Goal: Task Accomplishment & Management: Use online tool/utility

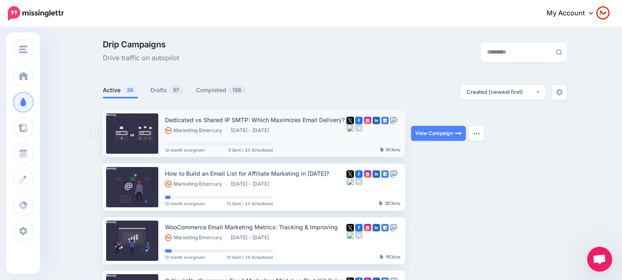
scroll to position [46, 0]
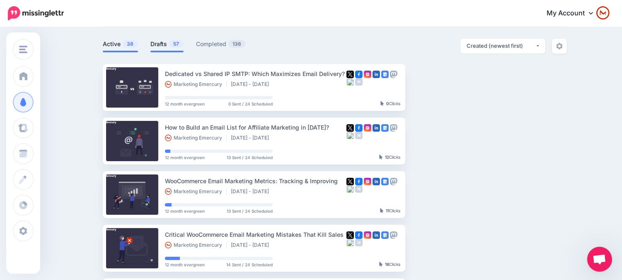
click at [160, 44] on link "Drafts 57" at bounding box center [167, 44] width 33 height 10
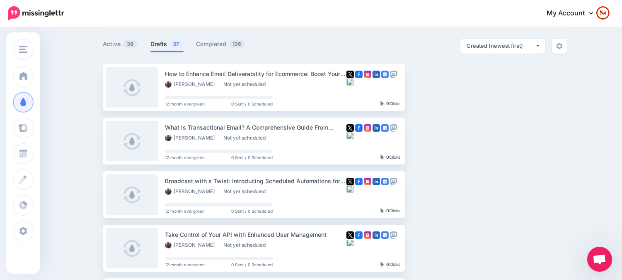
click at [369, 26] on nav "My Account Dashboard My Account Billing Facebook Community Help Center" at bounding box center [311, 13] width 610 height 27
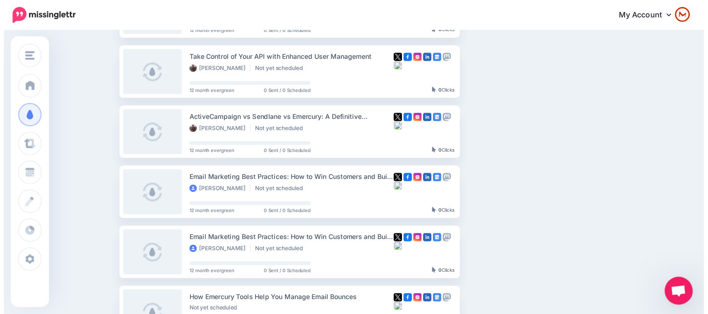
scroll to position [0, 0]
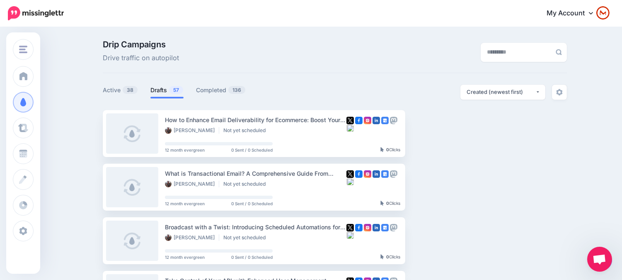
drag, startPoint x: 533, startPoint y: 197, endPoint x: 300, endPoint y: 40, distance: 280.4
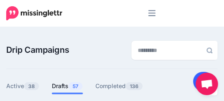
click at [197, 75] on link at bounding box center [203, 81] width 21 height 19
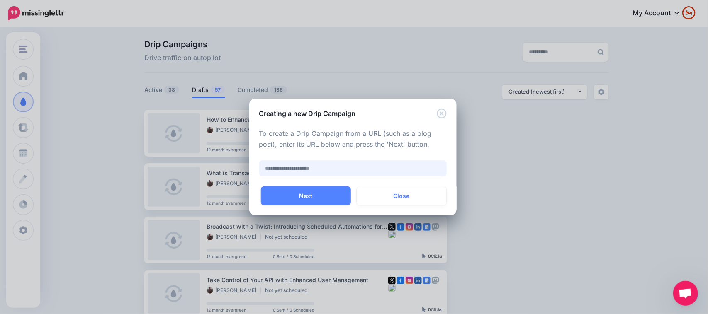
paste input "**********"
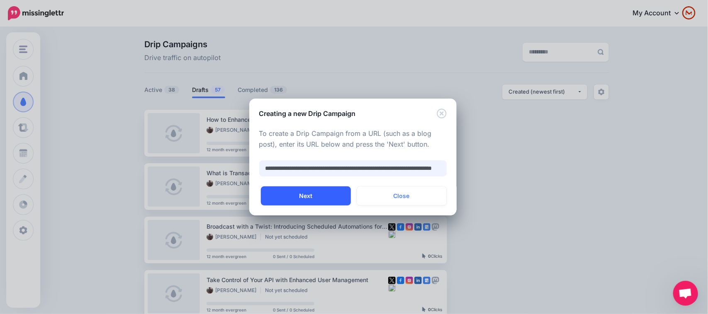
type input "**********"
click at [310, 202] on button "Next" at bounding box center [306, 196] width 90 height 19
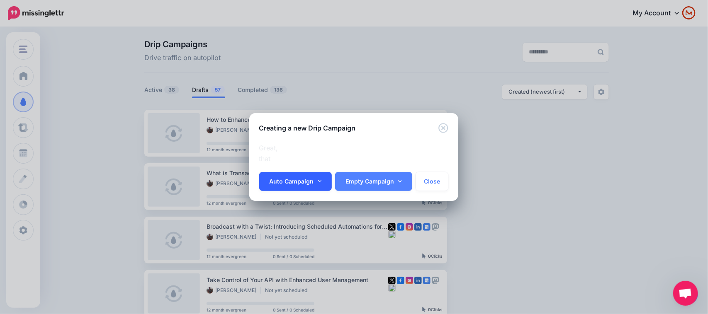
scroll to position [0, 0]
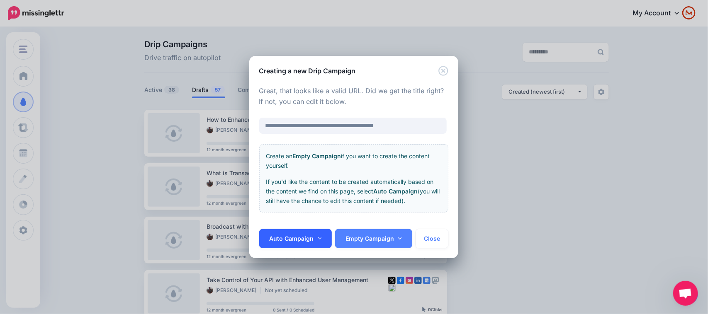
click at [294, 241] on link "Auto Campaign" at bounding box center [295, 238] width 73 height 19
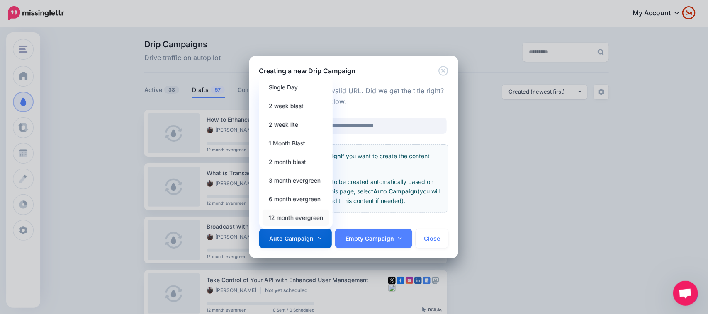
click at [310, 223] on link "12 month evergreen" at bounding box center [296, 218] width 67 height 16
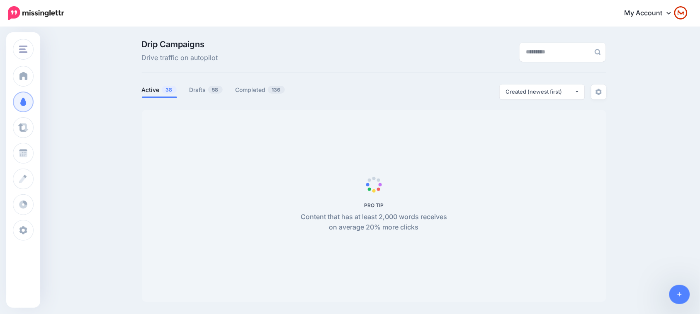
scroll to position [0, 1]
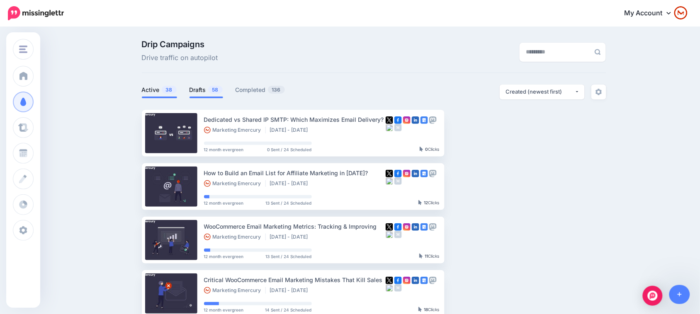
click at [210, 91] on span "58" at bounding box center [215, 90] width 15 height 8
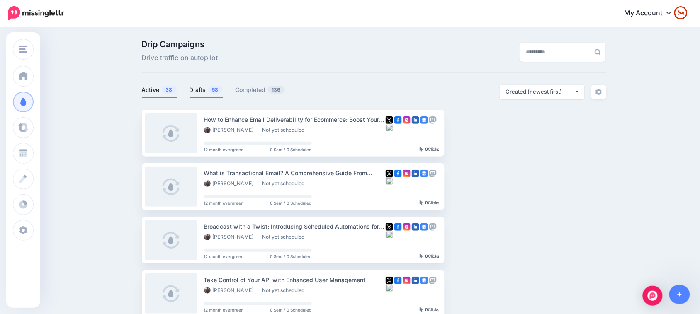
click at [164, 90] on span "38" at bounding box center [169, 90] width 15 height 8
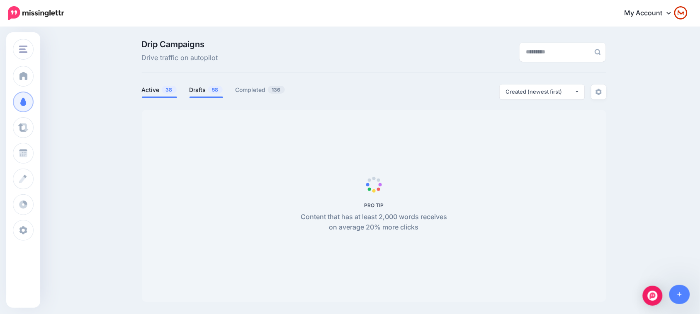
click at [208, 87] on link "Drafts 58" at bounding box center [207, 90] width 34 height 10
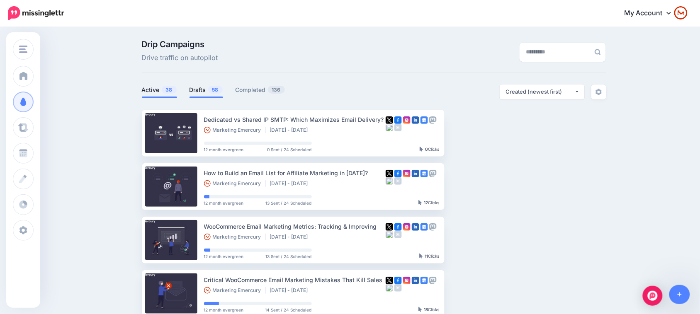
click at [169, 88] on span "38" at bounding box center [169, 90] width 15 height 8
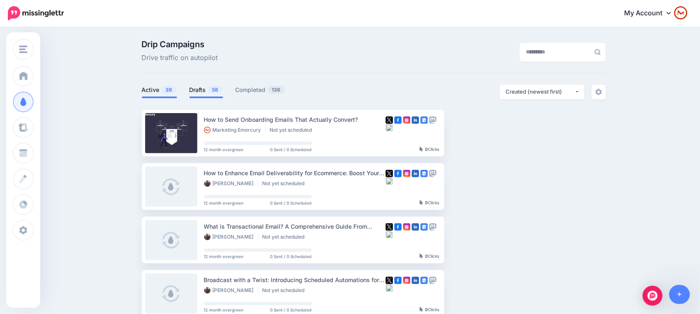
click at [212, 91] on span "58" at bounding box center [215, 90] width 15 height 8
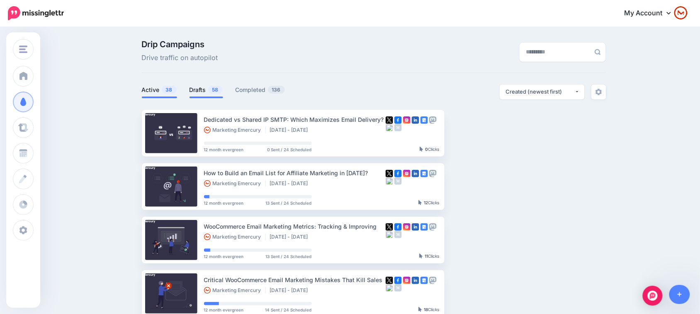
click at [170, 89] on span "38" at bounding box center [169, 90] width 15 height 8
click at [208, 88] on link "Drafts 58" at bounding box center [207, 90] width 34 height 10
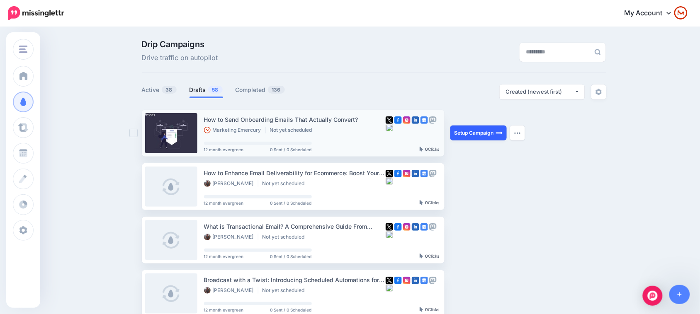
click at [488, 133] on link "Setup Campaign" at bounding box center [478, 133] width 56 height 15
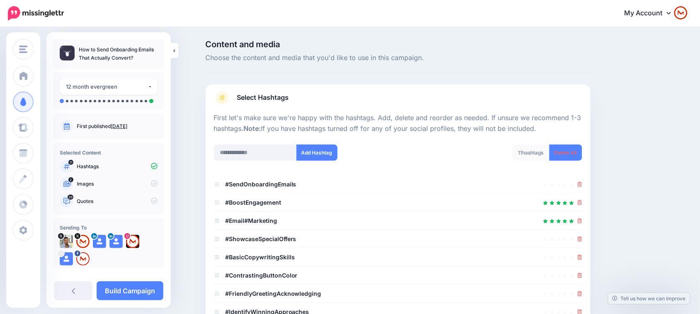
click at [461, 100] on link "Select Hashtags" at bounding box center [398, 102] width 368 height 22
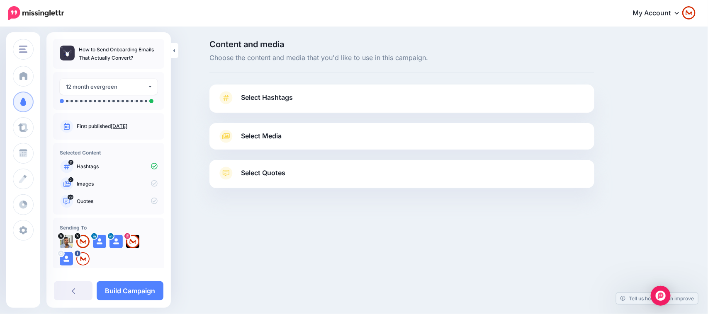
click at [461, 100] on link "Select Hashtags" at bounding box center [402, 102] width 368 height 22
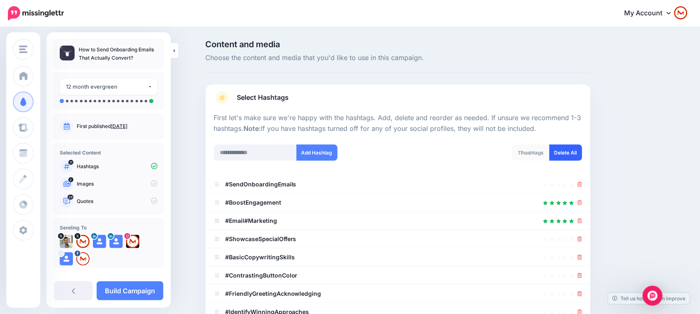
click at [564, 148] on link "Delete All" at bounding box center [566, 153] width 33 height 16
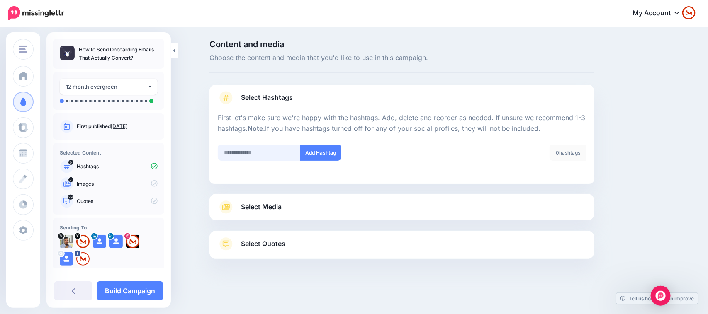
click at [260, 156] on input "text" at bounding box center [259, 153] width 83 height 16
type input "**********"
paste input "**********"
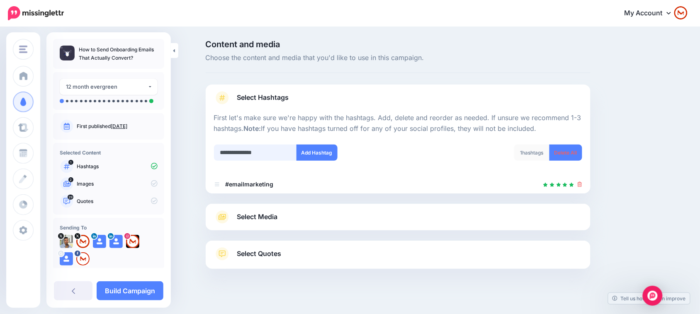
scroll to position [8, 0]
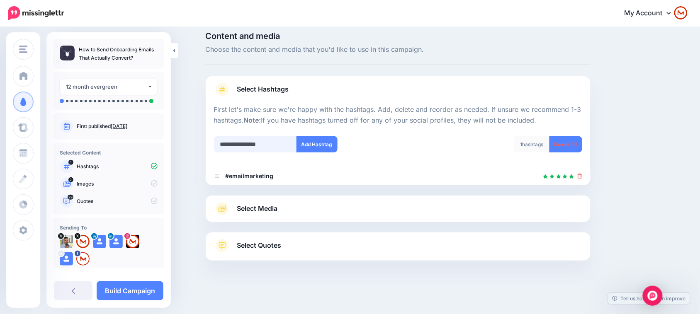
type input "**********"
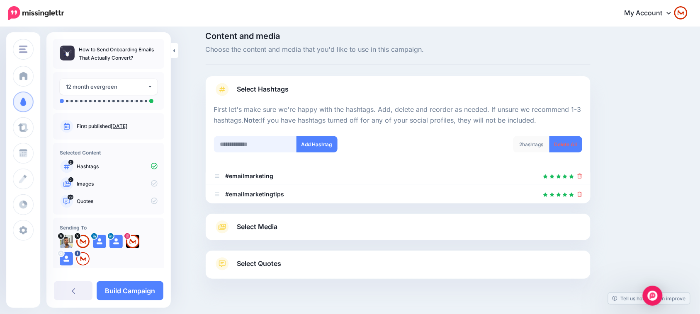
scroll to position [26, 0]
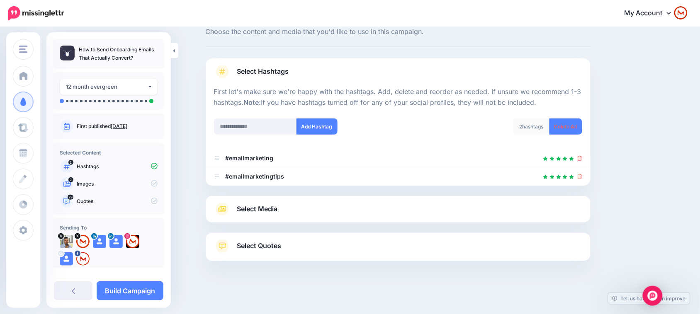
click at [354, 212] on link "Select Media" at bounding box center [398, 209] width 368 height 13
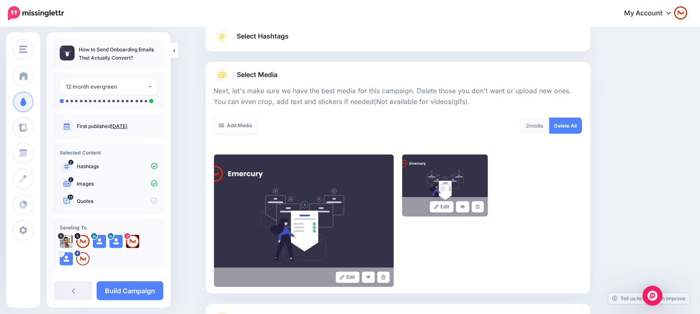
scroll to position [78, 0]
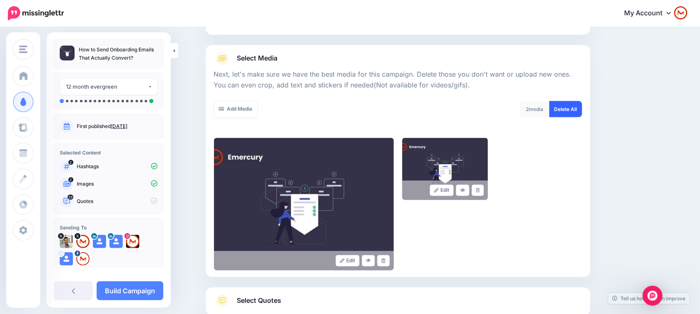
click at [571, 114] on link "Delete All" at bounding box center [566, 109] width 33 height 16
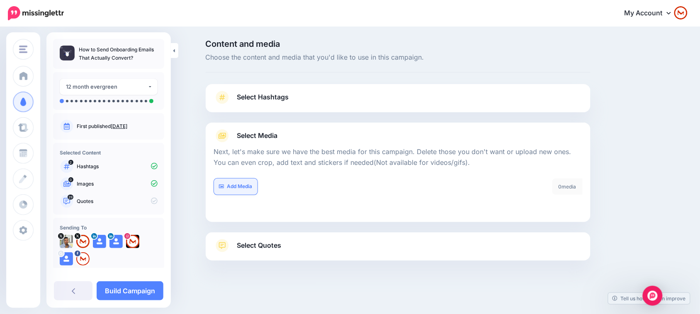
click at [235, 187] on link "Add Media" at bounding box center [236, 187] width 44 height 16
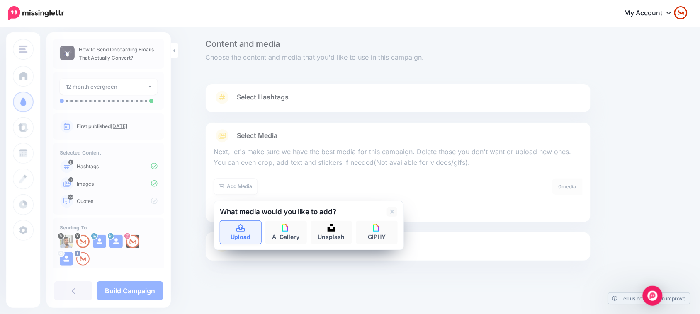
click at [245, 224] on icon at bounding box center [240, 227] width 8 height 7
click at [248, 235] on link "Upload" at bounding box center [240, 232] width 41 height 23
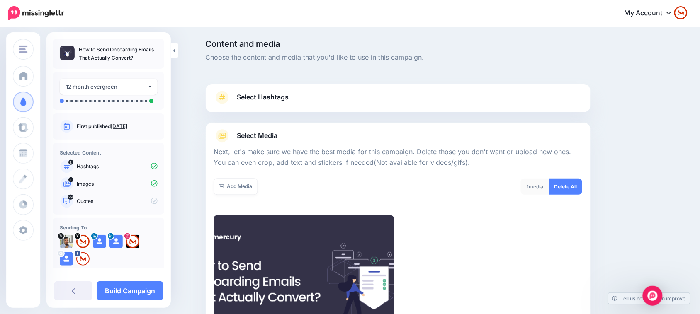
scroll to position [133, 0]
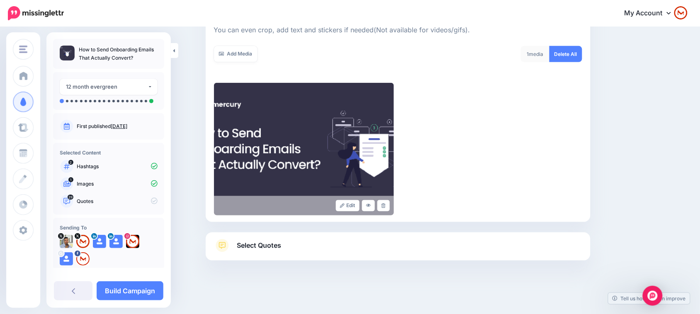
click at [399, 246] on link "Select Quotes" at bounding box center [398, 250] width 368 height 22
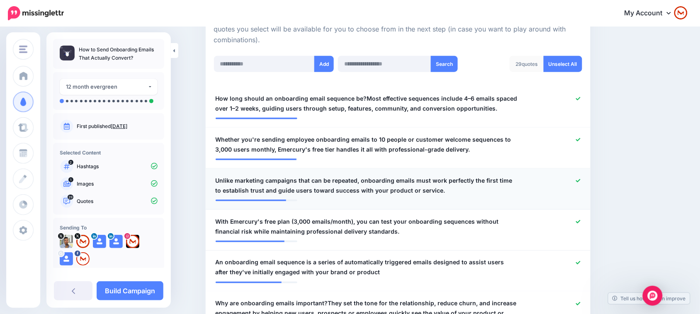
scroll to position [185, 0]
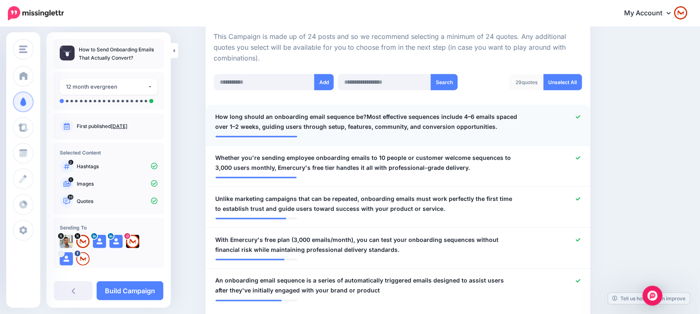
click at [423, 132] on div at bounding box center [398, 134] width 365 height 4
click at [379, 114] on span "How long should an onboarding email sequence be?Most effective sequences includ…" at bounding box center [367, 122] width 302 height 20
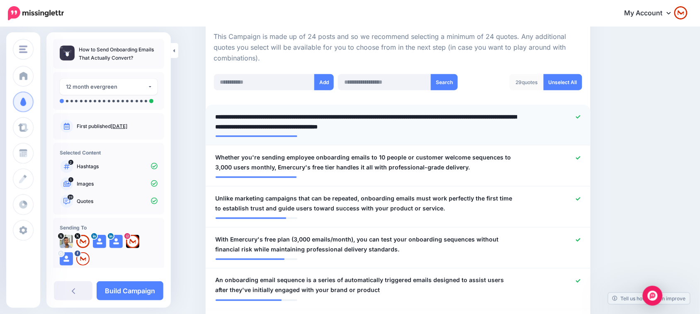
click at [364, 114] on textarea "**********" at bounding box center [367, 122] width 302 height 20
type textarea "**********"
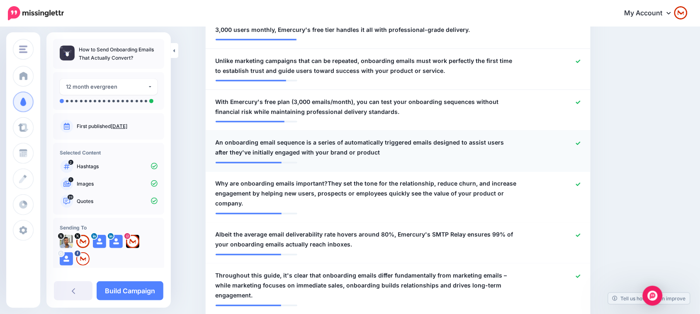
scroll to position [340, 0]
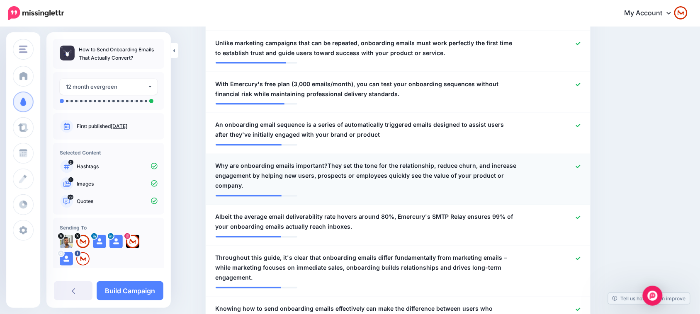
click at [410, 167] on span "Why are onboarding emails important?They set the tone for the relationship, red…" at bounding box center [367, 176] width 302 height 30
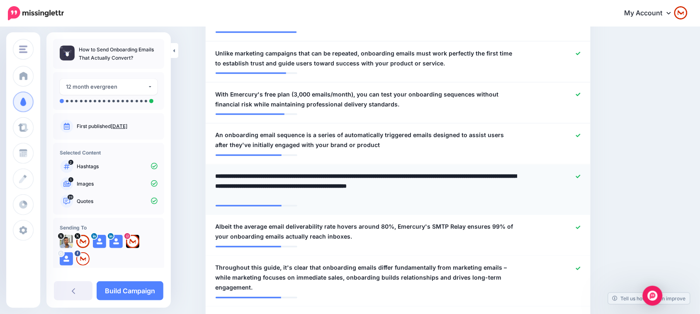
click at [330, 172] on textarea "**********" at bounding box center [367, 187] width 302 height 30
type textarea "**********"
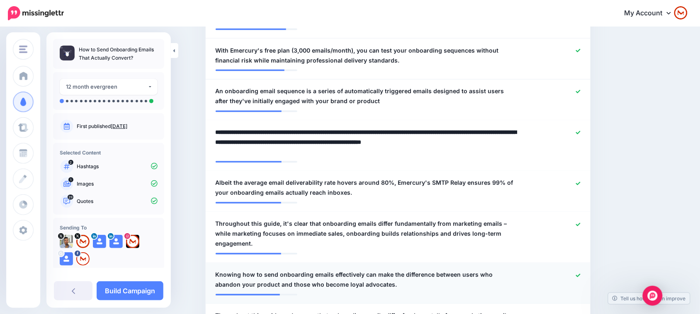
scroll to position [444, 0]
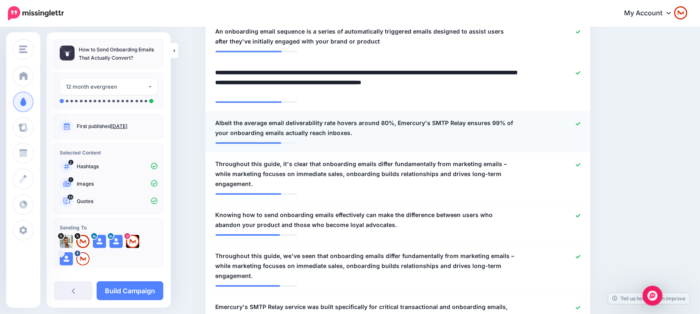
click at [475, 123] on span "Albeit the average email deliverability rate hovers around 80%, Emercury's SMTP…" at bounding box center [367, 129] width 302 height 20
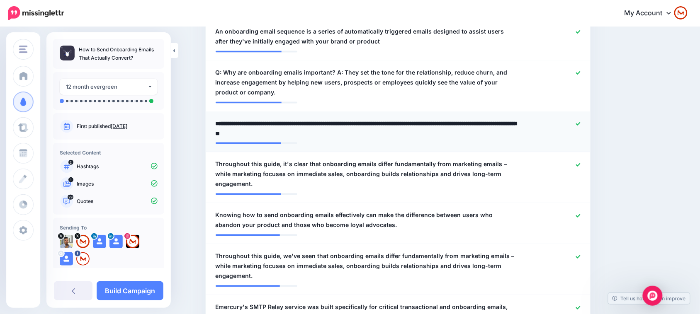
click at [510, 126] on textarea "**********" at bounding box center [367, 129] width 302 height 20
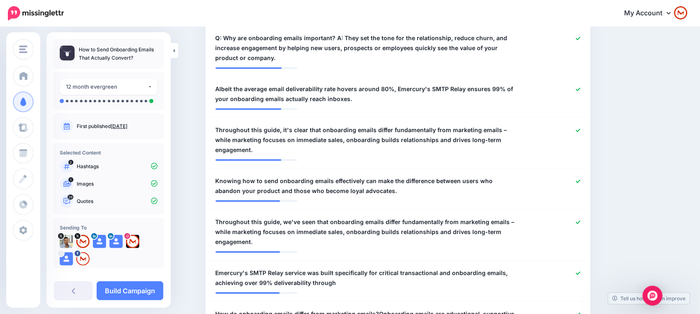
scroll to position [496, 0]
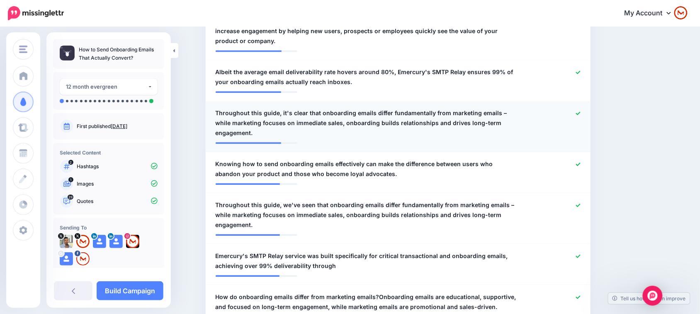
click at [581, 111] on icon at bounding box center [578, 113] width 5 height 5
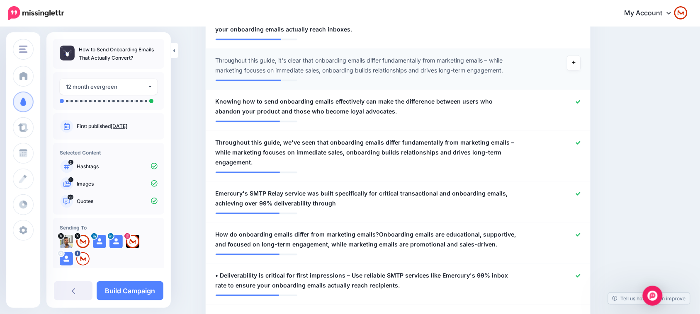
drag, startPoint x: 664, startPoint y: 149, endPoint x: 666, endPoint y: 163, distance: 13.9
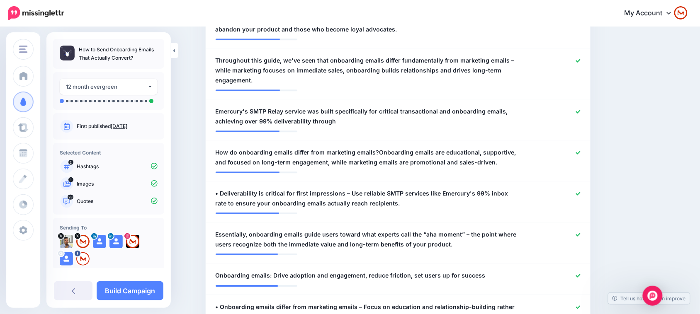
drag, startPoint x: 643, startPoint y: 104, endPoint x: 645, endPoint y: 116, distance: 12.7
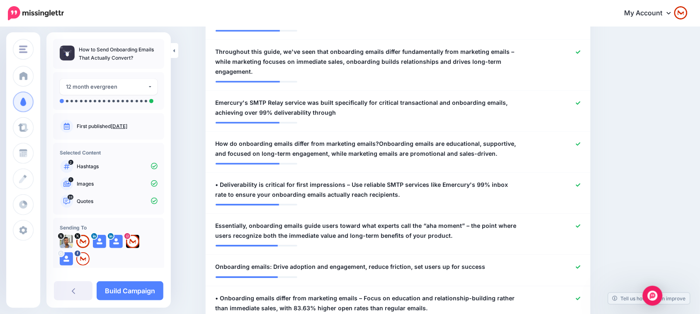
drag, startPoint x: 642, startPoint y: 106, endPoint x: 643, endPoint y: 124, distance: 17.5
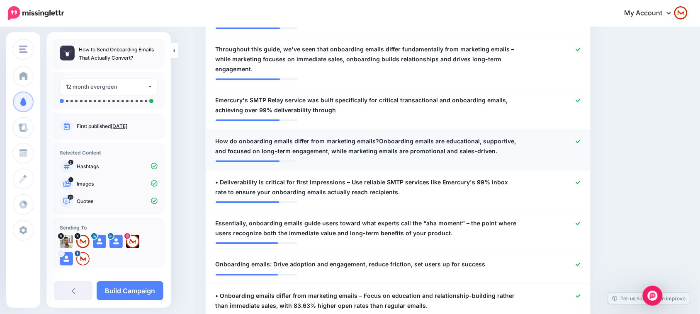
click at [443, 136] on span "How do onboarding emails differ from marketing emails?Onboarding emails are edu…" at bounding box center [367, 146] width 302 height 20
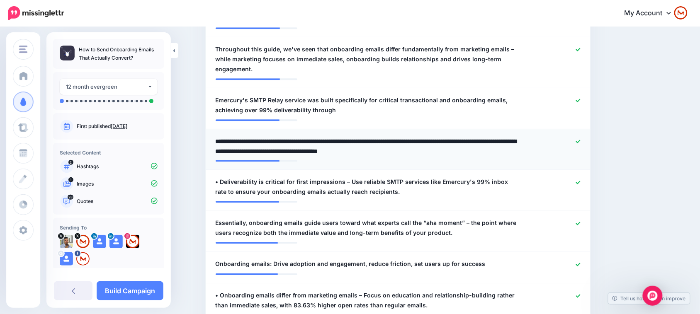
click at [375, 136] on textarea "**********" at bounding box center [367, 146] width 302 height 20
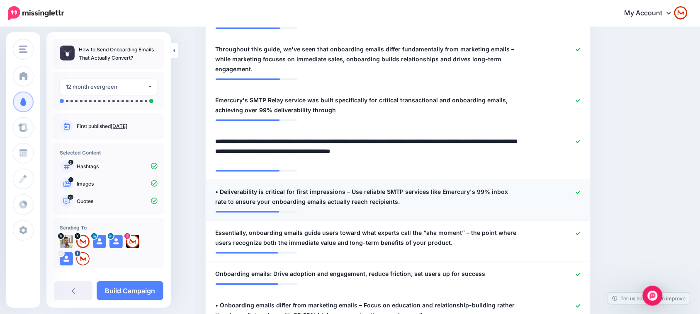
type textarea "**********"
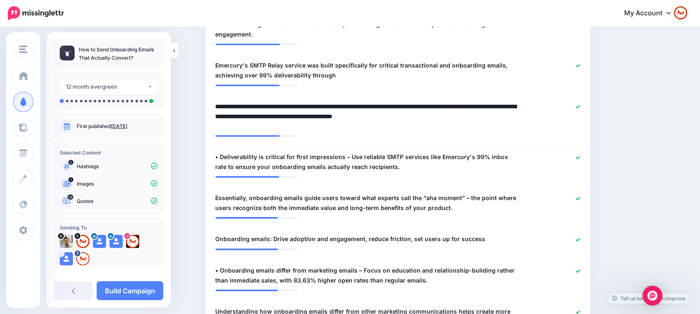
scroll to position [694, 0]
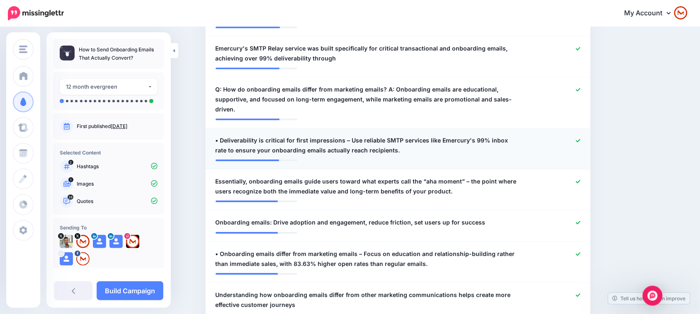
click at [294, 136] on span "• Deliverability is critical for first impressions – Use reliable SMTP services…" at bounding box center [367, 146] width 302 height 20
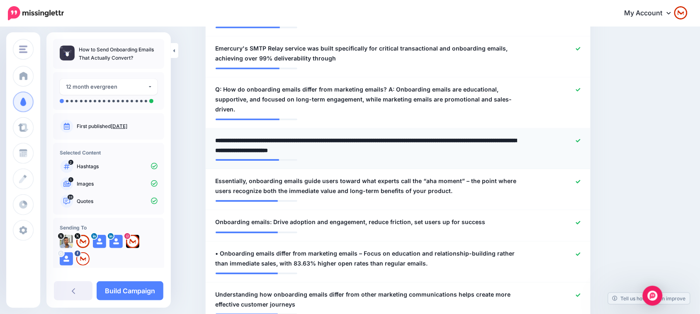
click at [223, 136] on textarea "**********" at bounding box center [367, 146] width 302 height 20
type textarea "**********"
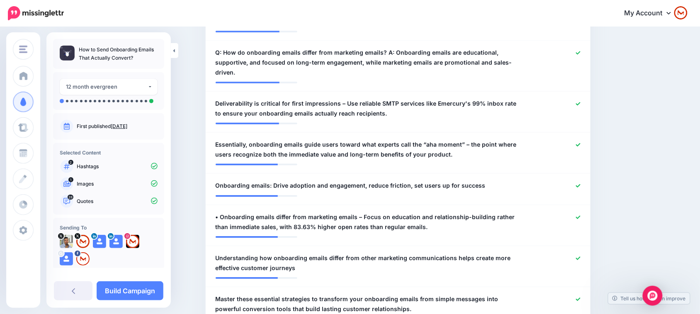
drag, startPoint x: 660, startPoint y: 141, endPoint x: 646, endPoint y: 164, distance: 27.2
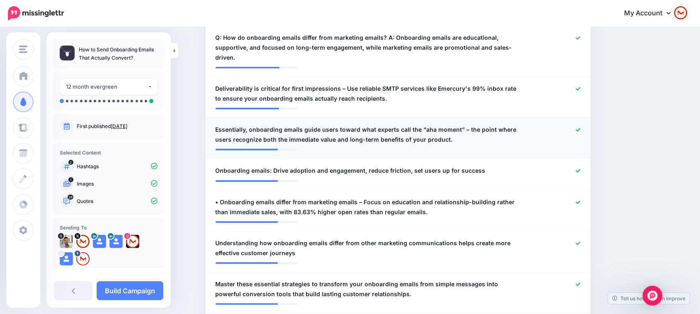
click at [244, 125] on span "Essentially, onboarding emails guide users toward what experts call the “aha mo…" at bounding box center [367, 135] width 302 height 20
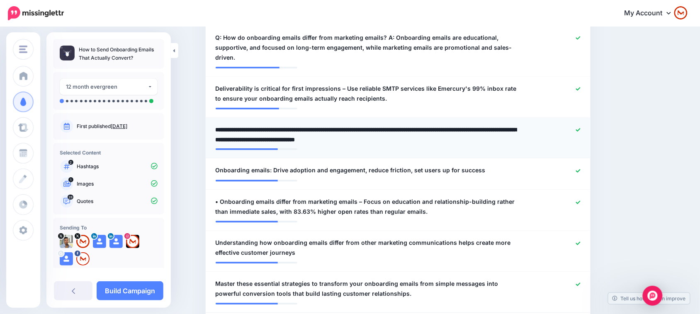
click at [259, 125] on textarea "**********" at bounding box center [367, 135] width 302 height 20
type textarea "**********"
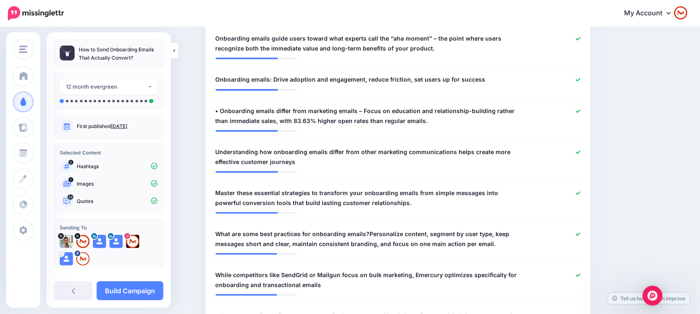
scroll to position [878, 0]
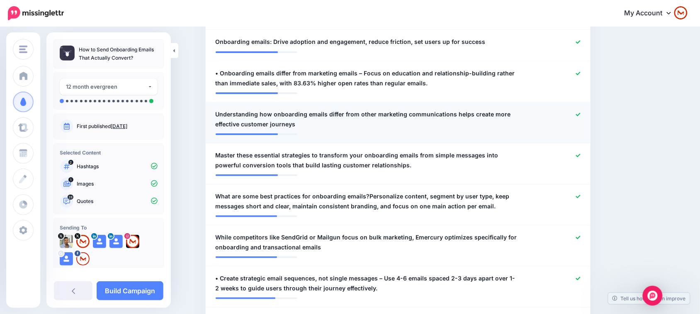
drag, startPoint x: 638, startPoint y: 91, endPoint x: 462, endPoint y: 111, distance: 176.6
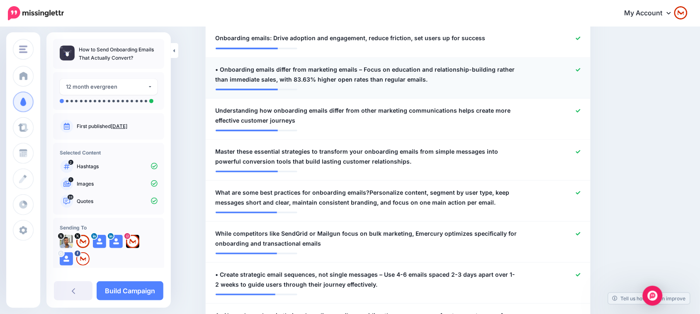
click at [287, 65] on span "• Onboarding emails differ from marketing emails – Focus on education and relat…" at bounding box center [367, 75] width 302 height 20
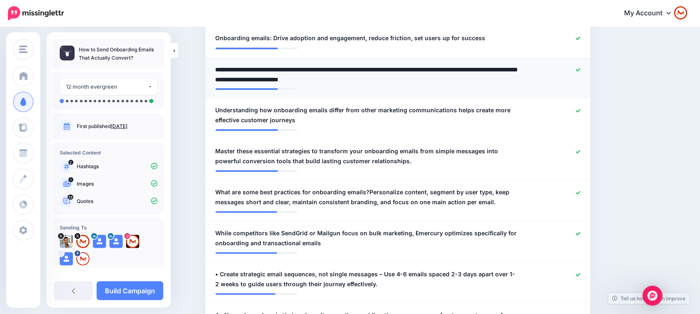
click at [224, 65] on textarea "**********" at bounding box center [367, 75] width 302 height 20
type textarea "**********"
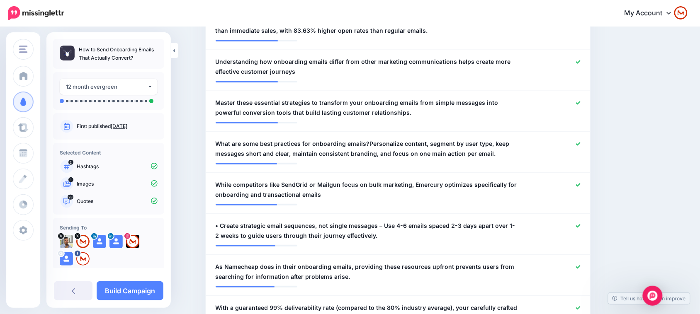
drag, startPoint x: 634, startPoint y: 92, endPoint x: 654, endPoint y: 109, distance: 26.5
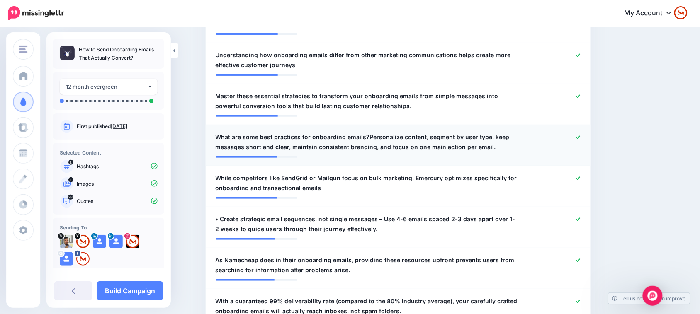
drag, startPoint x: 659, startPoint y: 96, endPoint x: 587, endPoint y: 120, distance: 75.3
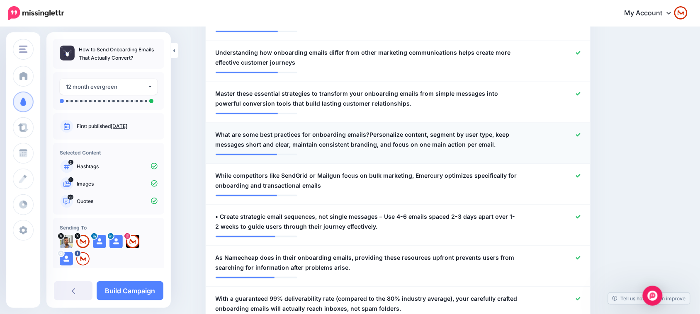
click at [435, 150] on div at bounding box center [398, 152] width 365 height 4
click at [389, 130] on span "What are some best practices for onboarding emails?Personalize content, segment…" at bounding box center [367, 140] width 302 height 20
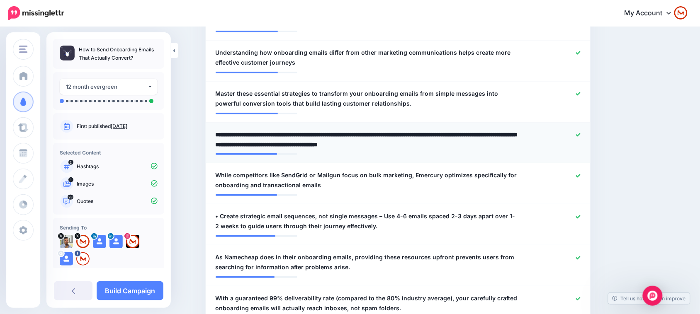
click at [367, 130] on textarea "**********" at bounding box center [367, 140] width 302 height 20
type textarea "**********"
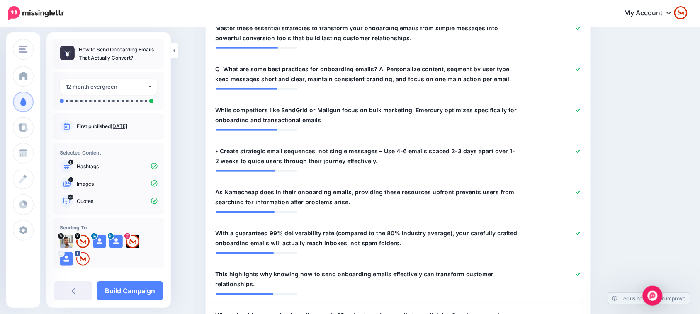
drag, startPoint x: 646, startPoint y: 131, endPoint x: 669, endPoint y: 146, distance: 27.5
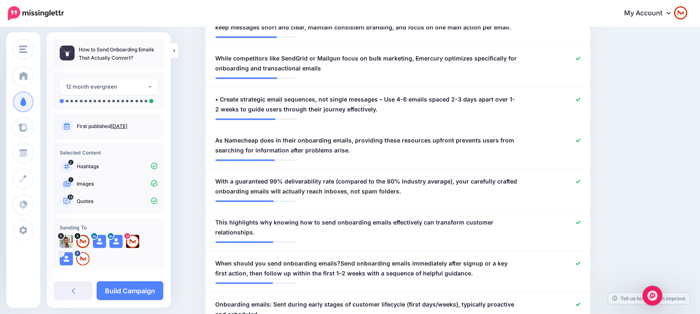
drag, startPoint x: 652, startPoint y: 134, endPoint x: 652, endPoint y: 145, distance: 11.6
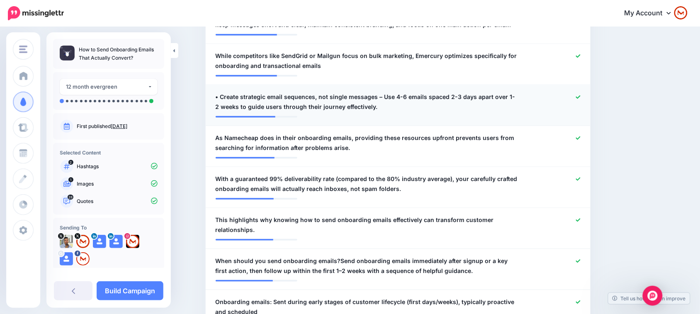
click at [302, 92] on span "• Create strategic email sequences, not single messages – Use 4-6 emails spaced…" at bounding box center [367, 102] width 302 height 20
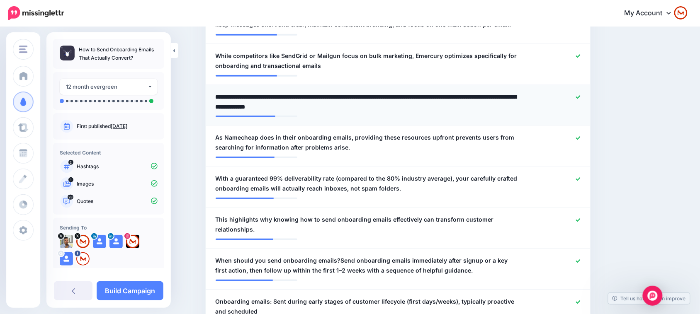
click at [225, 92] on textarea "**********" at bounding box center [367, 102] width 302 height 20
click at [581, 92] on div at bounding box center [555, 102] width 63 height 20
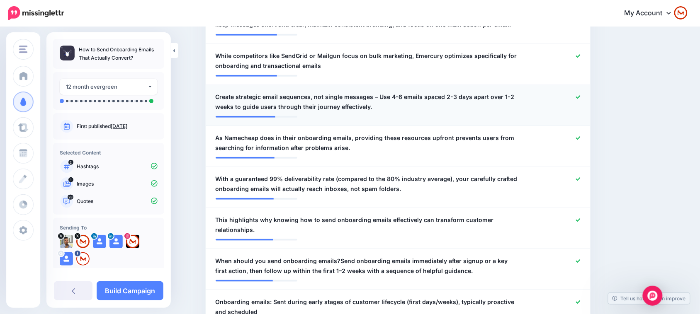
click at [581, 95] on link at bounding box center [578, 98] width 5 height 6
click at [576, 97] on icon at bounding box center [573, 98] width 3 height 3
click at [338, 92] on span "Create strategic email sequences, not single messages – Use 4-6 emails spaced 2…" at bounding box center [367, 102] width 302 height 20
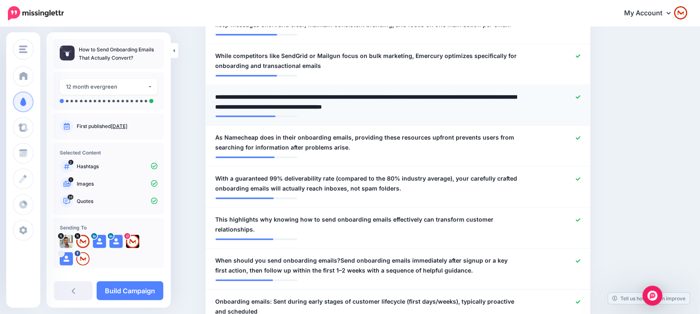
type textarea "**********"
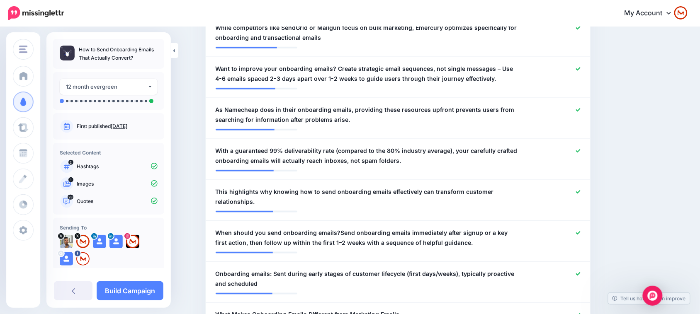
drag, startPoint x: 673, startPoint y: 108, endPoint x: 681, endPoint y: 120, distance: 14.5
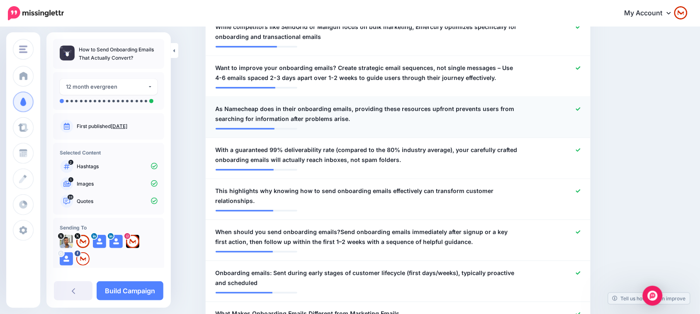
click at [581, 107] on icon at bounding box center [578, 109] width 5 height 5
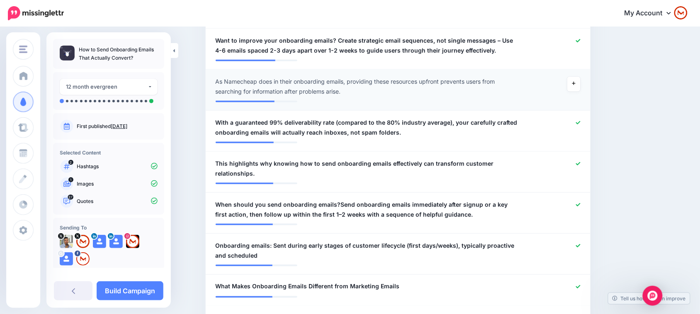
scroll to position [1123, 0]
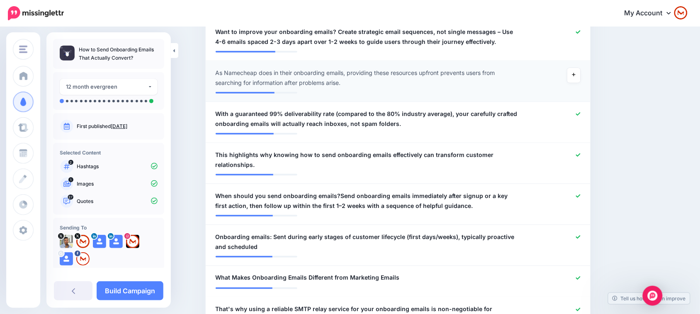
drag, startPoint x: 668, startPoint y: 120, endPoint x: 669, endPoint y: 141, distance: 21.2
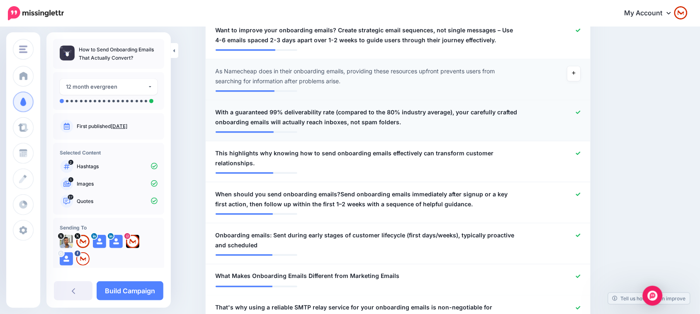
click at [581, 110] on icon at bounding box center [578, 112] width 5 height 5
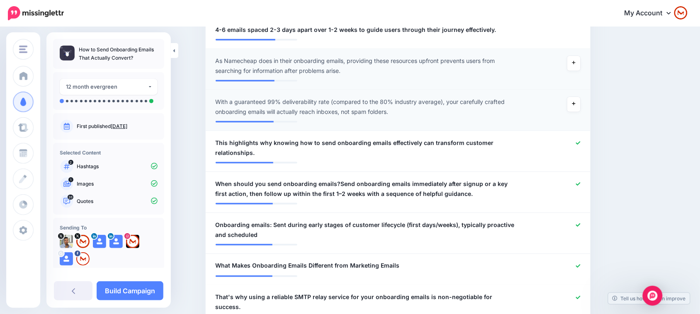
scroll to position [1139, 0]
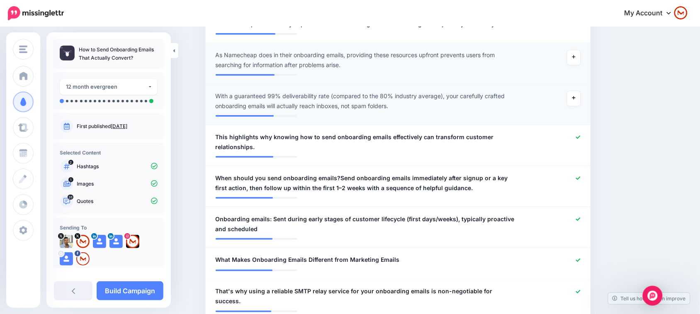
drag, startPoint x: 609, startPoint y: 100, endPoint x: 618, endPoint y: 114, distance: 17.1
click at [581, 135] on icon at bounding box center [578, 137] width 5 height 5
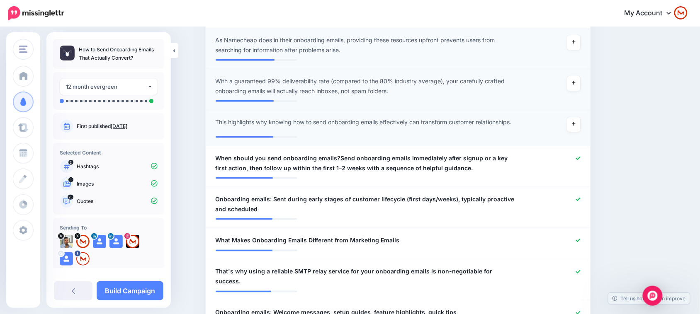
drag, startPoint x: 644, startPoint y: 125, endPoint x: 641, endPoint y: 144, distance: 19.3
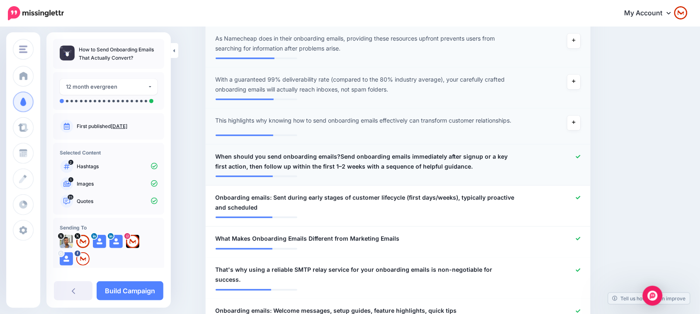
drag, startPoint x: 370, startPoint y: 152, endPoint x: 360, endPoint y: 149, distance: 10.4
click at [366, 152] on span "When should you send onboarding emails?Send onboarding emails immediately after…" at bounding box center [367, 162] width 302 height 20
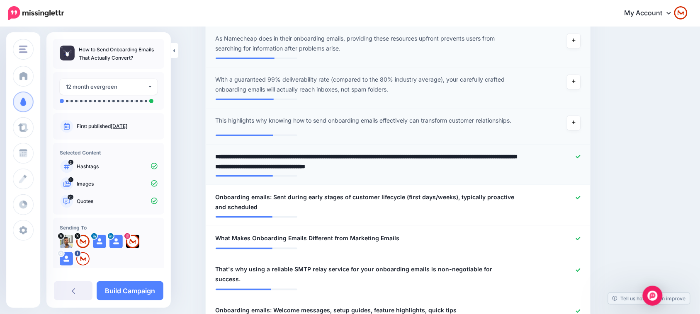
click at [341, 152] on textarea "**********" at bounding box center [367, 162] width 302 height 20
type textarea "**********"
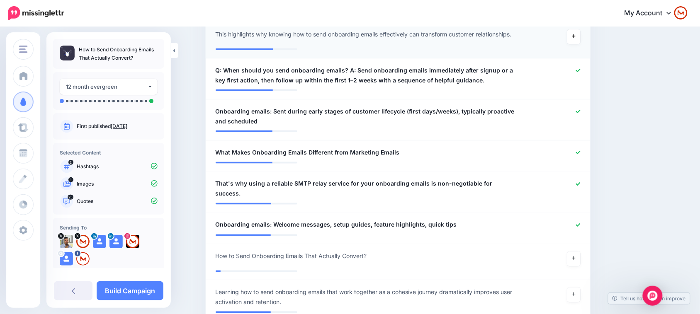
scroll to position [1260, 0]
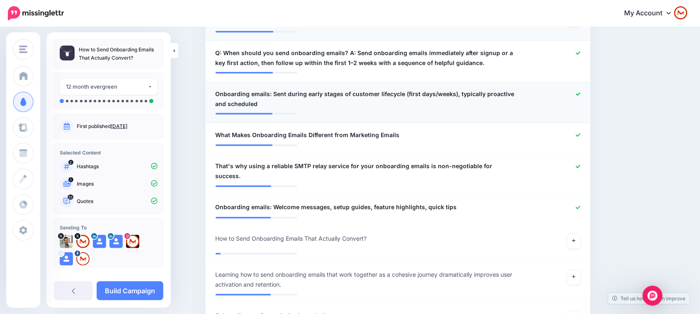
click at [581, 92] on icon at bounding box center [578, 94] width 5 height 5
click at [585, 130] on div at bounding box center [555, 135] width 63 height 10
click at [581, 133] on icon at bounding box center [578, 135] width 5 height 5
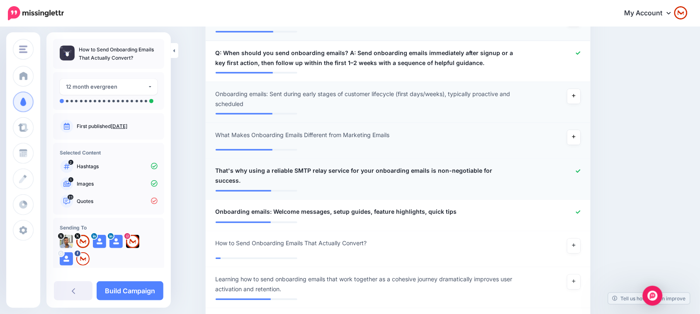
click at [280, 166] on span "That's why using a reliable SMTP relay service for your onboarding emails is no…" at bounding box center [367, 176] width 302 height 20
click at [264, 159] on li "**********" at bounding box center [398, 179] width 385 height 41
click at [252, 166] on span "That's why using a reliable SMTP relay service for your onboarding emails is no…" at bounding box center [367, 176] width 302 height 20
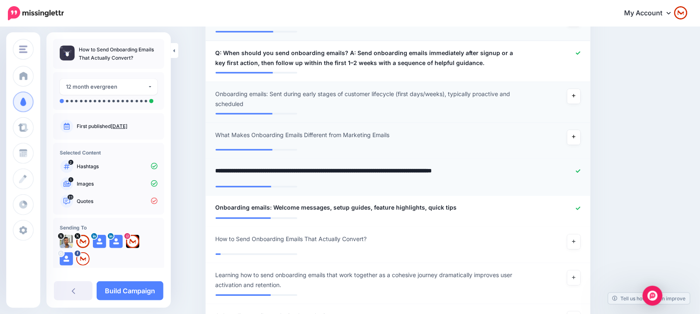
click at [255, 166] on textarea "**********" at bounding box center [367, 174] width 302 height 16
type textarea "**********"
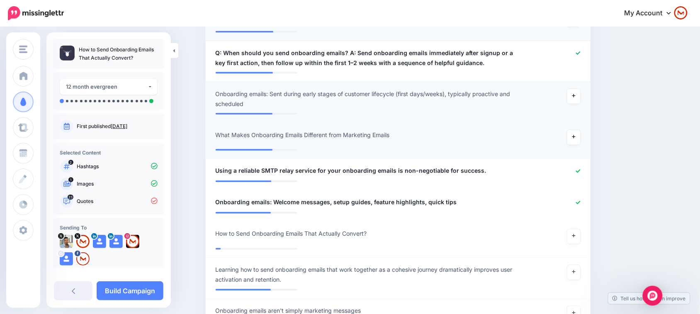
click at [581, 201] on icon at bounding box center [578, 202] width 5 height 3
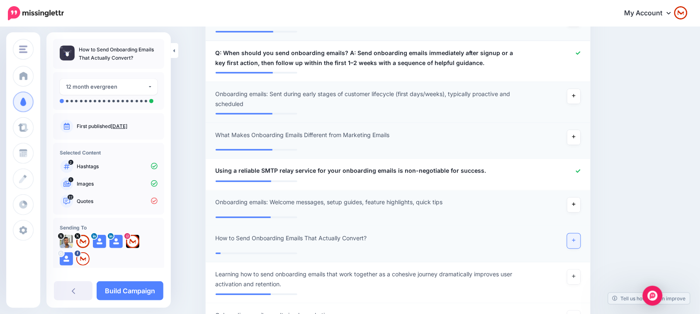
click at [580, 234] on link at bounding box center [573, 241] width 13 height 15
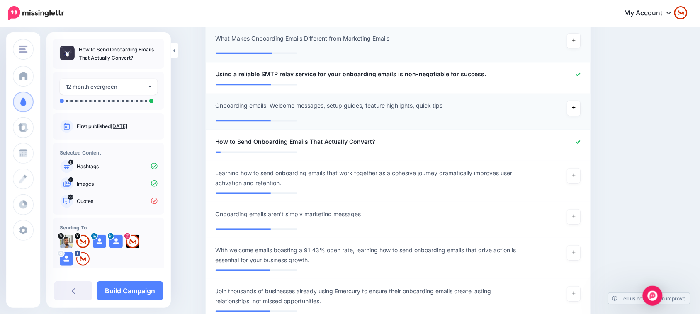
scroll to position [1363, 0]
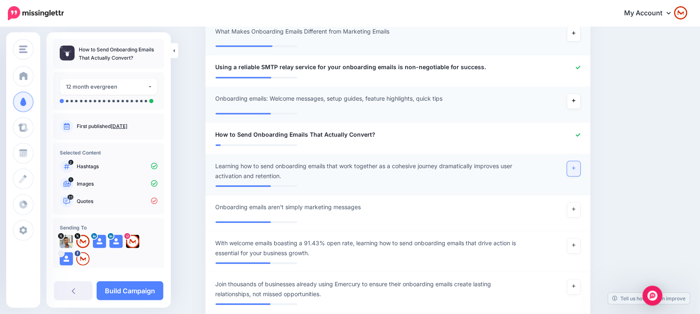
click at [577, 162] on link at bounding box center [573, 169] width 13 height 15
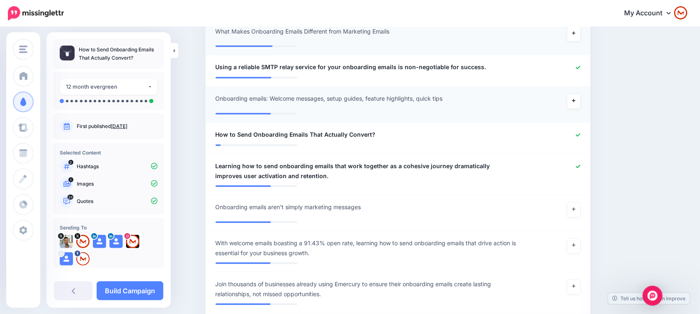
scroll to position [1415, 0]
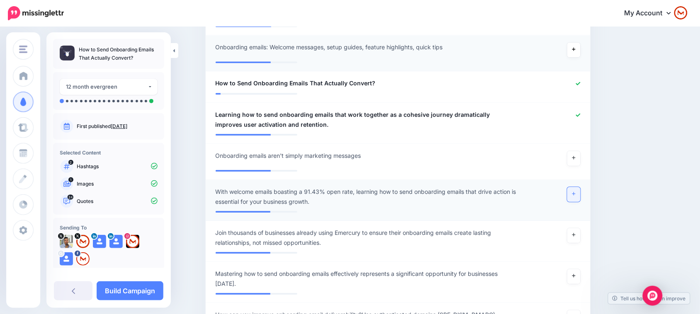
click at [575, 189] on link at bounding box center [573, 194] width 13 height 15
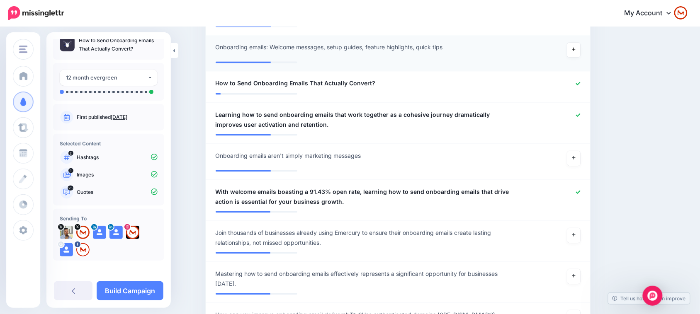
scroll to position [11, 0]
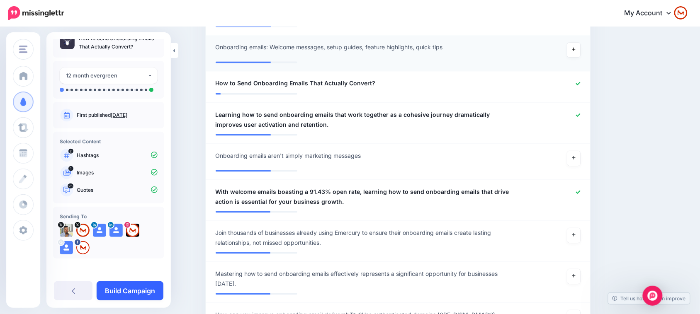
click at [117, 294] on link "Build Campaign" at bounding box center [130, 291] width 67 height 19
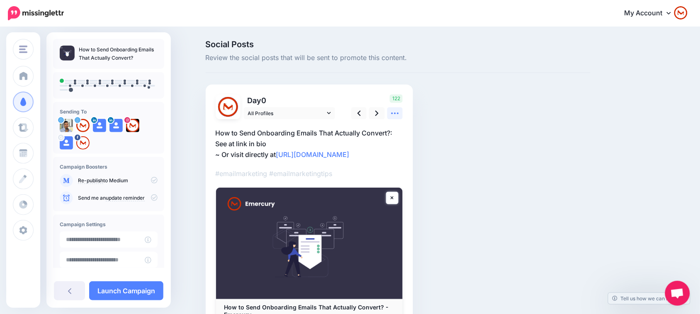
click at [397, 116] on icon at bounding box center [395, 113] width 9 height 9
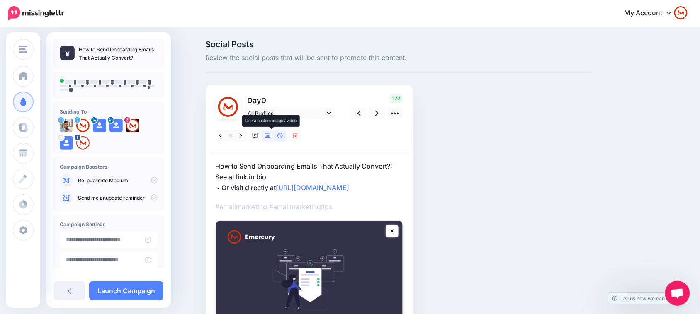
click at [271, 136] on icon at bounding box center [268, 136] width 6 height 4
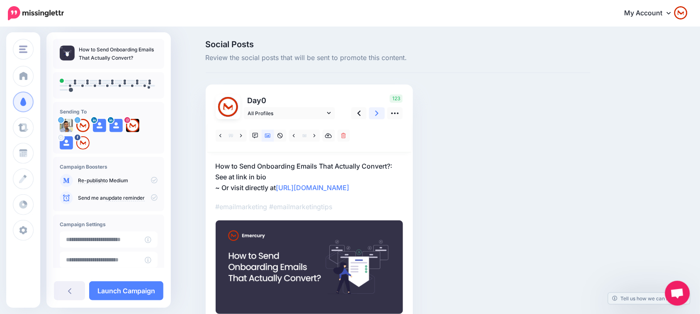
click at [377, 111] on link at bounding box center [377, 113] width 16 height 12
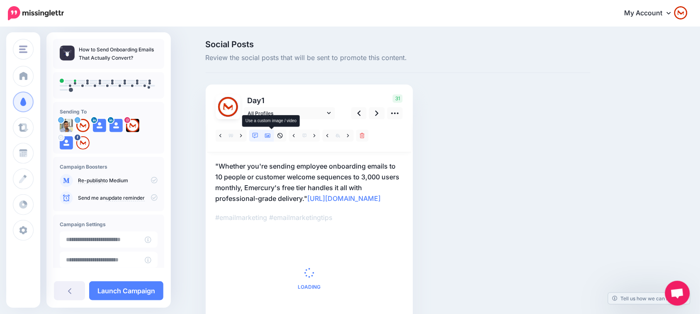
click at [270, 134] on icon at bounding box center [268, 136] width 6 height 6
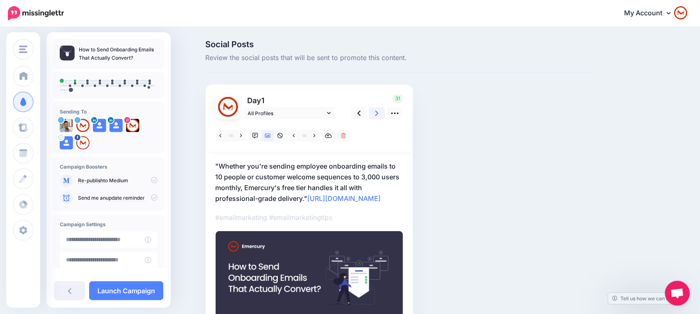
click at [379, 110] on icon at bounding box center [376, 113] width 3 height 9
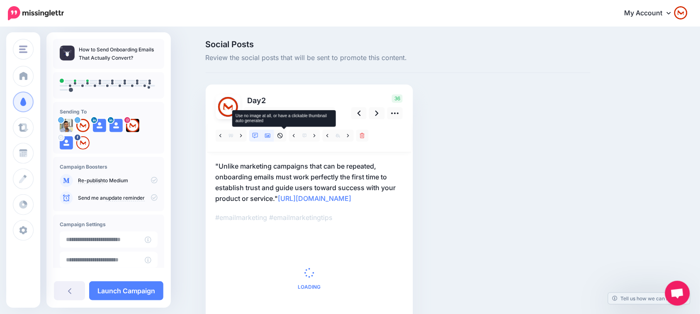
click at [271, 137] on icon at bounding box center [268, 136] width 6 height 4
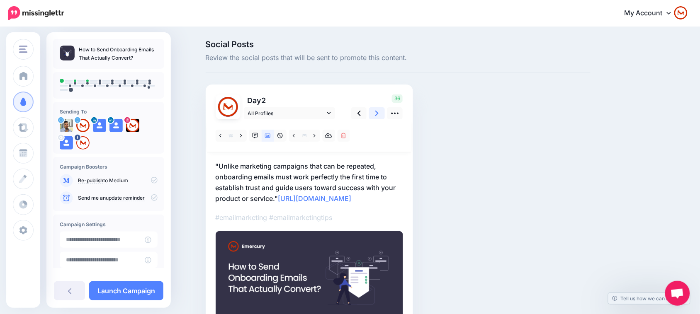
click at [377, 115] on link at bounding box center [377, 113] width 16 height 12
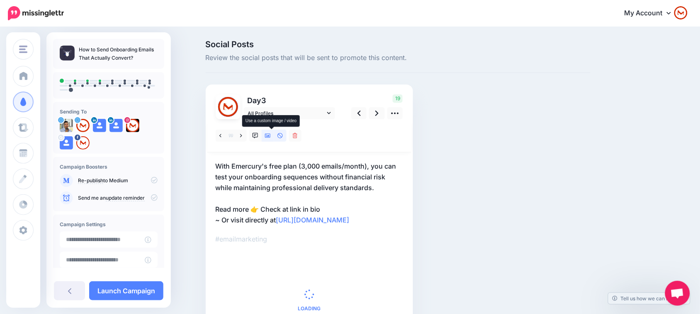
click at [266, 138] on link at bounding box center [268, 136] width 12 height 12
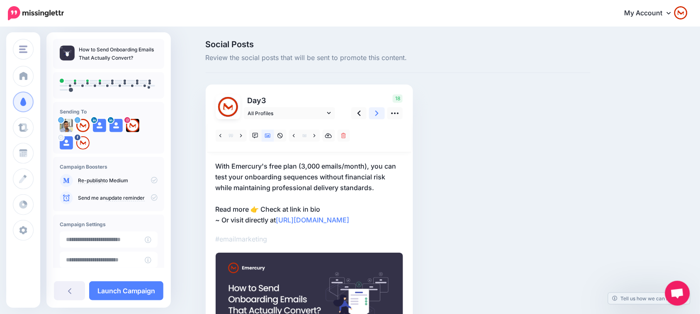
click at [385, 117] on link at bounding box center [377, 113] width 16 height 12
click at [384, 119] on link at bounding box center [377, 113] width 16 height 12
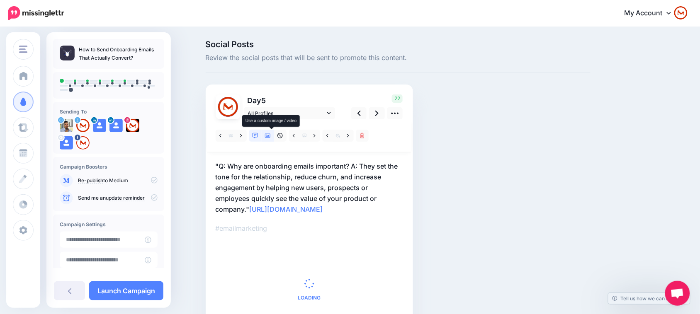
click at [274, 137] on link at bounding box center [268, 136] width 12 height 12
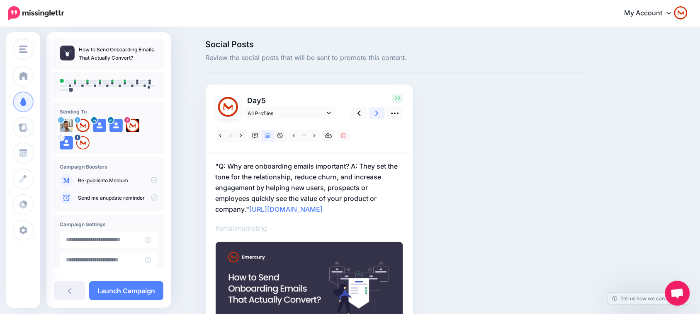
click at [383, 117] on link at bounding box center [377, 113] width 16 height 12
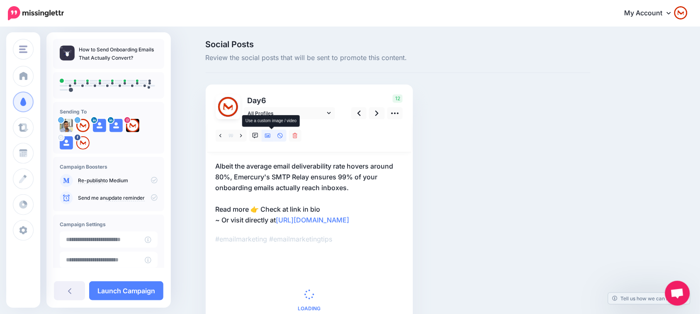
click at [271, 137] on icon at bounding box center [268, 136] width 6 height 4
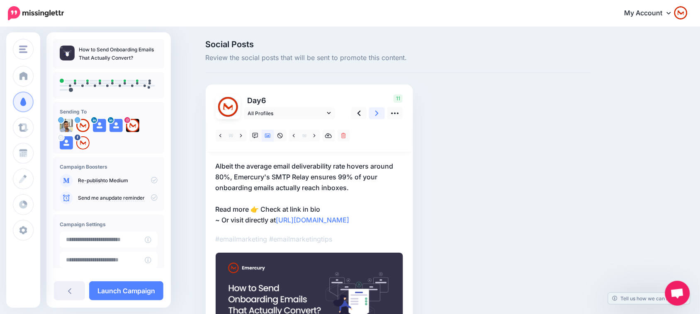
click at [379, 114] on icon at bounding box center [376, 113] width 3 height 9
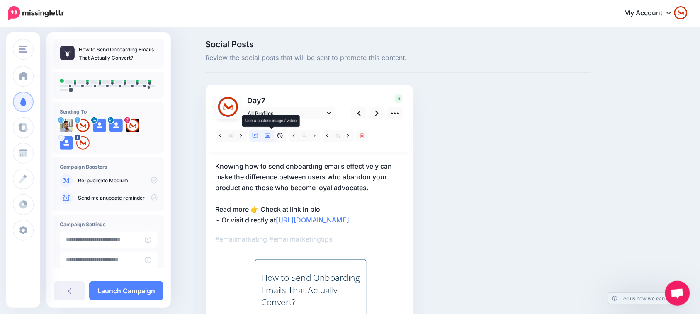
click at [268, 139] on link at bounding box center [268, 136] width 12 height 12
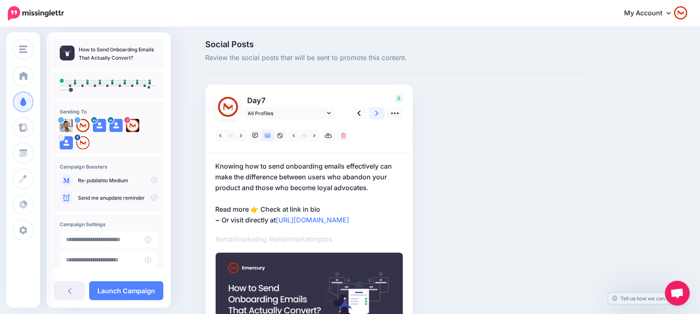
click at [384, 117] on link at bounding box center [377, 113] width 16 height 12
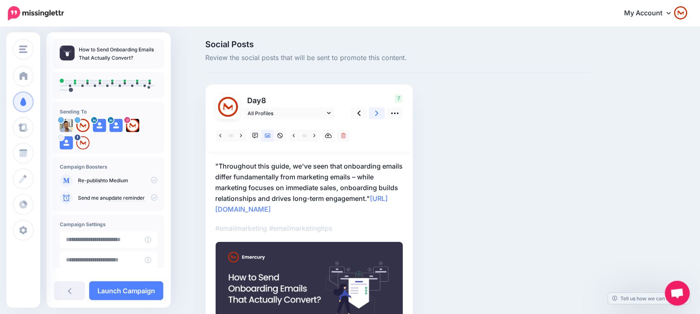
click at [376, 111] on link at bounding box center [377, 113] width 16 height 12
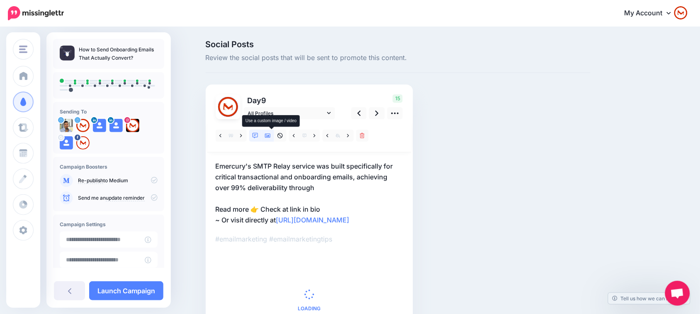
click at [274, 141] on link at bounding box center [268, 136] width 12 height 12
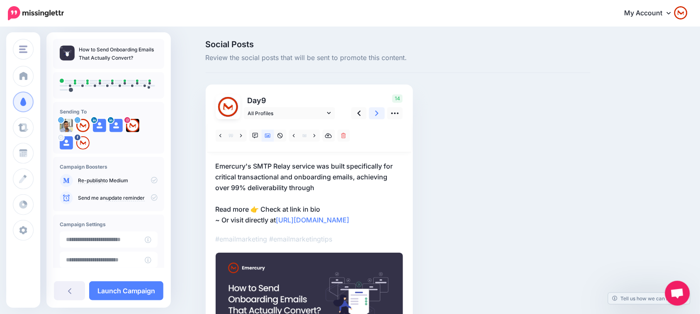
click at [384, 112] on link at bounding box center [377, 113] width 16 height 12
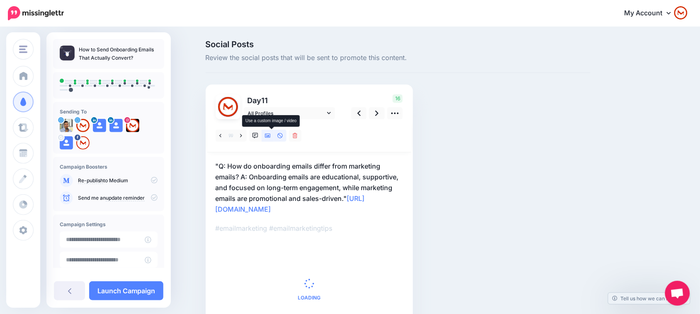
click at [271, 134] on icon at bounding box center [268, 136] width 6 height 4
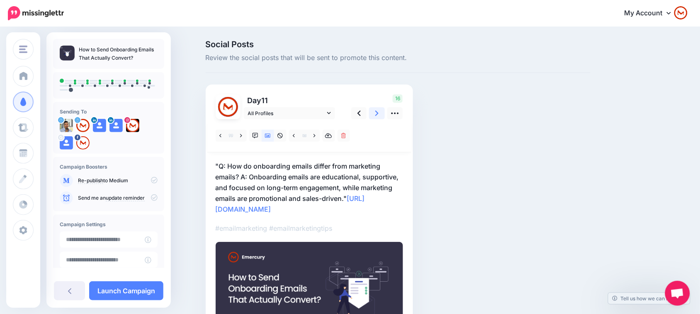
click at [382, 118] on link at bounding box center [377, 113] width 16 height 12
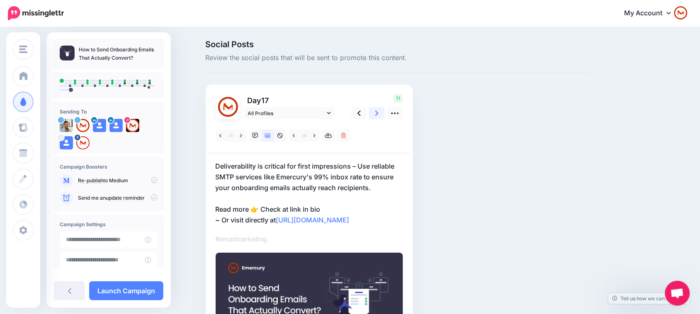
click at [379, 111] on icon at bounding box center [376, 113] width 3 height 9
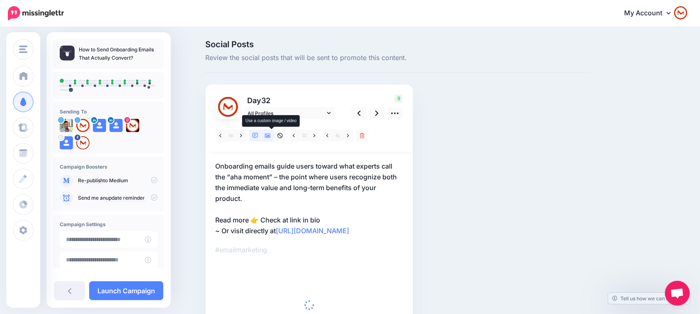
click at [271, 138] on icon at bounding box center [268, 136] width 6 height 6
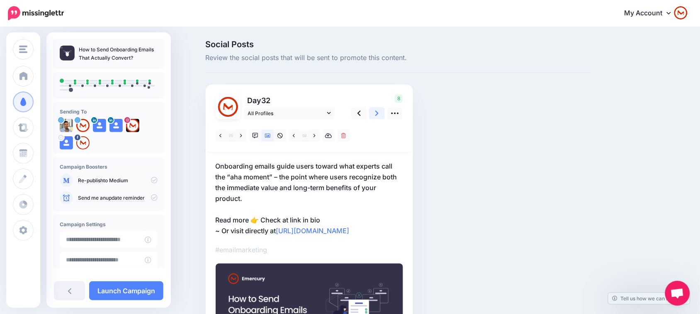
click at [379, 114] on icon at bounding box center [376, 113] width 3 height 9
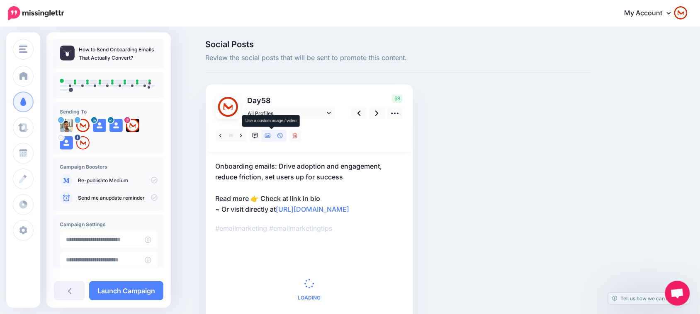
click at [274, 139] on link at bounding box center [268, 136] width 12 height 12
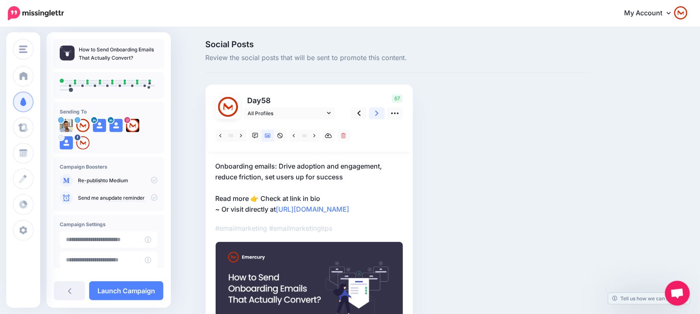
click at [379, 117] on icon at bounding box center [376, 113] width 3 height 9
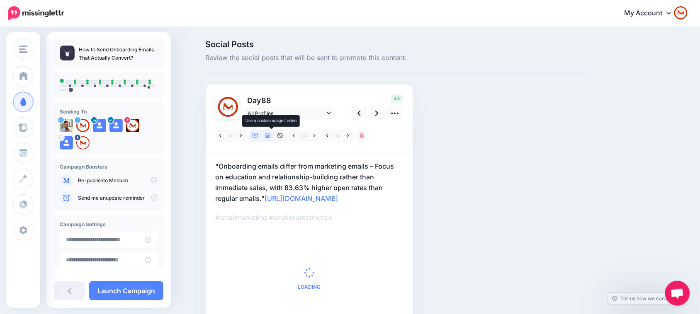
click at [271, 136] on icon at bounding box center [268, 136] width 6 height 4
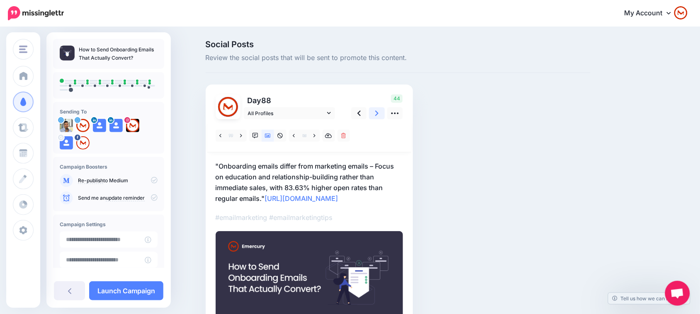
click at [382, 119] on link at bounding box center [377, 113] width 16 height 12
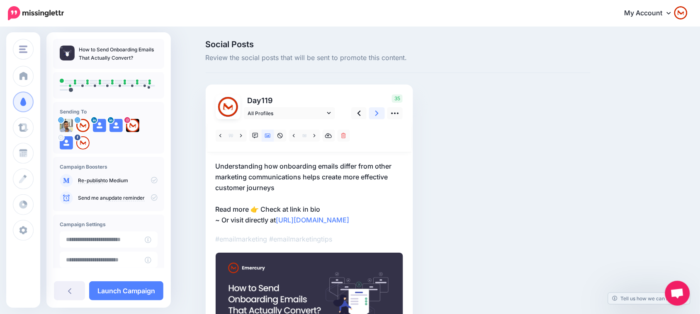
click at [379, 115] on icon at bounding box center [376, 113] width 3 height 9
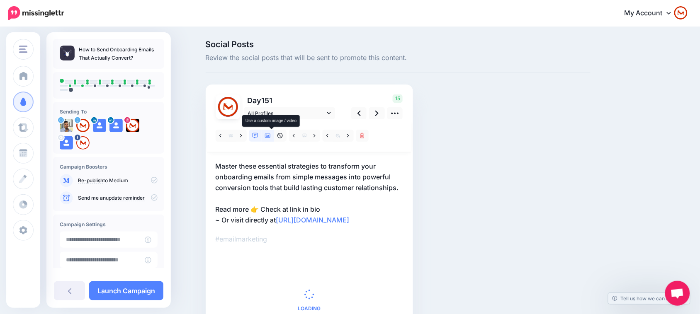
click at [270, 136] on icon at bounding box center [268, 136] width 6 height 6
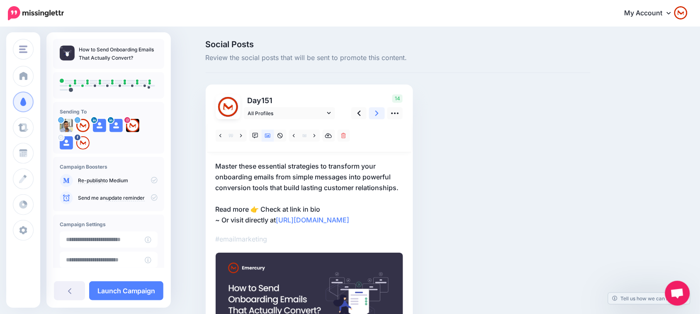
click at [379, 114] on icon at bounding box center [376, 113] width 3 height 9
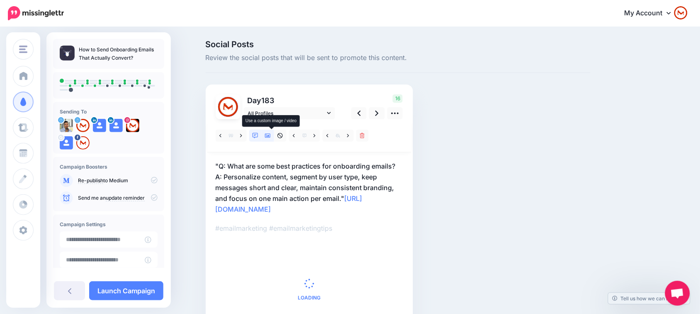
click at [270, 135] on icon at bounding box center [268, 136] width 6 height 6
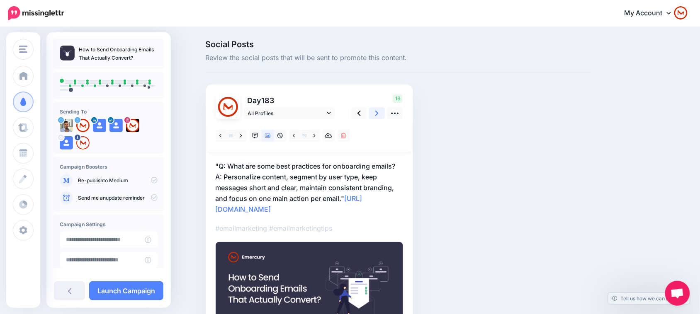
click at [379, 112] on icon at bounding box center [376, 113] width 3 height 9
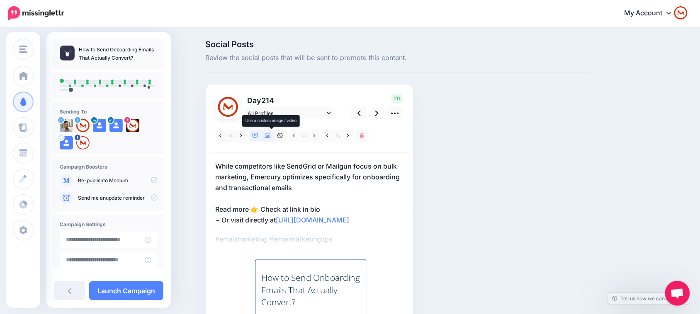
click at [271, 133] on icon at bounding box center [268, 136] width 6 height 6
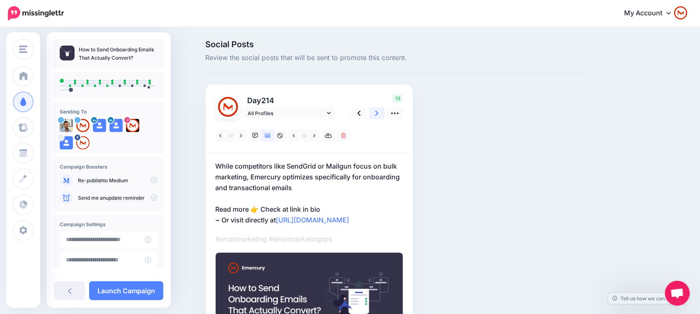
click at [379, 115] on icon at bounding box center [376, 113] width 3 height 5
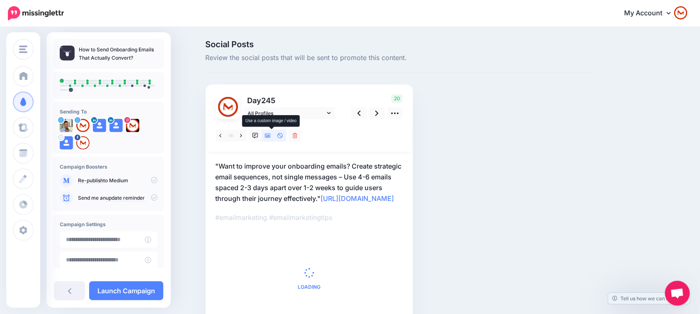
click at [271, 138] on icon at bounding box center [268, 136] width 6 height 6
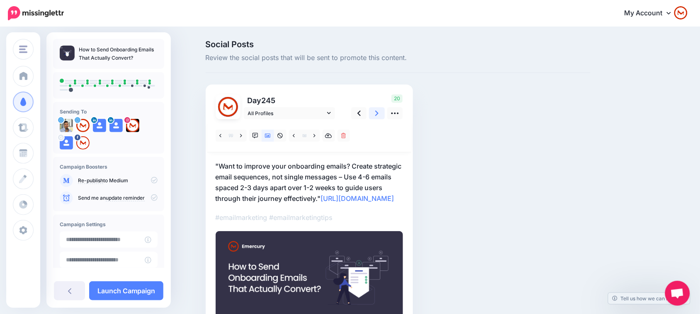
click at [379, 116] on icon at bounding box center [376, 113] width 3 height 9
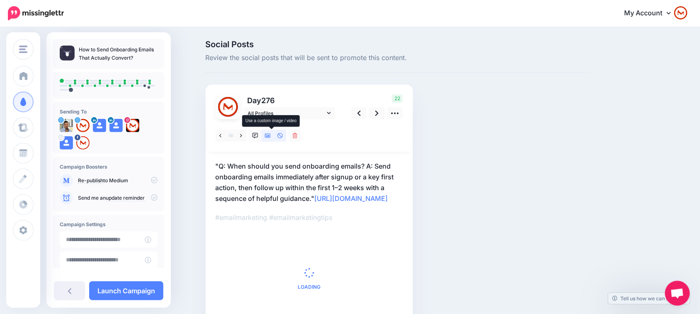
click at [265, 134] on link at bounding box center [268, 136] width 12 height 12
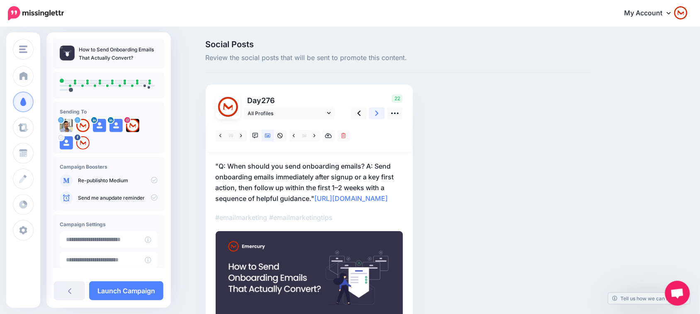
click at [379, 116] on icon at bounding box center [376, 113] width 3 height 9
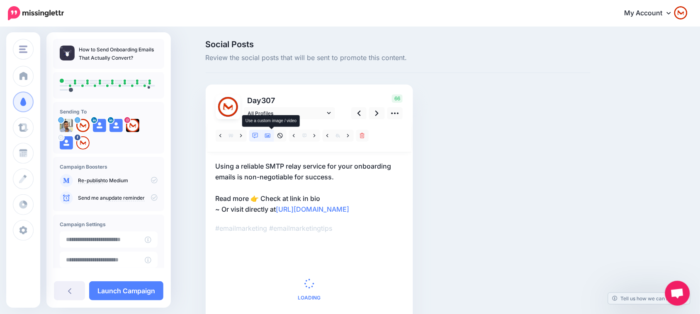
click at [274, 137] on link at bounding box center [268, 136] width 12 height 12
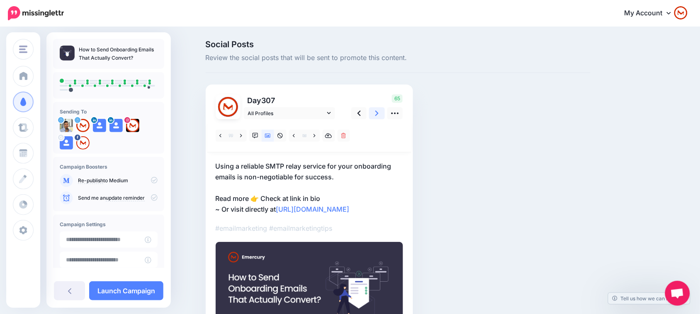
click at [379, 117] on icon at bounding box center [376, 113] width 3 height 9
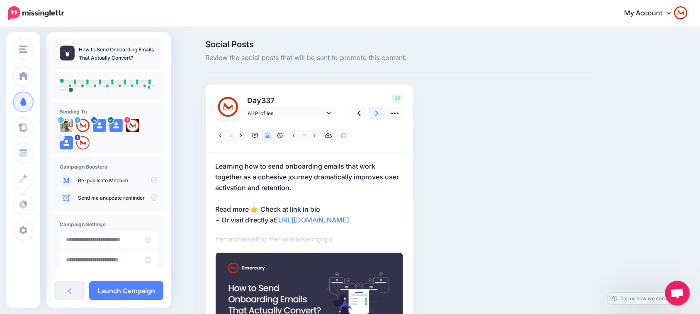
click at [374, 116] on link at bounding box center [377, 113] width 16 height 12
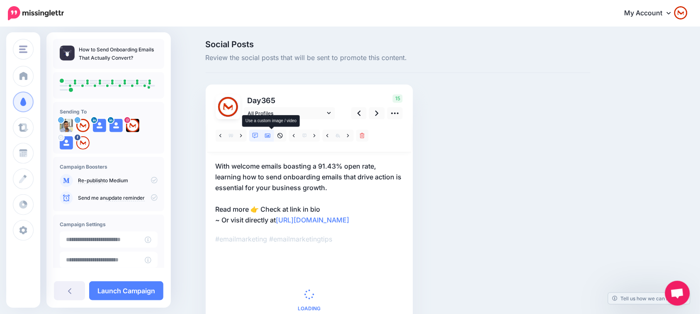
click at [270, 135] on icon at bounding box center [268, 136] width 6 height 6
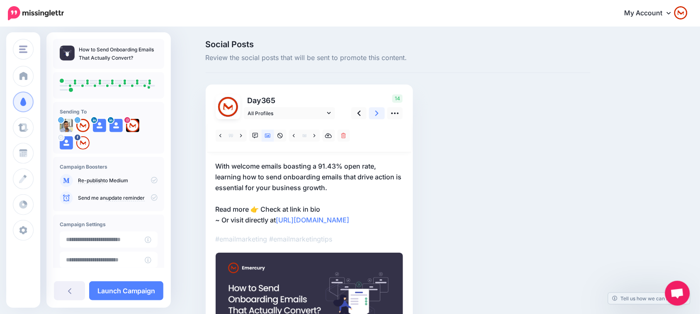
click at [384, 110] on link at bounding box center [377, 113] width 16 height 12
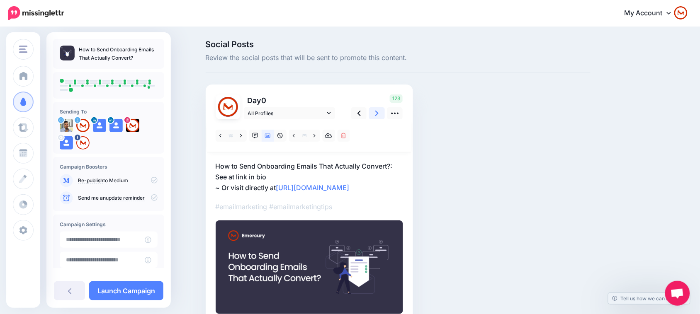
click at [384, 110] on link at bounding box center [377, 113] width 16 height 12
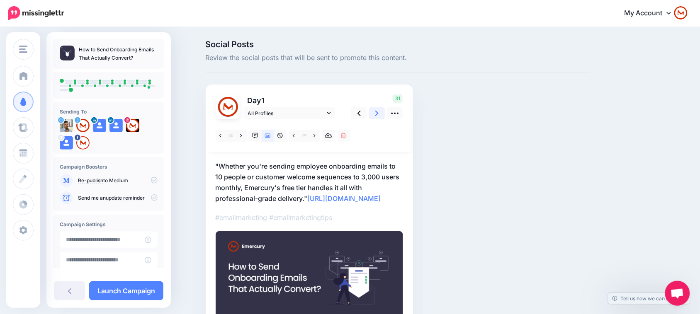
click at [384, 110] on link at bounding box center [377, 113] width 16 height 12
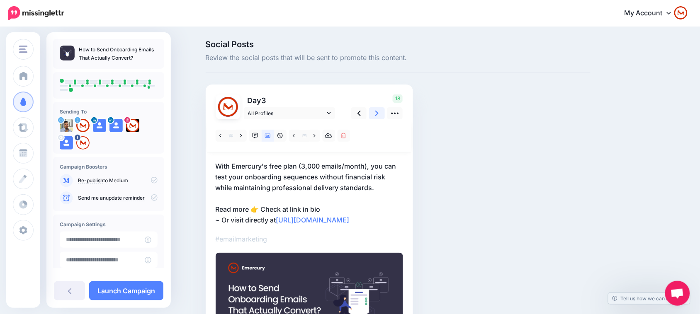
click at [384, 110] on link at bounding box center [377, 113] width 16 height 12
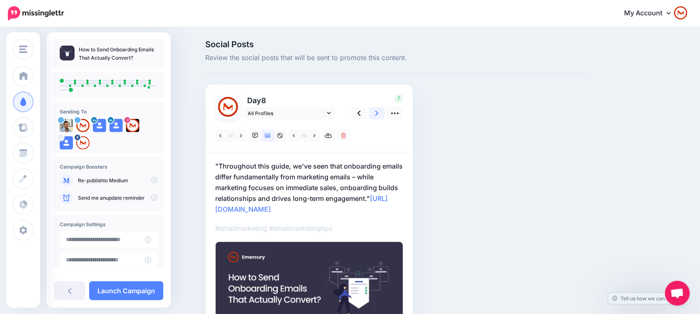
click at [384, 110] on link at bounding box center [377, 113] width 16 height 12
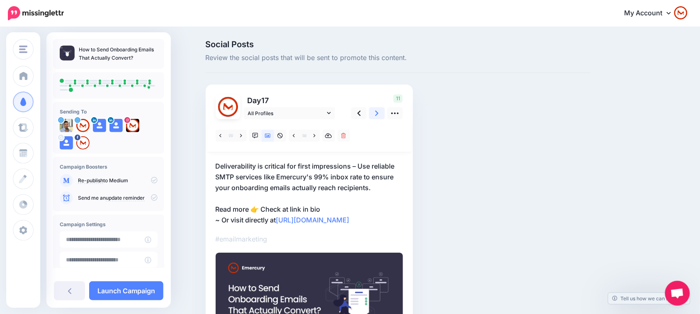
click at [384, 110] on link at bounding box center [377, 113] width 16 height 12
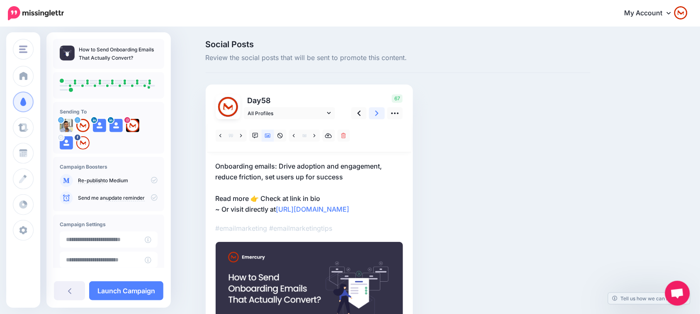
click at [384, 110] on link at bounding box center [377, 113] width 16 height 12
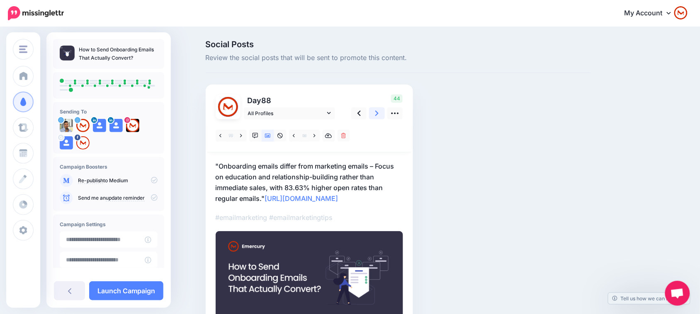
click at [384, 110] on link at bounding box center [377, 113] width 16 height 12
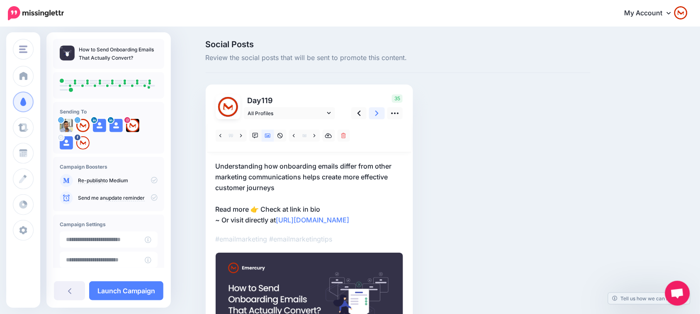
click at [384, 110] on link at bounding box center [377, 113] width 16 height 12
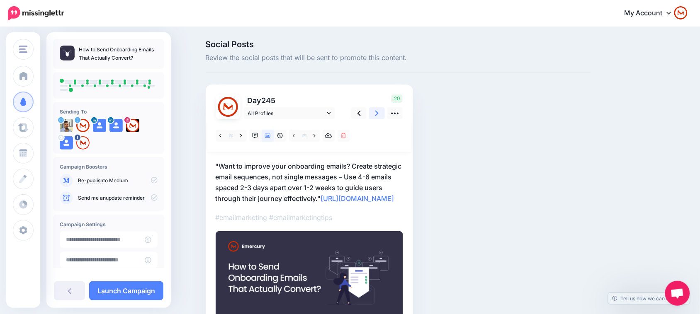
click at [384, 110] on link at bounding box center [377, 113] width 16 height 12
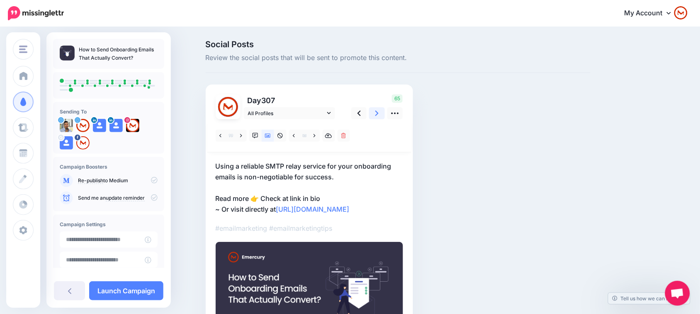
click at [384, 110] on link at bounding box center [377, 113] width 16 height 12
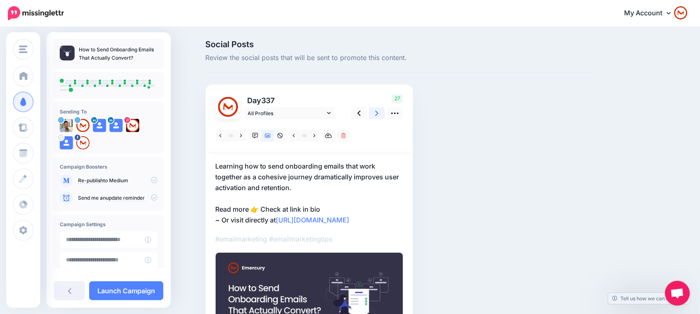
click at [384, 110] on link at bounding box center [377, 113] width 16 height 12
click at [148, 175] on div "Re-publish to Medium" at bounding box center [109, 180] width 98 height 13
click at [153, 180] on div "Campaign Boosters Re-publish to Medium" at bounding box center [108, 184] width 111 height 54
click at [151, 180] on icon at bounding box center [154, 180] width 7 height 7
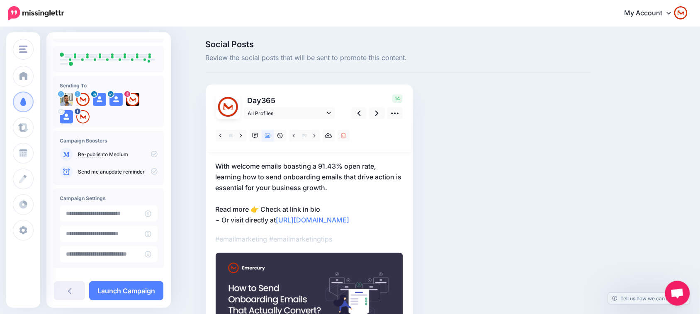
scroll to position [52, 0]
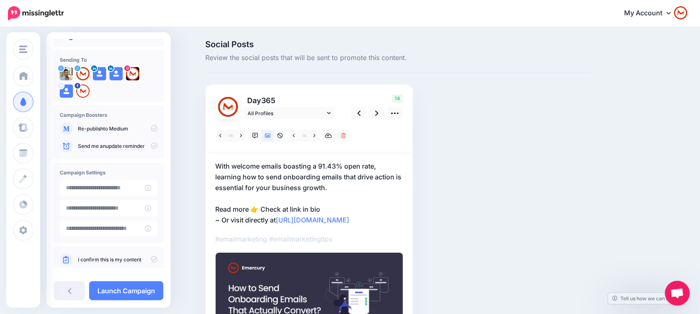
click at [151, 125] on icon at bounding box center [154, 128] width 7 height 7
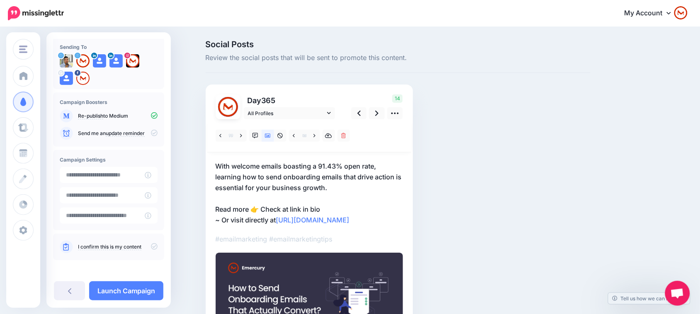
click at [151, 246] on icon at bounding box center [154, 246] width 7 height 7
click at [130, 295] on link "Launch Campaign" at bounding box center [126, 291] width 74 height 19
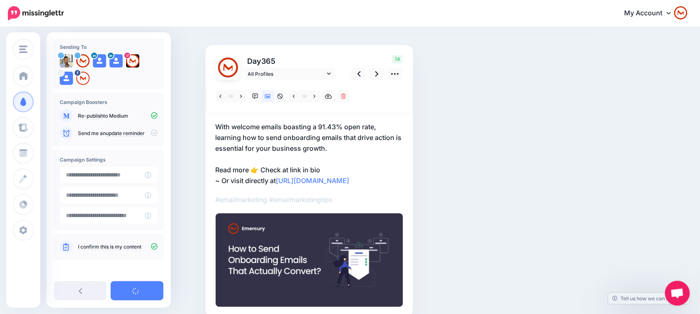
scroll to position [79, 0]
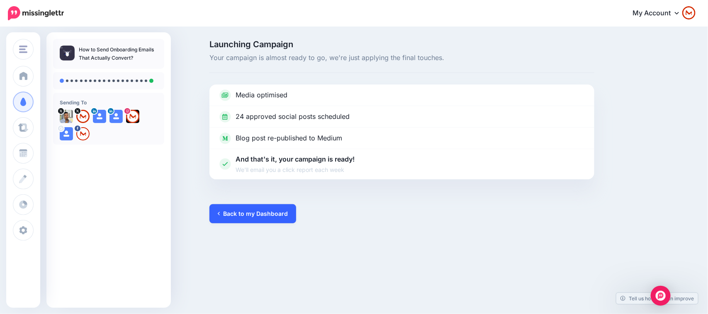
click at [263, 213] on link "Back to my Dashboard" at bounding box center [252, 213] width 87 height 19
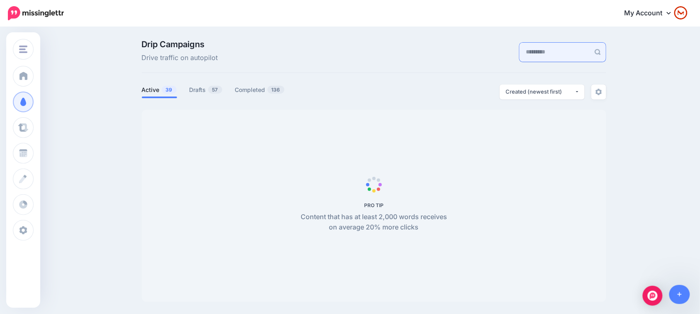
click at [550, 53] on input "text" at bounding box center [555, 52] width 71 height 19
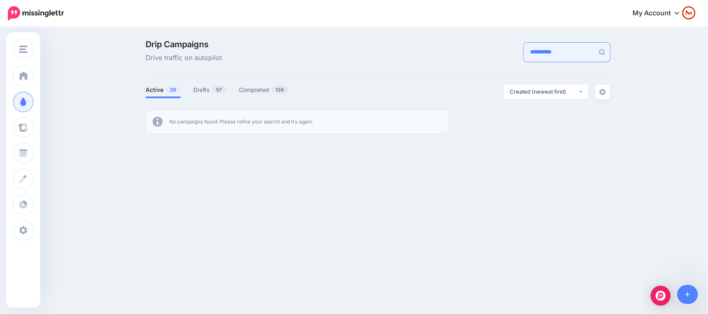
type input "**********"
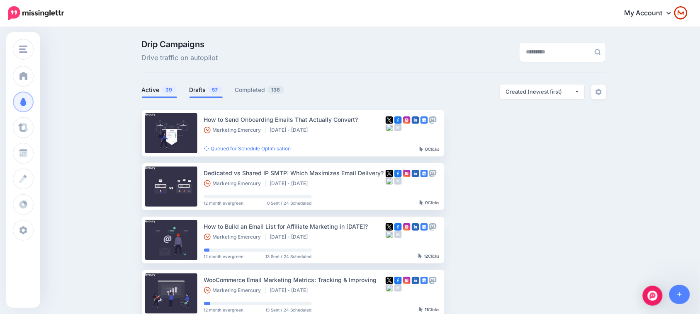
click at [203, 88] on link "Drafts 57" at bounding box center [206, 90] width 33 height 10
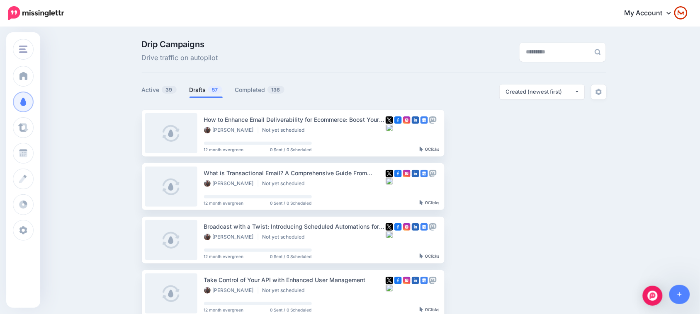
drag, startPoint x: 503, startPoint y: 270, endPoint x: 513, endPoint y: 73, distance: 197.2
click at [169, 85] on link "Active 39" at bounding box center [159, 90] width 35 height 10
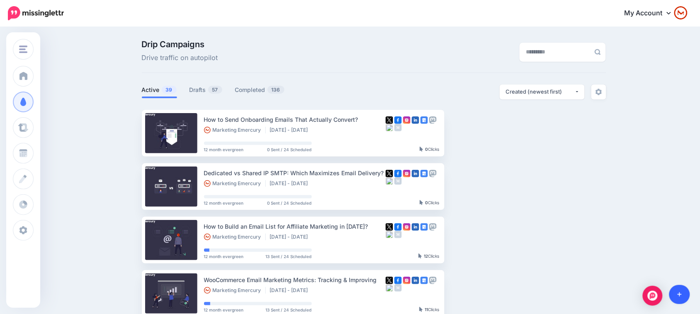
click at [678, 293] on icon at bounding box center [680, 295] width 5 height 6
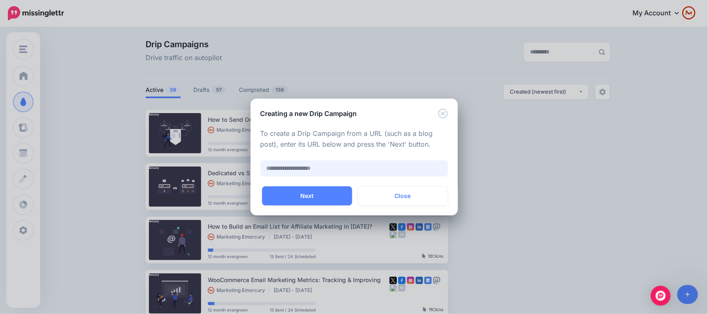
paste input "**********"
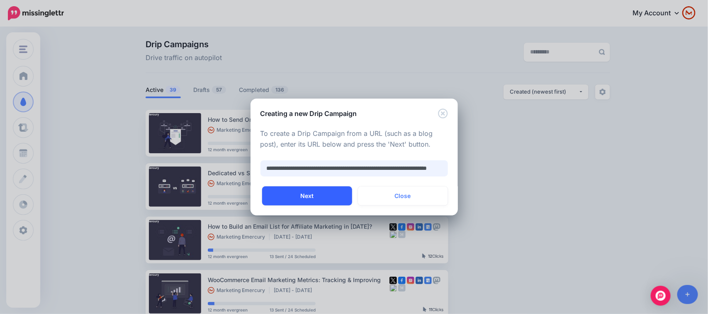
scroll to position [0, 50]
type input "**********"
click at [336, 195] on button "Next" at bounding box center [307, 196] width 90 height 19
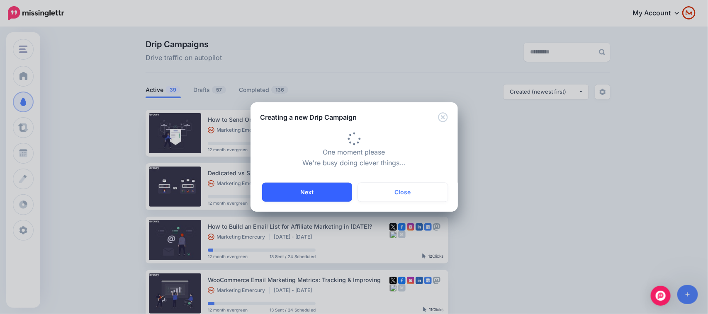
type input "**********"
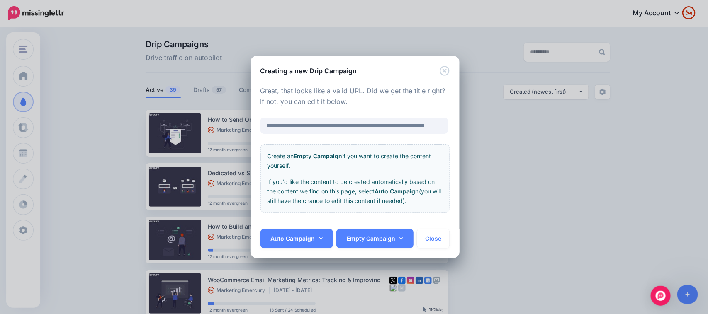
click at [299, 228] on div "**********" at bounding box center [354, 152] width 209 height 153
click at [310, 239] on link "Auto Campaign" at bounding box center [296, 238] width 73 height 19
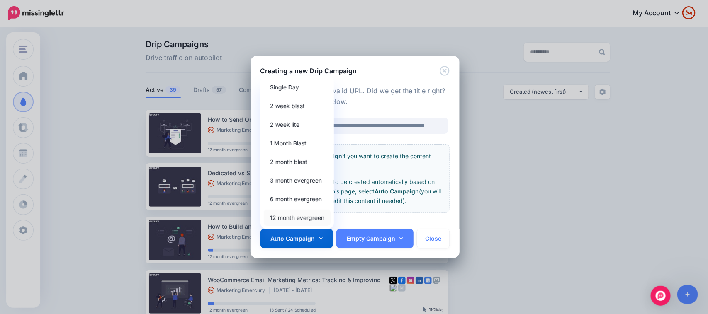
click at [313, 220] on link "12 month evergreen" at bounding box center [297, 218] width 67 height 16
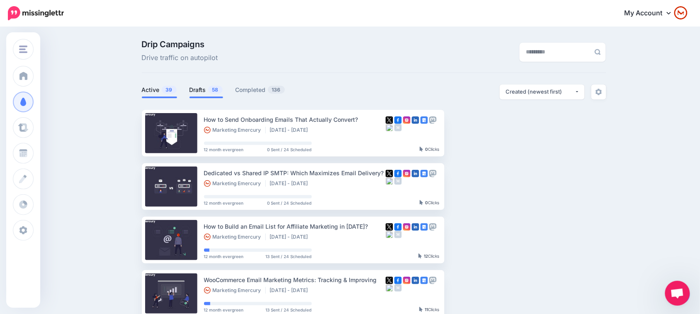
click at [209, 88] on link "Drafts 58" at bounding box center [207, 90] width 34 height 10
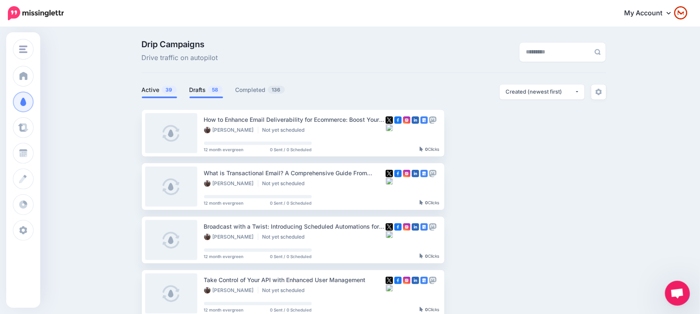
click at [165, 86] on link "Active 39" at bounding box center [159, 90] width 35 height 10
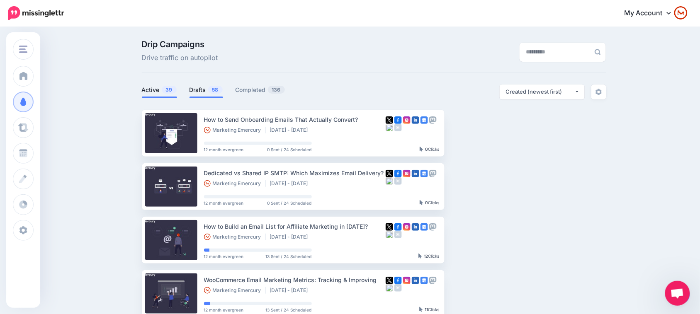
click at [201, 88] on link "Drafts 58" at bounding box center [207, 90] width 34 height 10
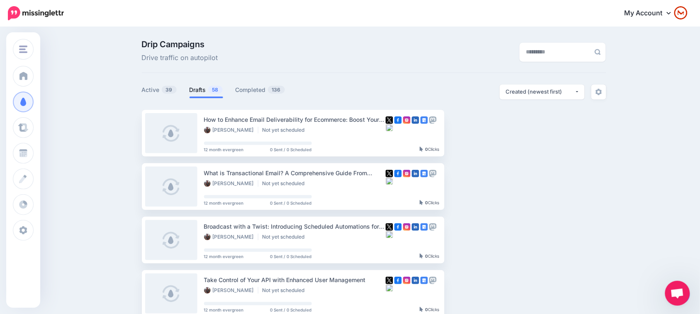
click at [223, 85] on link "Drafts 58" at bounding box center [207, 90] width 34 height 10
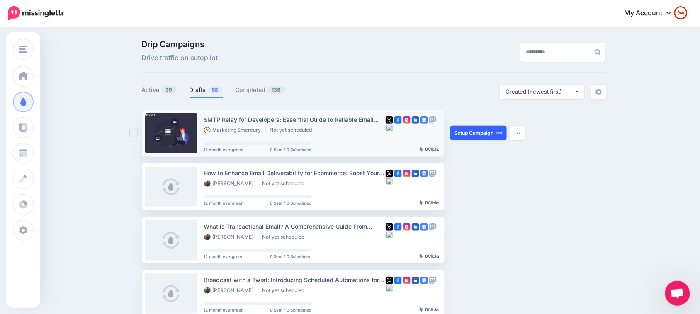
click at [467, 133] on link "Setup Campaign" at bounding box center [478, 133] width 56 height 15
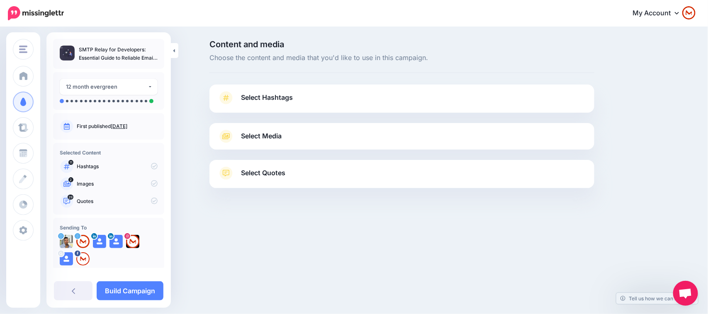
click at [500, 104] on link "Select Hashtags" at bounding box center [402, 102] width 368 height 22
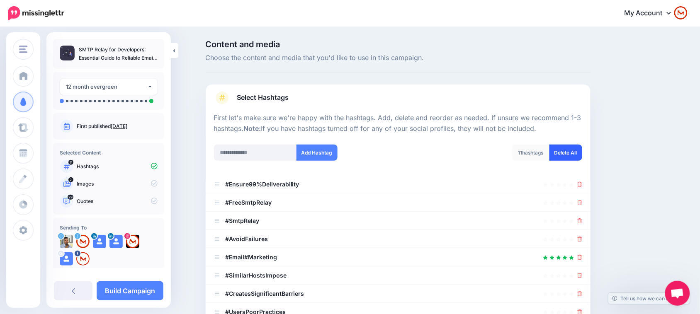
click at [577, 158] on link "Delete All" at bounding box center [566, 153] width 33 height 16
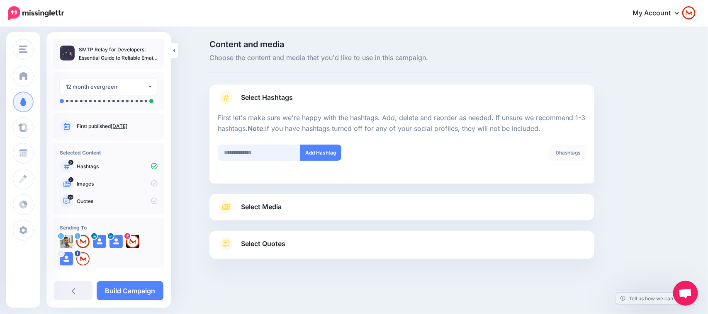
click at [269, 153] on input "text" at bounding box center [259, 153] width 83 height 16
type input "**********"
click at [328, 153] on button "Add Hashtag" at bounding box center [320, 153] width 41 height 16
click at [263, 156] on input "text" at bounding box center [259, 153] width 83 height 16
paste input "**********"
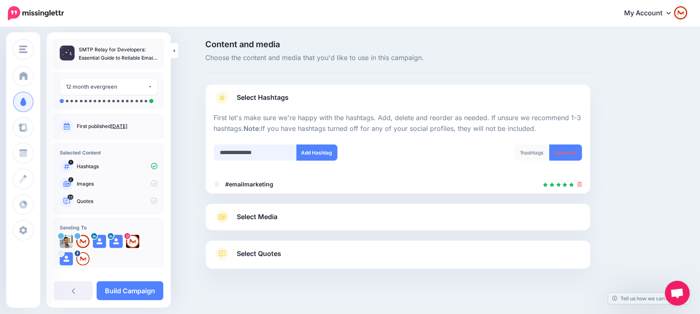
scroll to position [8, 0]
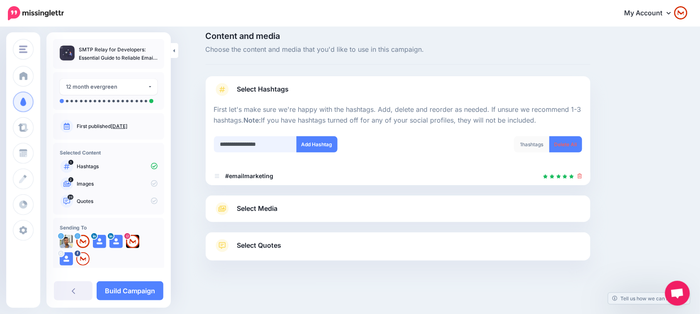
type input "**********"
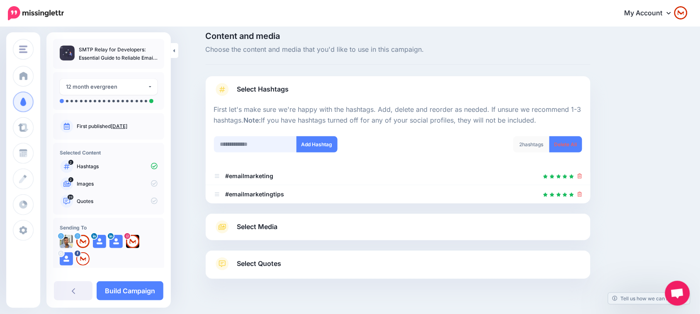
scroll to position [26, 0]
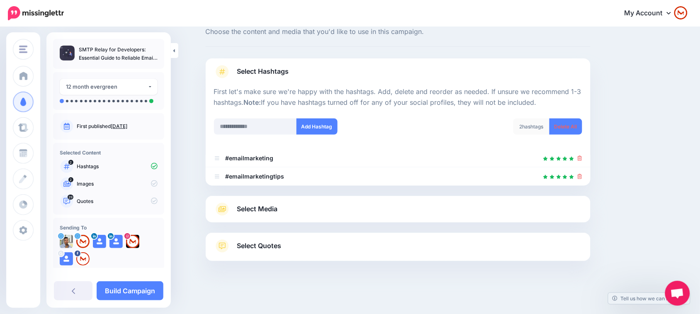
click at [335, 211] on link "Select Media" at bounding box center [398, 209] width 368 height 13
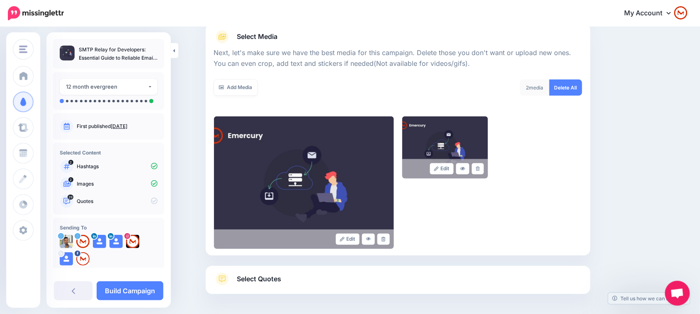
scroll to position [81, 0]
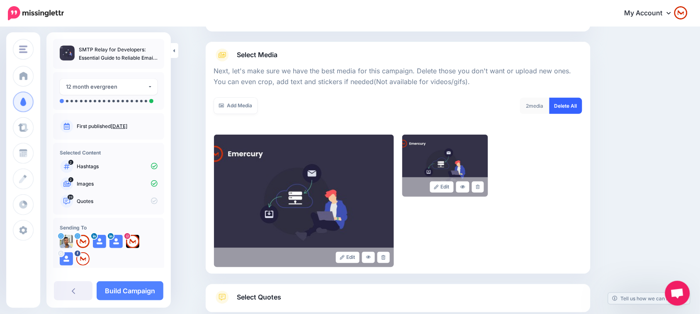
click at [569, 106] on link "Delete All" at bounding box center [566, 106] width 33 height 16
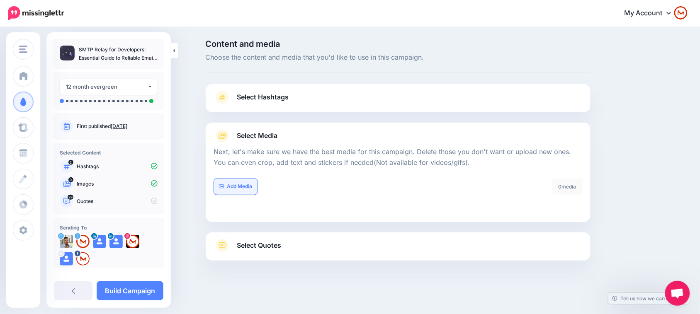
click at [244, 187] on link "Add Media" at bounding box center [236, 187] width 44 height 16
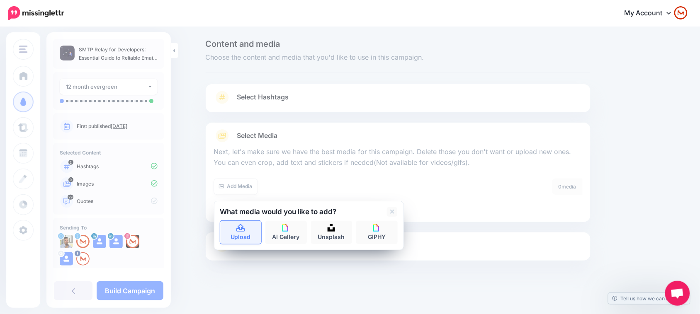
click at [250, 225] on link "Upload" at bounding box center [240, 232] width 41 height 23
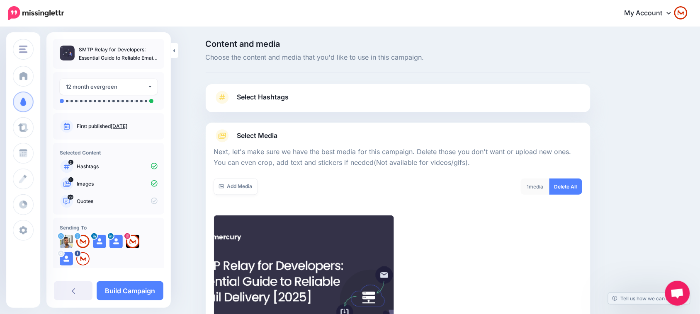
scroll to position [133, 0]
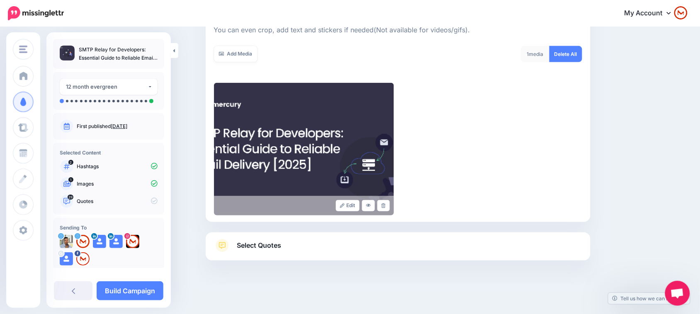
click at [353, 253] on link "Select Quotes" at bounding box center [398, 250] width 368 height 22
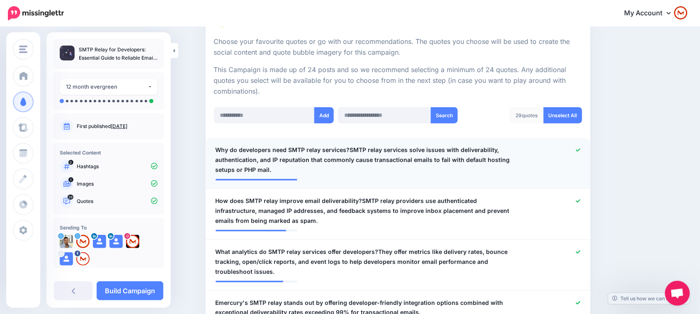
scroll to position [185, 0]
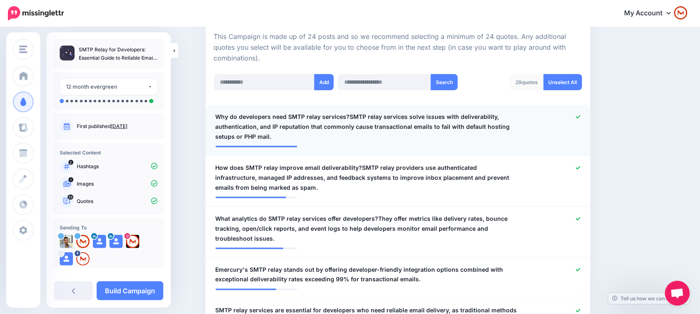
click at [394, 125] on span "Why do developers need SMTP relay services?SMTP relay services solve issues wit…" at bounding box center [367, 127] width 302 height 30
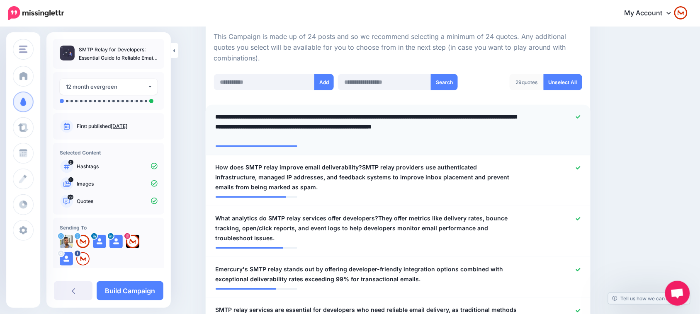
drag, startPoint x: 353, startPoint y: 115, endPoint x: 365, endPoint y: 130, distance: 19.4
click at [352, 115] on textarea "**********" at bounding box center [367, 127] width 302 height 30
type textarea "**********"
click at [399, 185] on span "How does SMTP relay improve email deliverability?SMTP relay providers use authe…" at bounding box center [367, 178] width 302 height 30
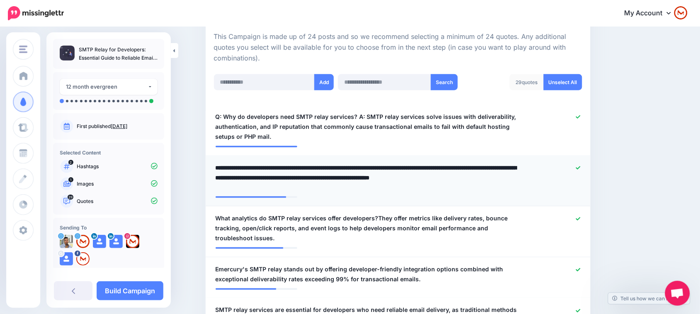
click at [359, 163] on textarea "**********" at bounding box center [367, 178] width 302 height 30
type textarea "**********"
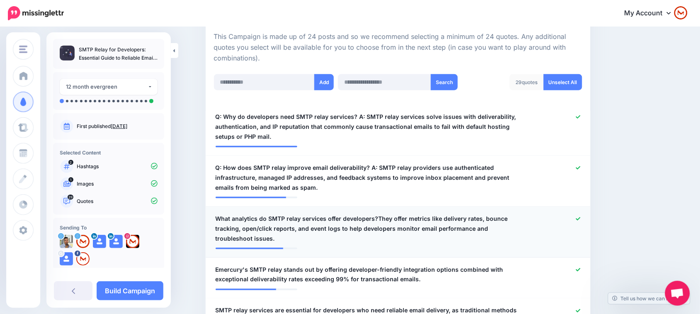
drag, startPoint x: 418, startPoint y: 225, endPoint x: 377, endPoint y: 214, distance: 41.6
click at [417, 225] on span "What analytics do SMTP relay services offer developers?They offer metrics like …" at bounding box center [367, 229] width 302 height 30
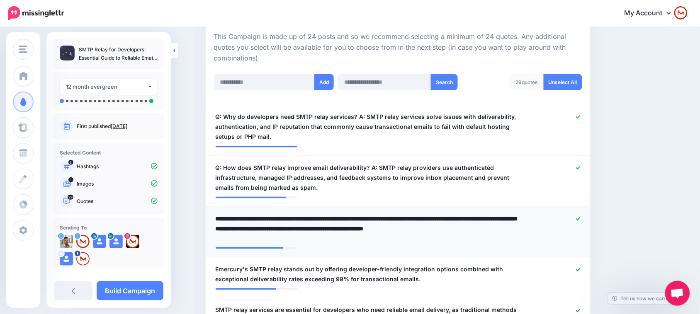
click at [380, 216] on textarea "**********" at bounding box center [367, 229] width 302 height 30
type textarea "**********"
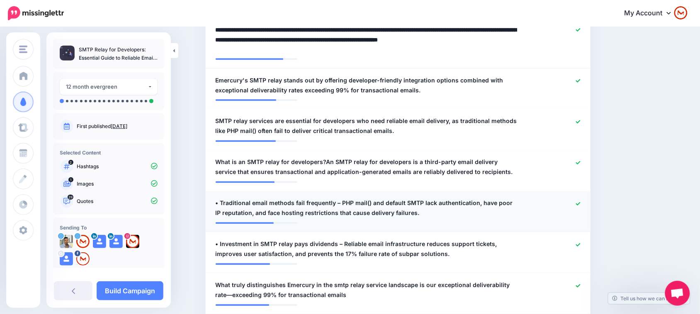
scroll to position [392, 0]
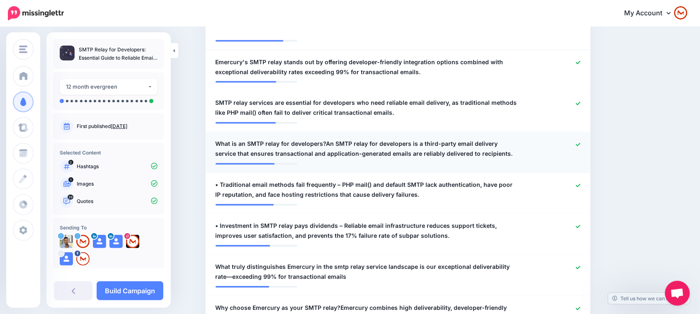
click at [389, 146] on span "What is an SMTP relay for developers?An SMTP relay for developers is a third-pa…" at bounding box center [367, 149] width 302 height 20
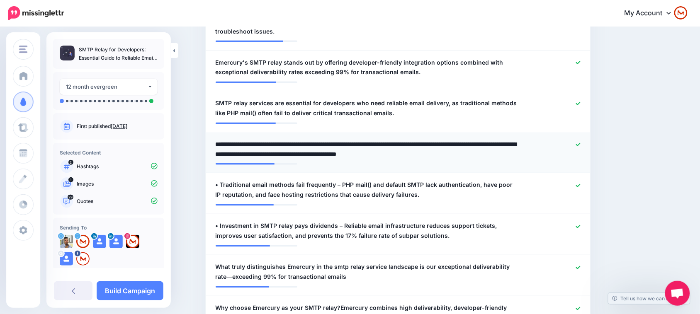
click at [326, 148] on textarea "**********" at bounding box center [367, 150] width 302 height 20
type textarea "**********"
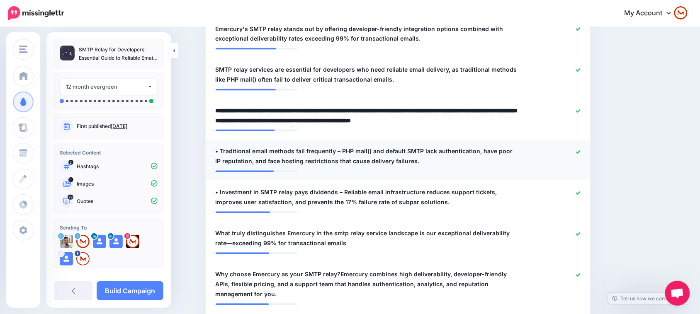
scroll to position [444, 0]
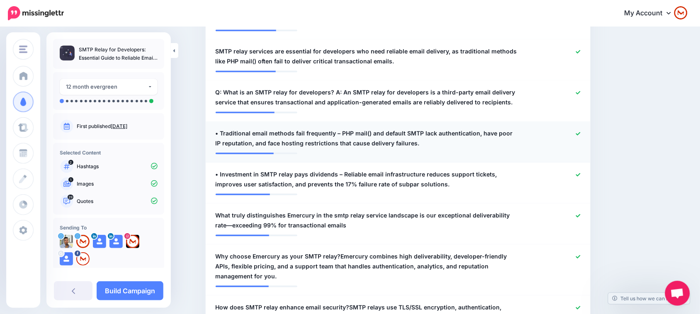
click at [377, 134] on span "• Traditional email methods fail frequently – PHP mail() and default SMTP lack …" at bounding box center [367, 139] width 302 height 20
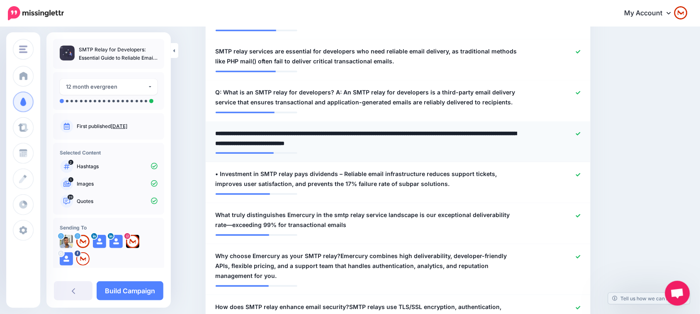
type textarea "**********"
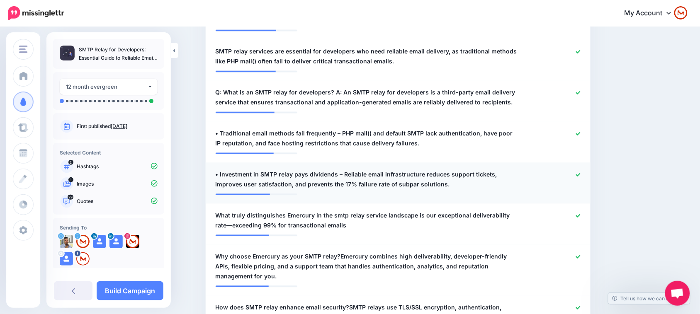
click at [361, 184] on span "• Investment in SMTP relay pays dividends – Reliable email infrastructure reduc…" at bounding box center [367, 180] width 302 height 20
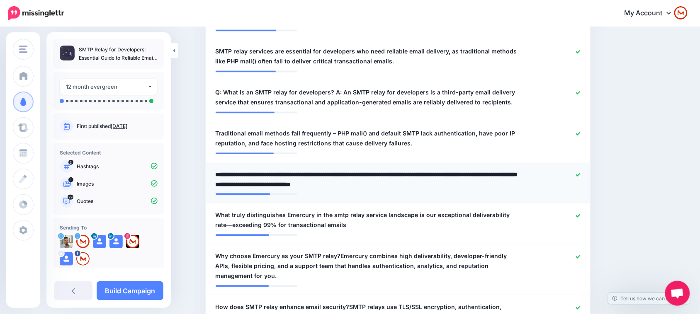
click at [224, 174] on textarea "**********" at bounding box center [367, 180] width 302 height 20
type textarea "**********"
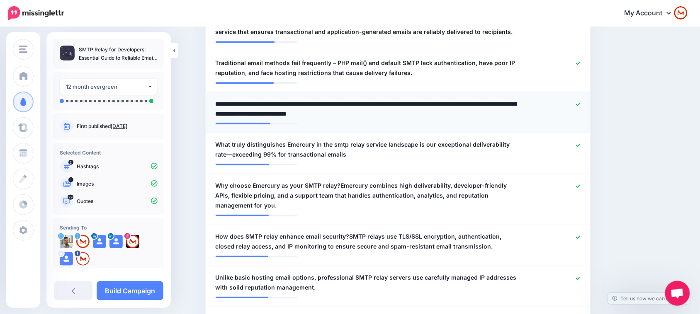
scroll to position [548, 0]
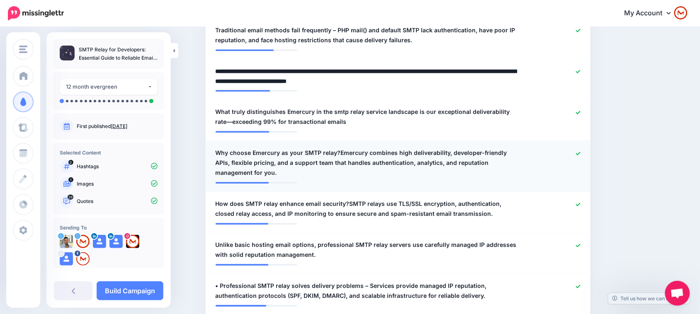
click at [368, 172] on span "Why choose Emercury as your SMTP relay?Emercury combines high deliverability, d…" at bounding box center [367, 163] width 302 height 30
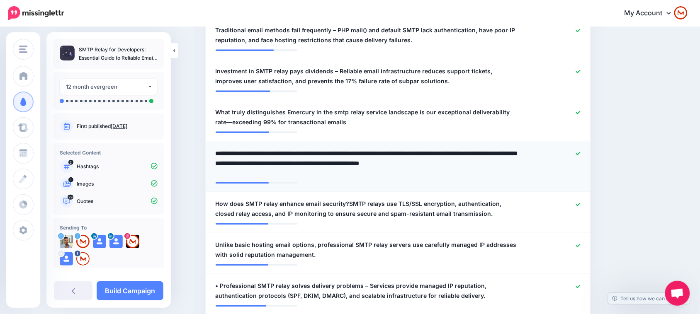
click at [345, 156] on textarea "**********" at bounding box center [367, 163] width 302 height 30
type textarea "**********"
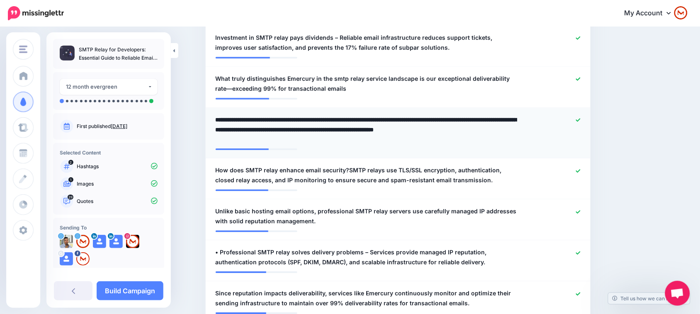
scroll to position [652, 0]
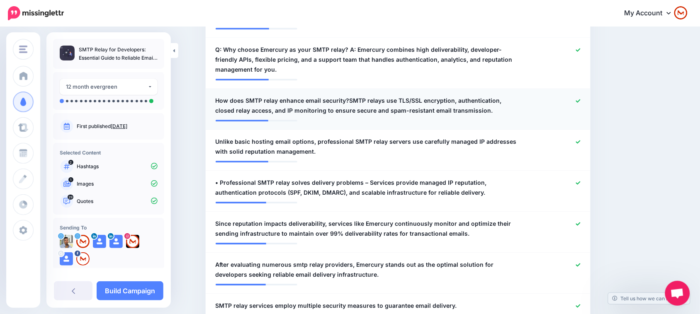
click at [386, 107] on span "How does SMTP relay enhance email security?SMTP relays use TLS/SSL encryption, …" at bounding box center [367, 106] width 302 height 20
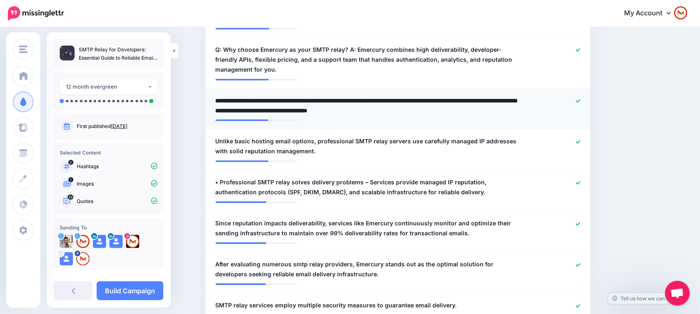
click at [351, 102] on textarea "**********" at bounding box center [367, 106] width 302 height 20
type textarea "**********"
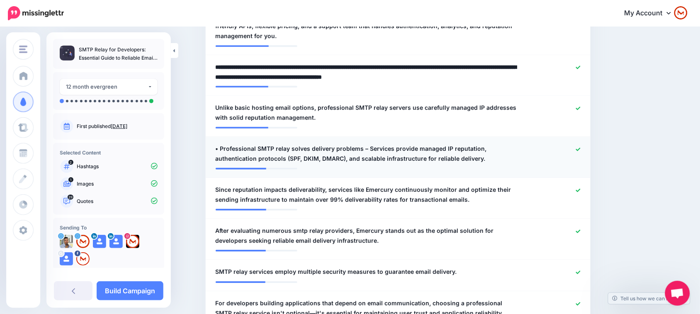
scroll to position [703, 0]
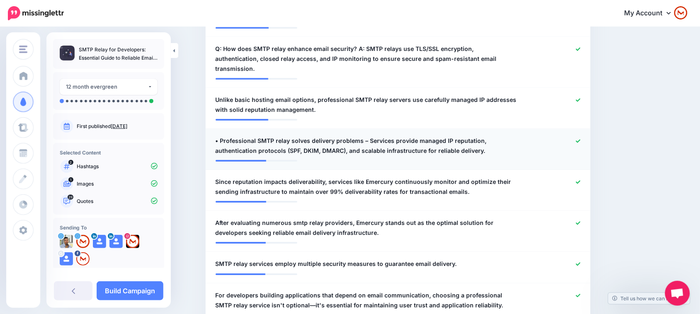
click at [363, 136] on span "• Professional SMTP relay solves delivery problems – Services provide managed I…" at bounding box center [367, 146] width 302 height 20
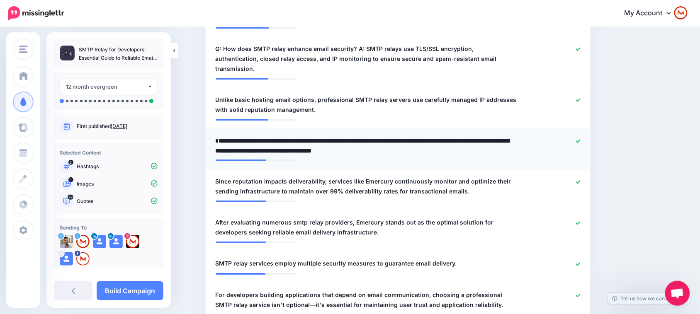
type textarea "**********"
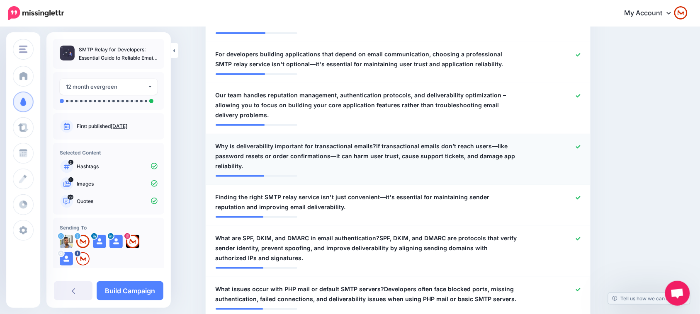
scroll to position [963, 0]
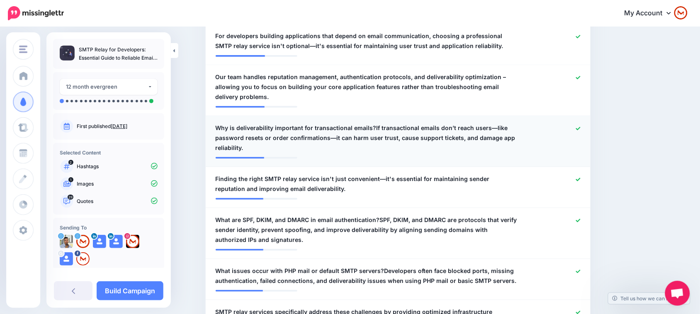
click at [431, 129] on span "Why is deliverability important for transactional emails?If transactional email…" at bounding box center [367, 138] width 302 height 30
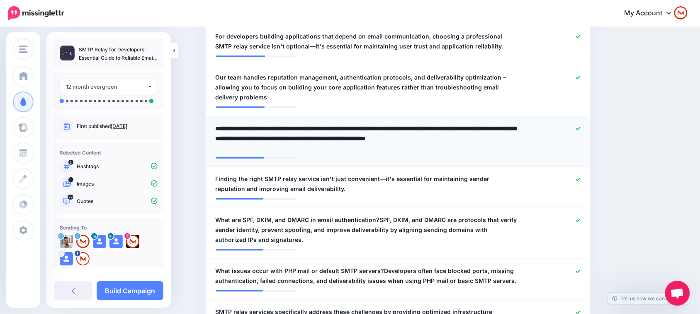
click at [374, 124] on textarea "**********" at bounding box center [367, 139] width 302 height 30
type textarea "**********"
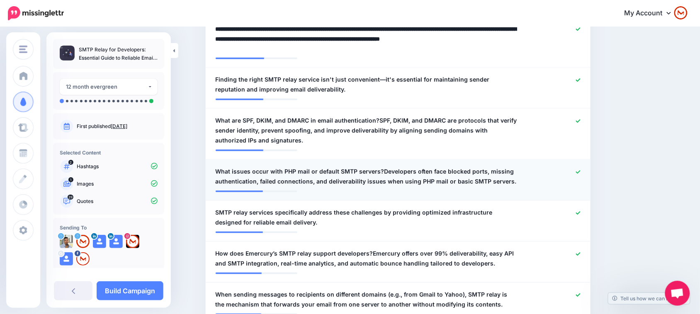
scroll to position [1066, 0]
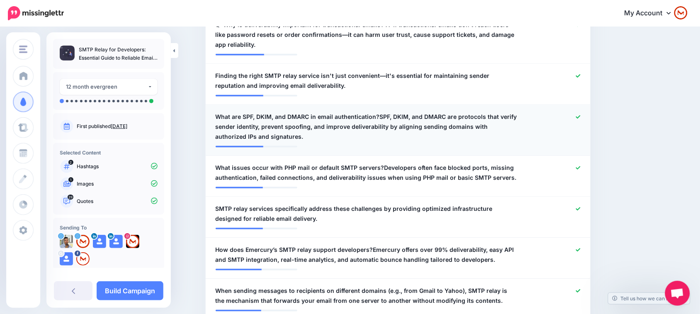
drag, startPoint x: 399, startPoint y: 108, endPoint x: 388, endPoint y: 103, distance: 12.4
click at [398, 112] on span "What are SPF, DKIM, and DMARC in email authentication?SPF, DKIM, and DMARC are …" at bounding box center [367, 127] width 302 height 30
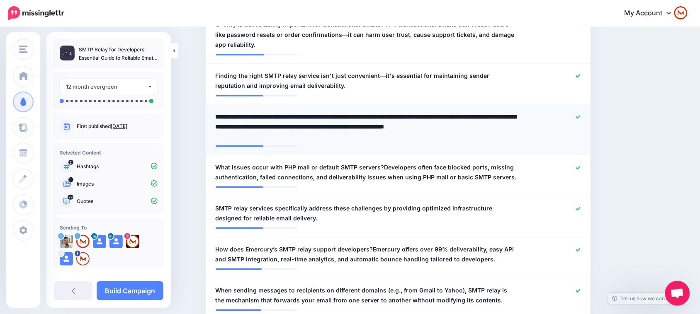
click at [380, 105] on li "**********" at bounding box center [398, 130] width 385 height 51
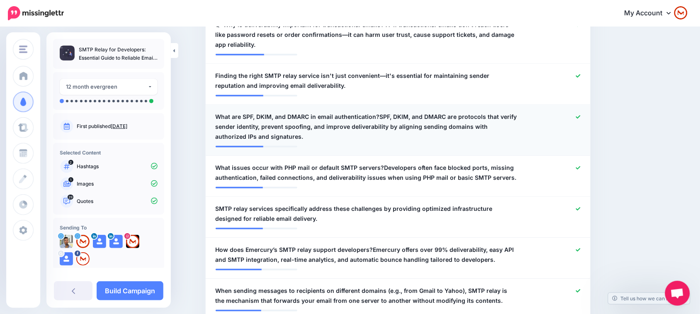
click at [382, 112] on span "What are SPF, DKIM, and DMARC in email authentication?SPF, DKIM, and DMARC are …" at bounding box center [367, 127] width 302 height 30
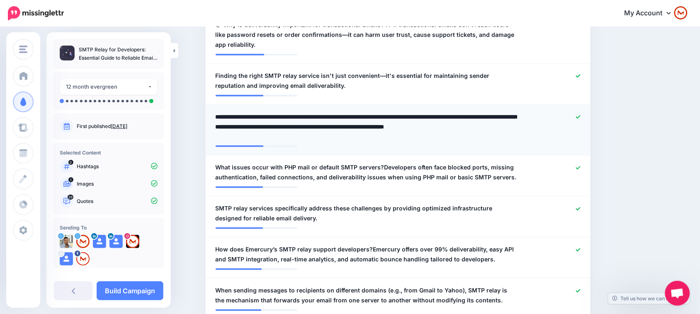
click at [382, 112] on textarea "**********" at bounding box center [367, 127] width 302 height 30
type textarea "**********"
click at [401, 163] on span "What issues occur with PHP mail or default SMTP servers?Developers often face b…" at bounding box center [367, 173] width 302 height 20
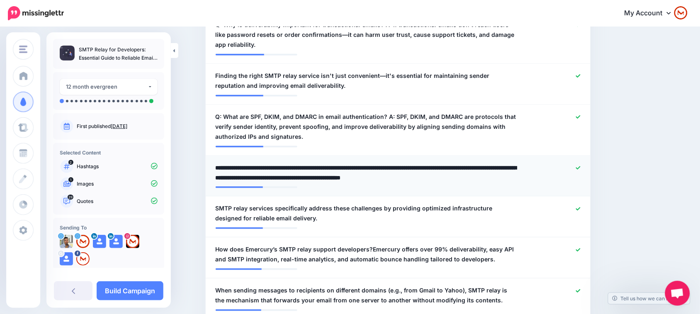
click at [382, 163] on textarea "**********" at bounding box center [367, 173] width 302 height 20
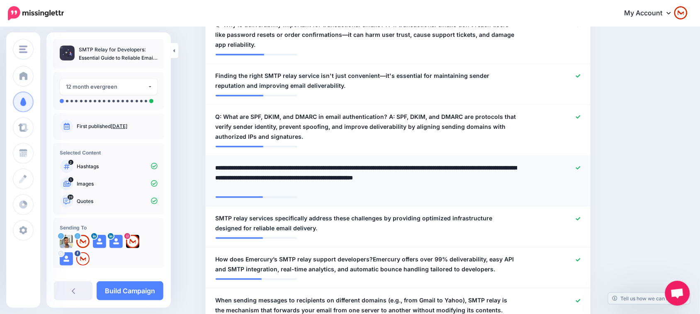
type textarea "**********"
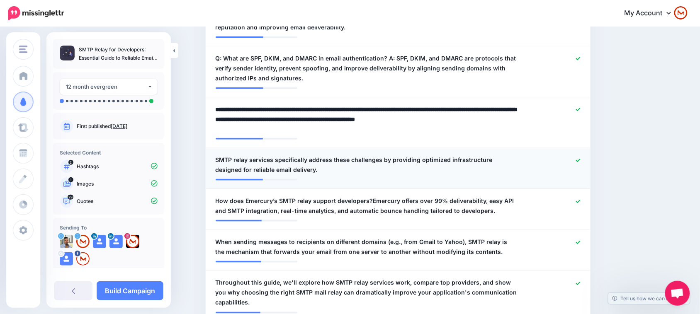
scroll to position [1170, 0]
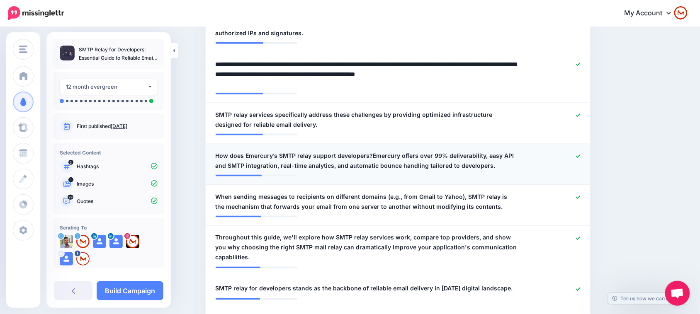
click at [399, 151] on span "How does Emercury’s SMTP relay support developers?Emercury offers over 99% deli…" at bounding box center [367, 161] width 302 height 20
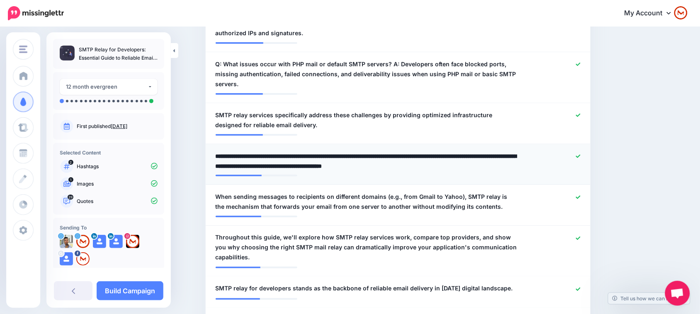
click at [372, 151] on textarea "**********" at bounding box center [367, 161] width 302 height 20
type textarea "**********"
click at [405, 194] on span "When sending messages to recipients on different domains (e.g., from Gmail to Y…" at bounding box center [367, 202] width 302 height 20
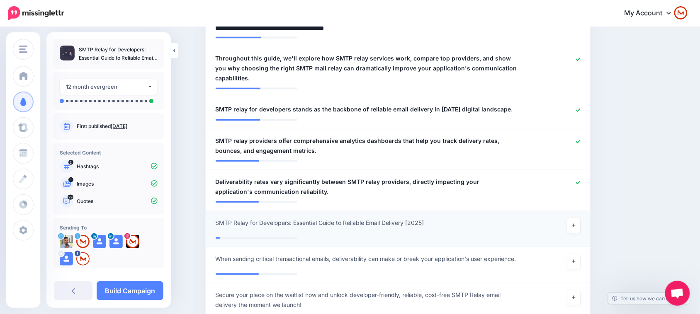
scroll to position [1377, 0]
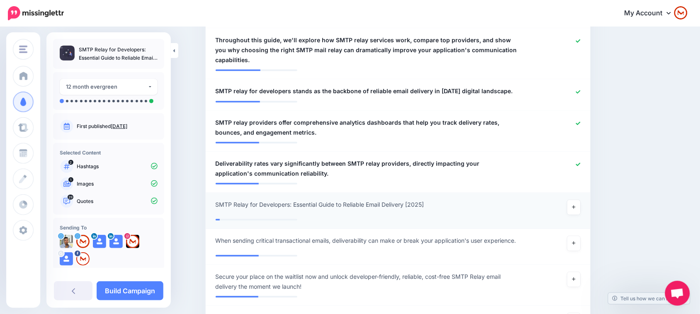
click at [585, 200] on div at bounding box center [555, 207] width 63 height 15
click at [576, 205] on icon at bounding box center [573, 207] width 3 height 5
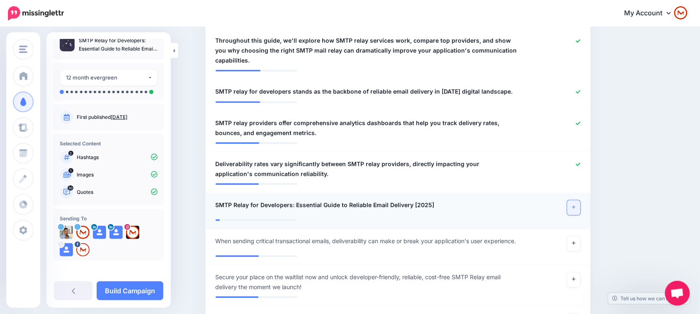
scroll to position [11, 0]
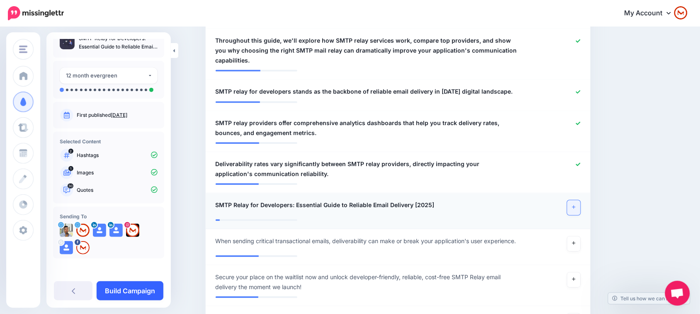
click at [121, 286] on link "Build Campaign" at bounding box center [130, 291] width 67 height 19
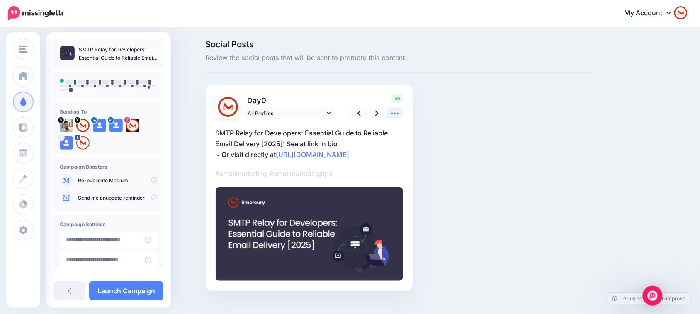
click at [399, 113] on icon at bounding box center [395, 113] width 9 height 9
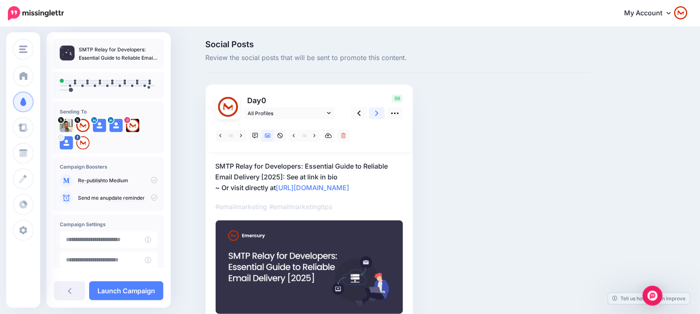
click at [384, 114] on link at bounding box center [377, 113] width 16 height 12
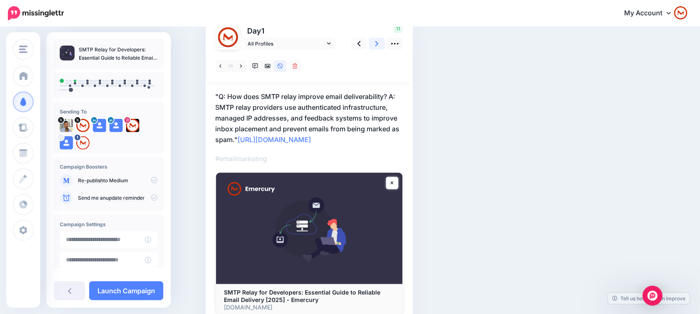
scroll to position [52, 0]
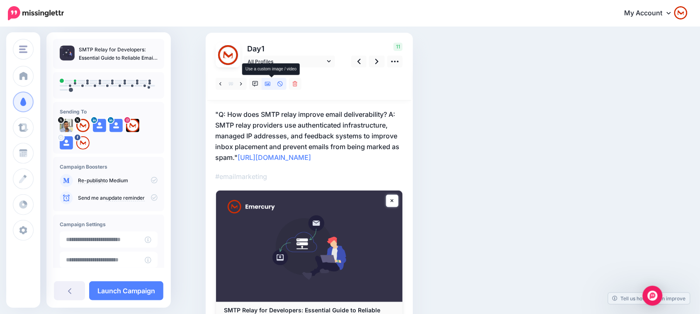
click at [267, 86] on link at bounding box center [268, 84] width 12 height 12
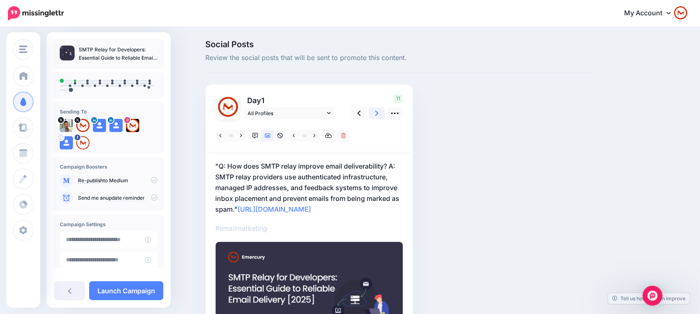
click at [384, 110] on link at bounding box center [377, 113] width 16 height 12
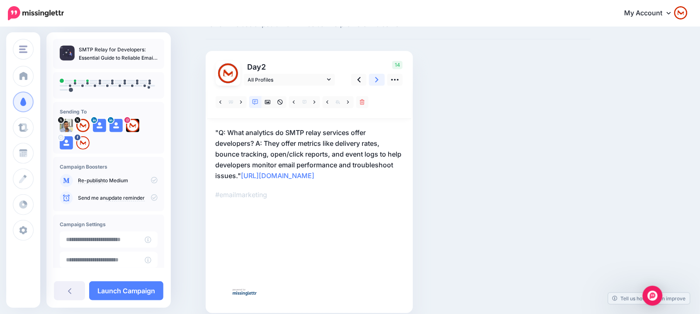
scroll to position [52, 0]
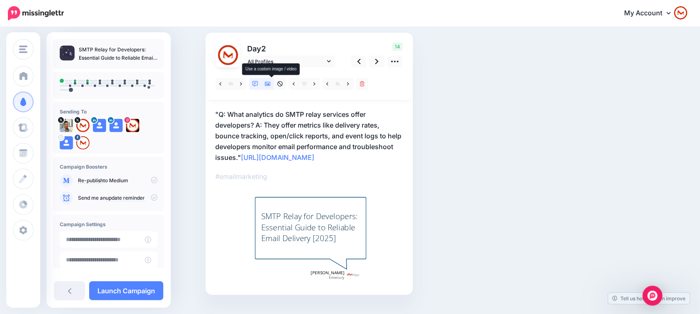
click at [270, 89] on link at bounding box center [268, 84] width 12 height 12
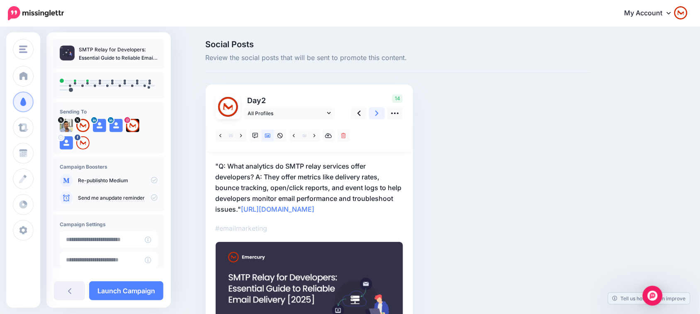
click at [379, 112] on icon at bounding box center [376, 113] width 3 height 5
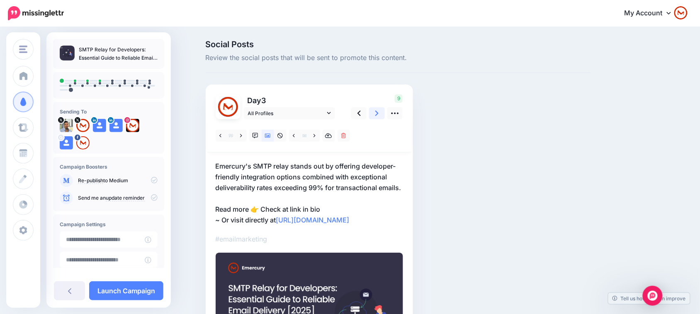
click at [379, 110] on icon at bounding box center [376, 113] width 3 height 9
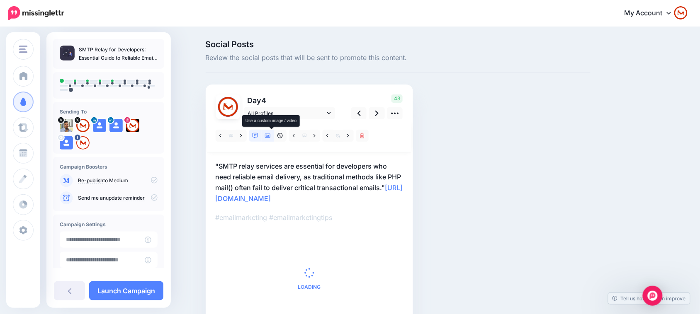
click at [271, 135] on icon at bounding box center [268, 136] width 6 height 6
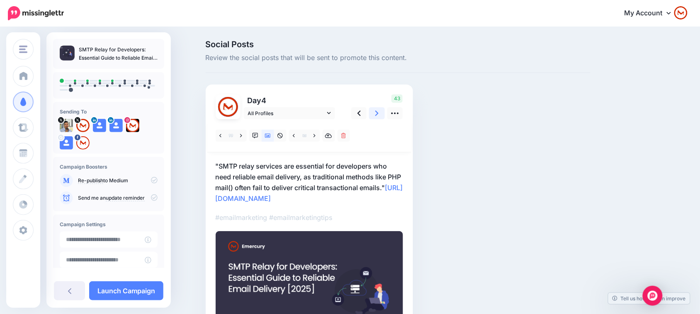
click at [383, 109] on link at bounding box center [377, 113] width 16 height 12
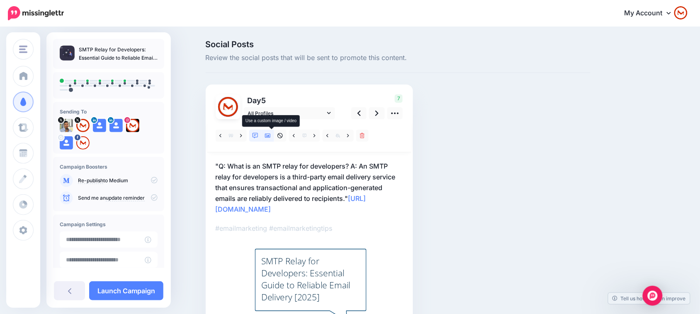
click at [270, 136] on icon at bounding box center [268, 136] width 6 height 6
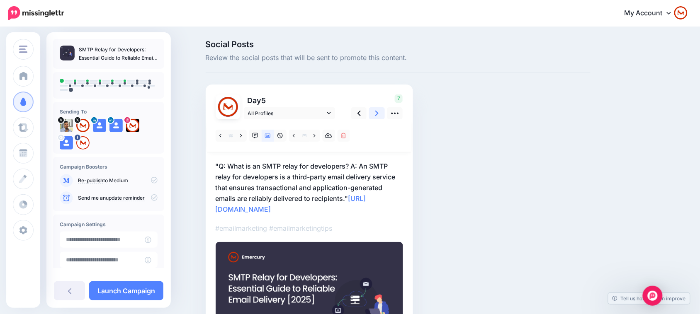
click at [379, 111] on icon at bounding box center [376, 113] width 3 height 5
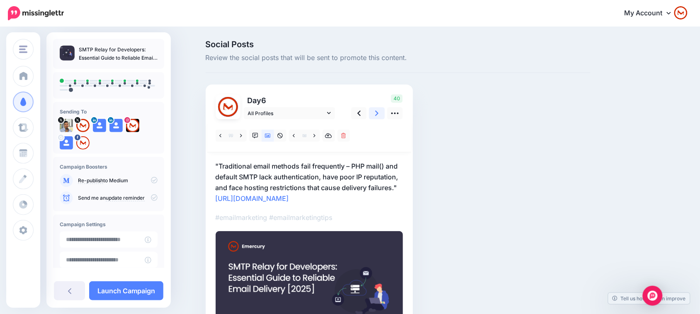
click at [377, 117] on link at bounding box center [377, 113] width 16 height 12
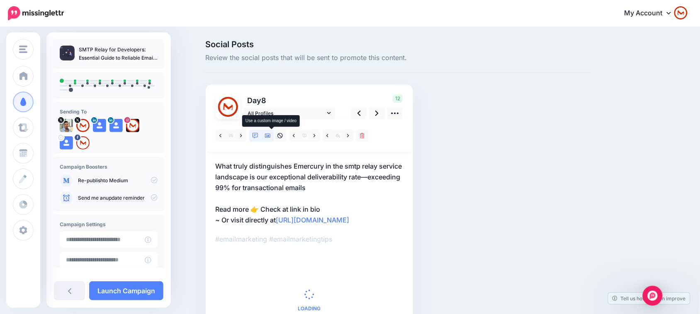
click at [271, 135] on icon at bounding box center [268, 136] width 6 height 6
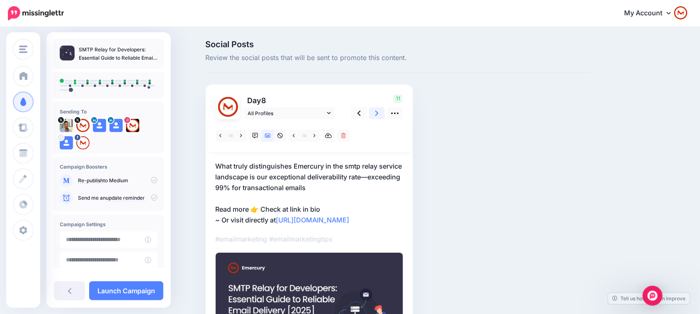
click at [374, 119] on link at bounding box center [377, 113] width 16 height 12
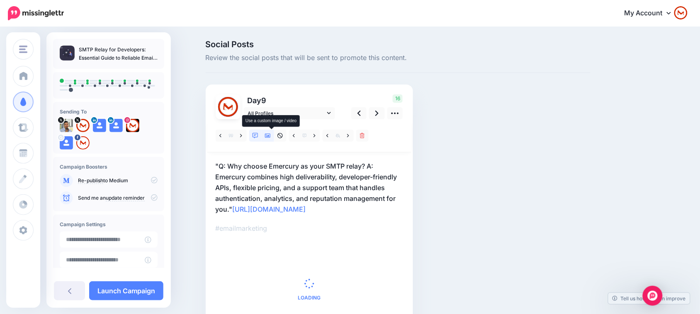
click at [270, 136] on icon at bounding box center [268, 136] width 6 height 4
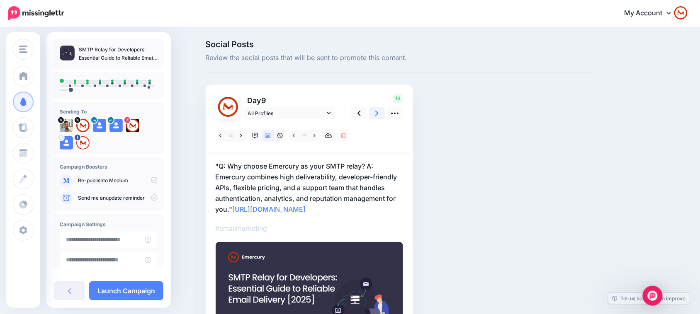
click at [379, 111] on icon at bounding box center [376, 113] width 3 height 5
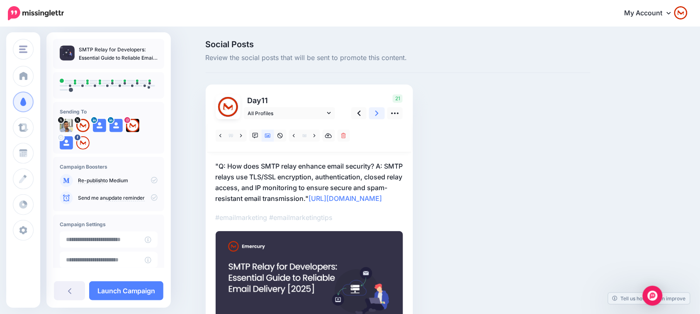
click at [380, 119] on link at bounding box center [377, 113] width 16 height 12
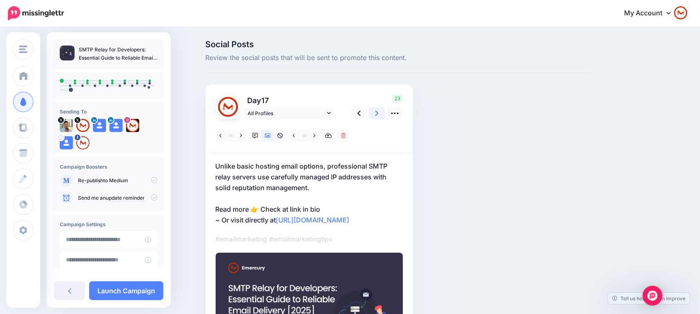
click at [380, 119] on link at bounding box center [377, 113] width 16 height 12
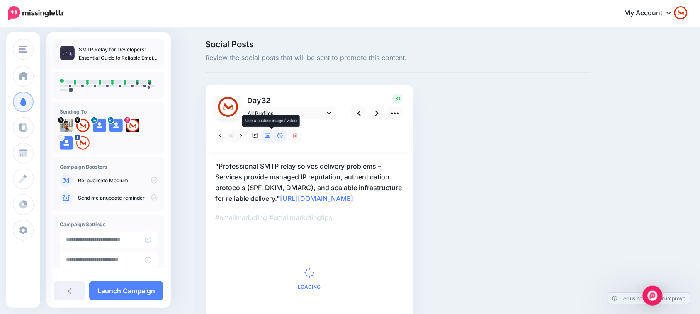
click at [270, 137] on icon at bounding box center [268, 136] width 6 height 6
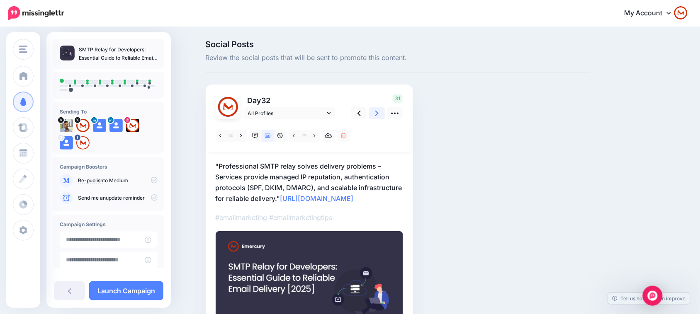
click at [379, 111] on icon at bounding box center [376, 113] width 3 height 9
click at [378, 115] on link at bounding box center [377, 113] width 16 height 12
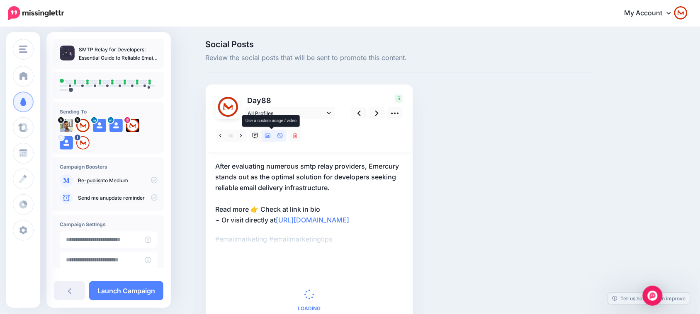
click at [271, 136] on icon at bounding box center [268, 136] width 6 height 4
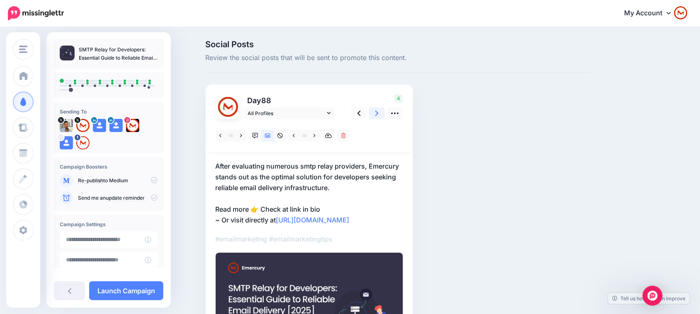
click at [376, 115] on link at bounding box center [377, 113] width 16 height 12
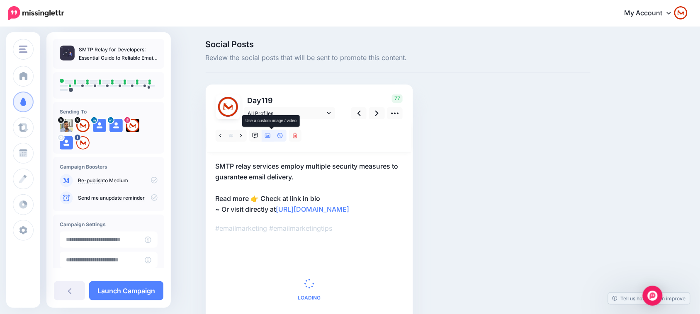
click at [267, 136] on link at bounding box center [268, 136] width 12 height 12
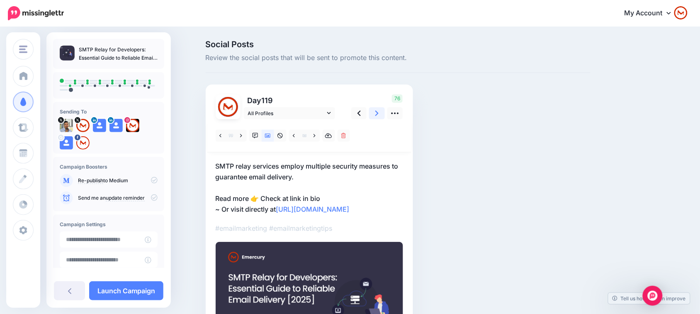
click at [379, 117] on icon at bounding box center [376, 113] width 3 height 9
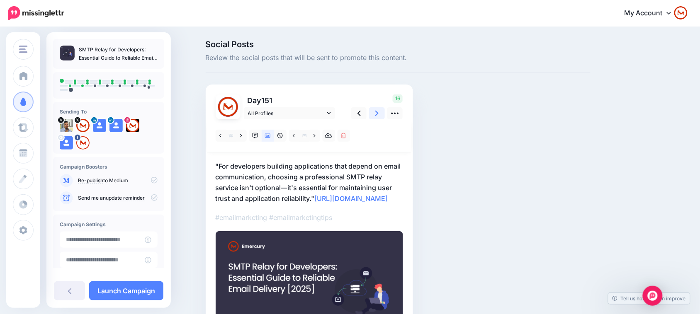
click at [379, 115] on icon at bounding box center [376, 113] width 3 height 9
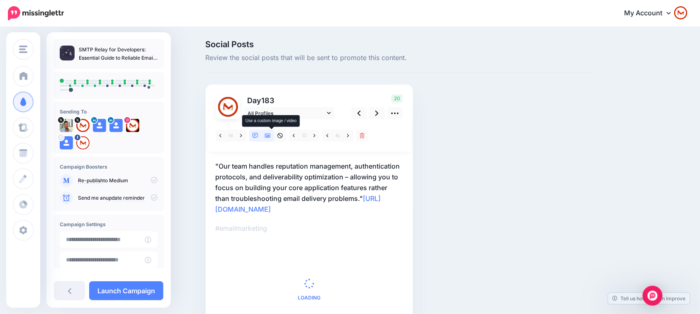
click at [272, 132] on link at bounding box center [268, 136] width 12 height 12
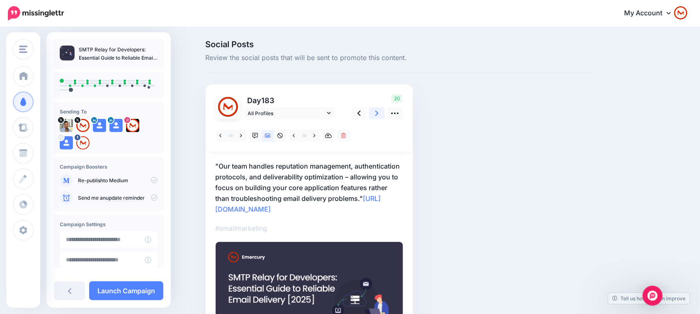
click at [379, 112] on icon at bounding box center [376, 113] width 3 height 9
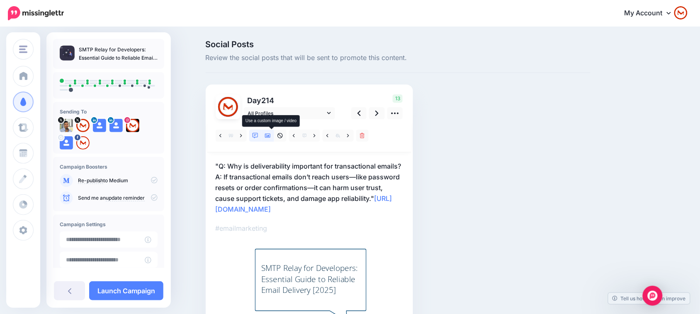
click at [266, 136] on link at bounding box center [268, 136] width 12 height 12
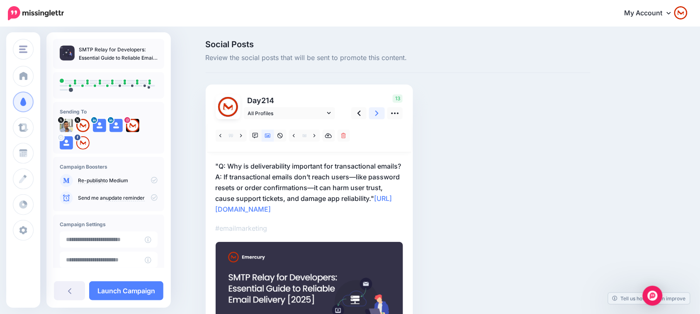
click at [385, 115] on link at bounding box center [377, 113] width 16 height 12
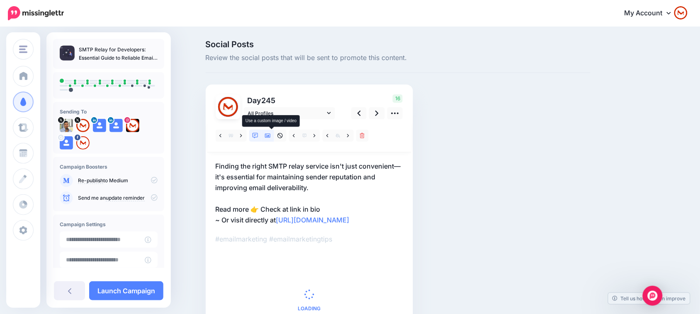
click at [271, 135] on icon at bounding box center [268, 136] width 6 height 6
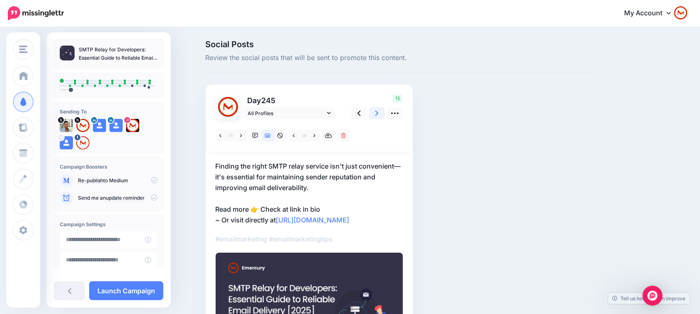
click at [376, 113] on link at bounding box center [377, 113] width 16 height 12
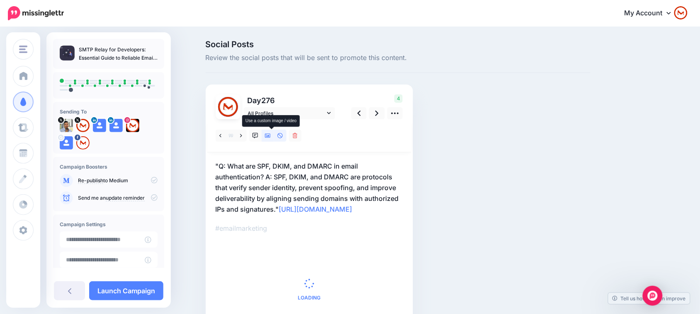
click at [267, 135] on link at bounding box center [268, 136] width 12 height 12
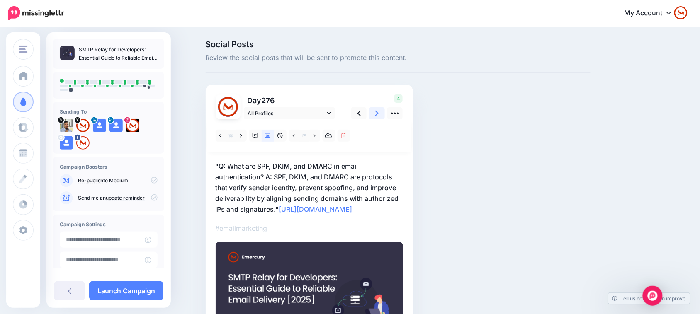
click at [379, 115] on icon at bounding box center [376, 113] width 3 height 9
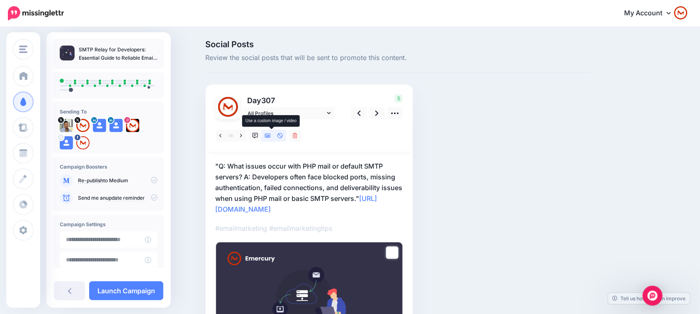
click at [271, 138] on icon at bounding box center [268, 136] width 6 height 4
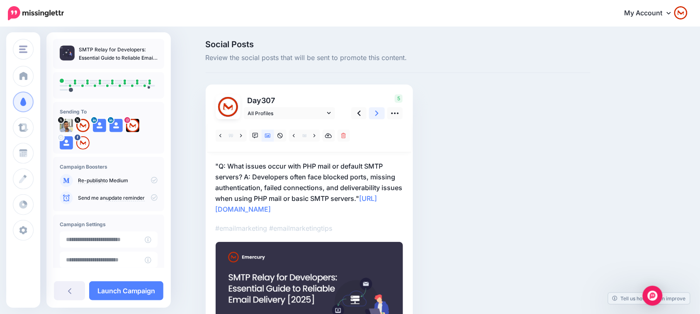
click at [379, 115] on icon at bounding box center [376, 113] width 3 height 9
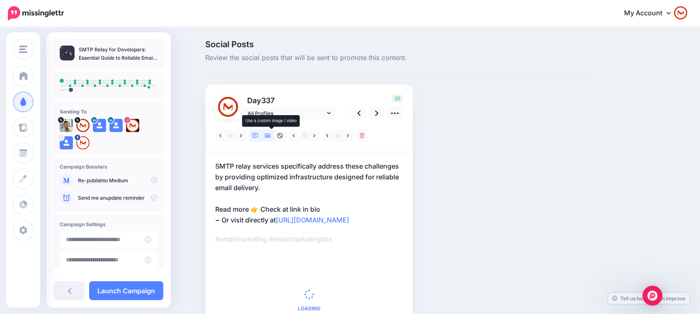
click at [271, 137] on icon at bounding box center [268, 136] width 6 height 6
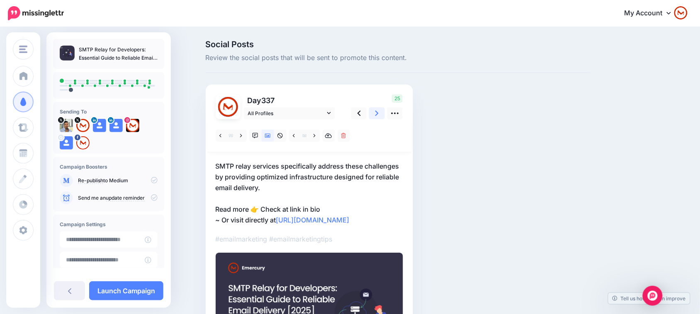
click at [378, 112] on link at bounding box center [377, 113] width 16 height 12
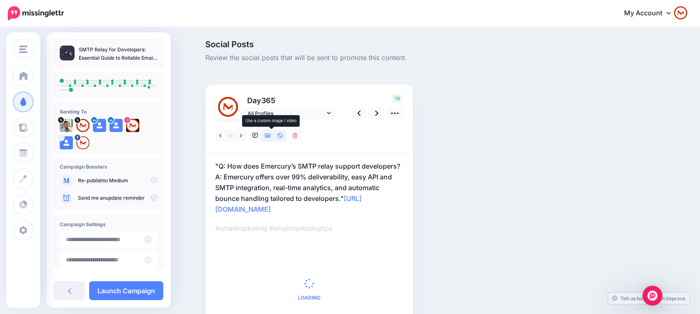
click at [271, 135] on icon at bounding box center [268, 136] width 6 height 6
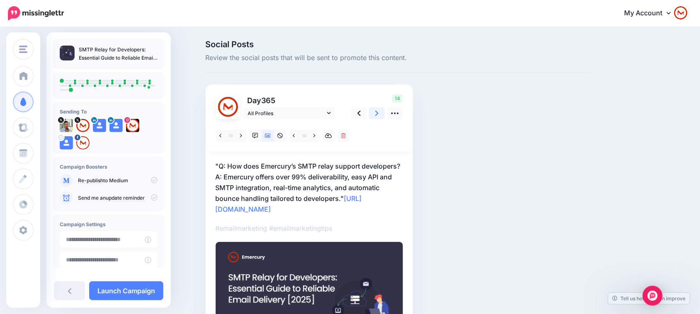
click at [379, 112] on icon at bounding box center [376, 113] width 3 height 9
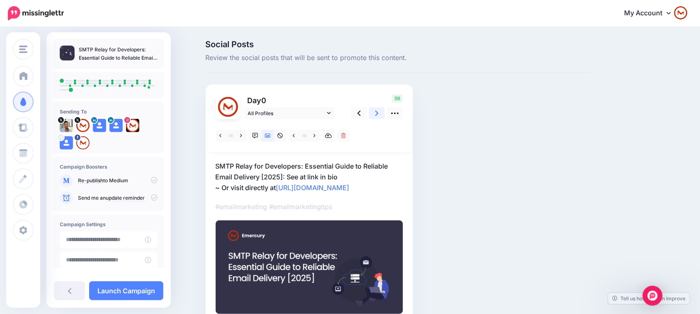
click at [379, 112] on icon at bounding box center [376, 113] width 3 height 9
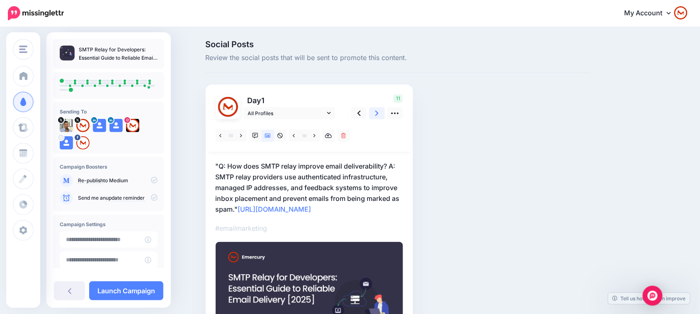
click at [379, 112] on icon at bounding box center [376, 113] width 3 height 9
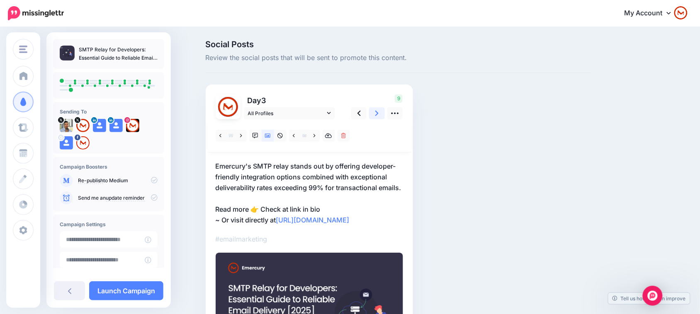
click at [379, 112] on icon at bounding box center [376, 113] width 3 height 9
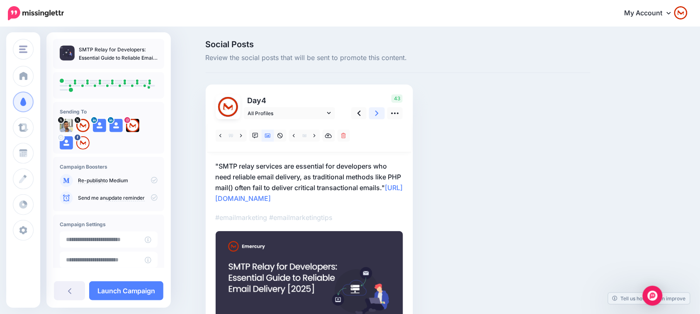
click at [379, 112] on icon at bounding box center [376, 113] width 3 height 9
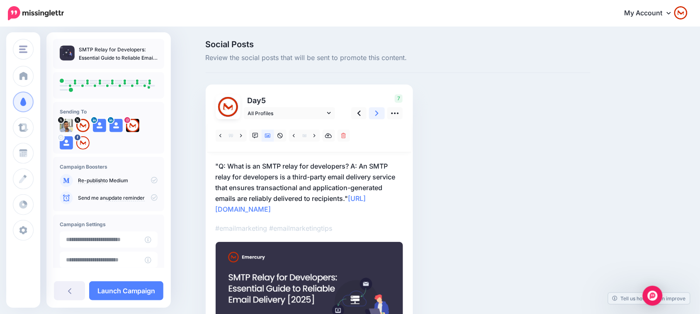
click at [379, 112] on icon at bounding box center [376, 113] width 3 height 9
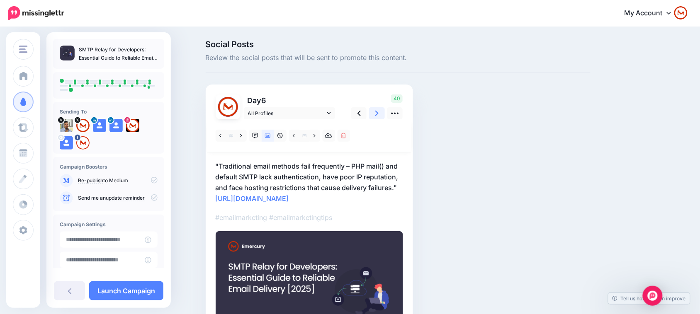
click at [379, 112] on icon at bounding box center [376, 113] width 3 height 9
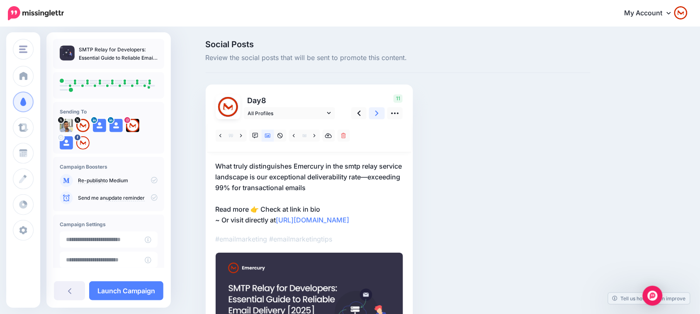
click at [379, 112] on icon at bounding box center [376, 113] width 3 height 9
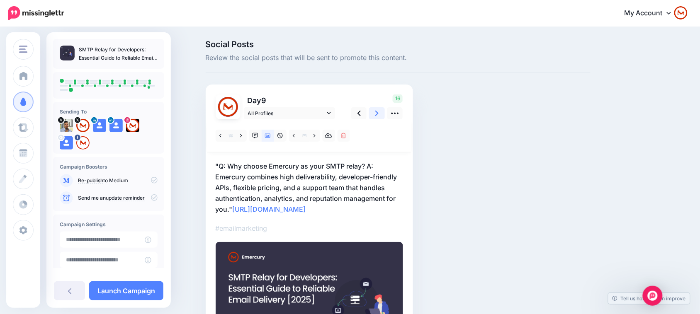
click at [379, 112] on icon at bounding box center [376, 113] width 3 height 9
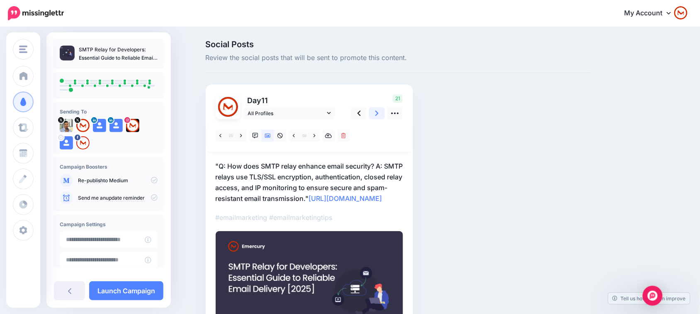
click at [379, 112] on icon at bounding box center [376, 113] width 3 height 9
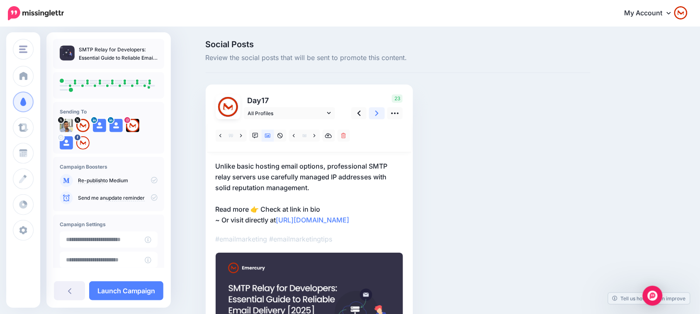
click at [379, 112] on icon at bounding box center [376, 113] width 3 height 9
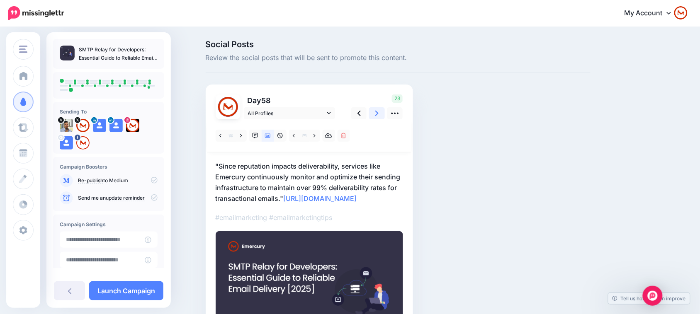
click at [379, 112] on icon at bounding box center [376, 113] width 3 height 9
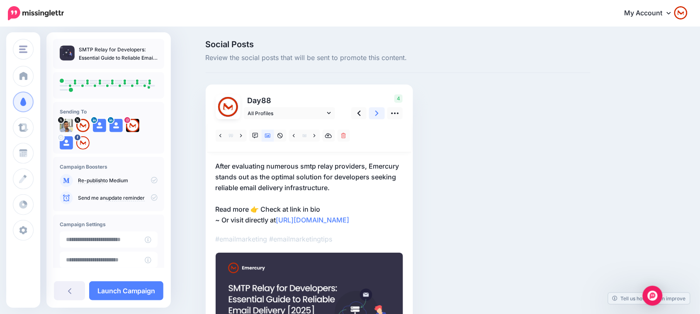
click at [379, 112] on icon at bounding box center [376, 113] width 3 height 9
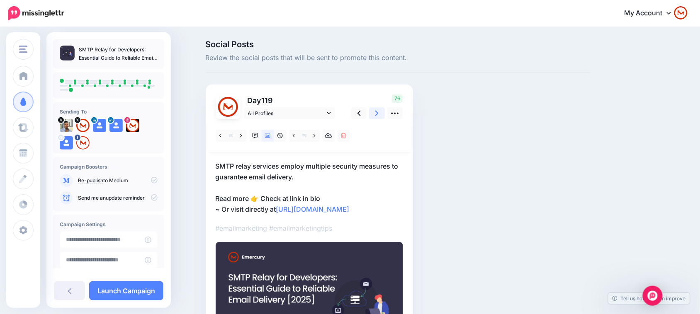
click at [379, 112] on icon at bounding box center [376, 113] width 3 height 9
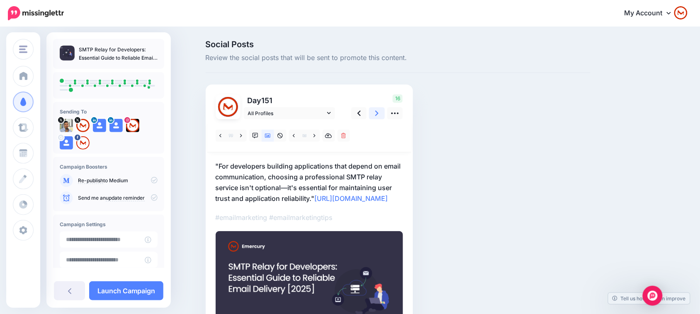
click at [379, 112] on icon at bounding box center [376, 113] width 3 height 9
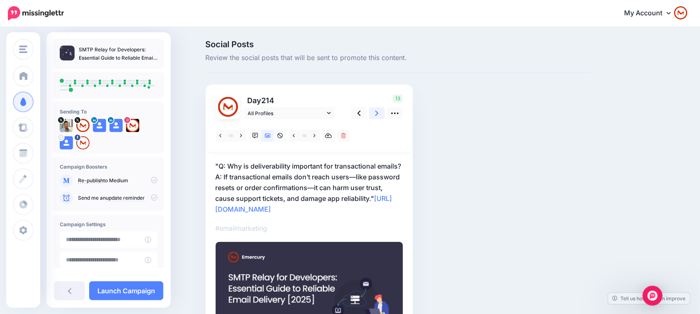
click at [379, 112] on icon at bounding box center [376, 113] width 3 height 9
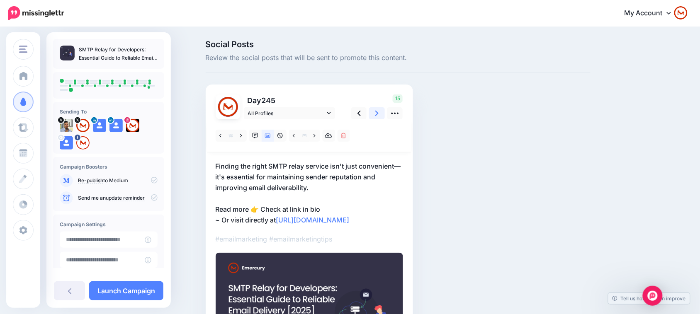
click at [379, 112] on icon at bounding box center [376, 113] width 3 height 9
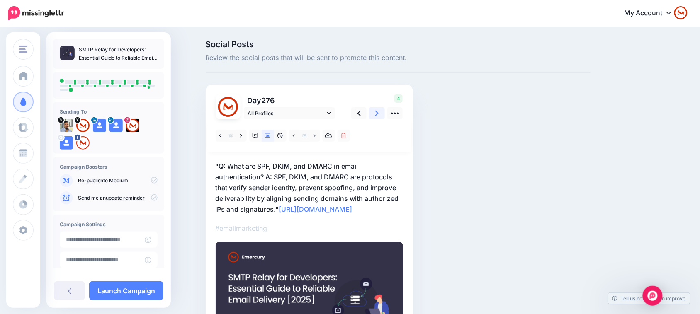
click at [379, 112] on icon at bounding box center [376, 113] width 3 height 9
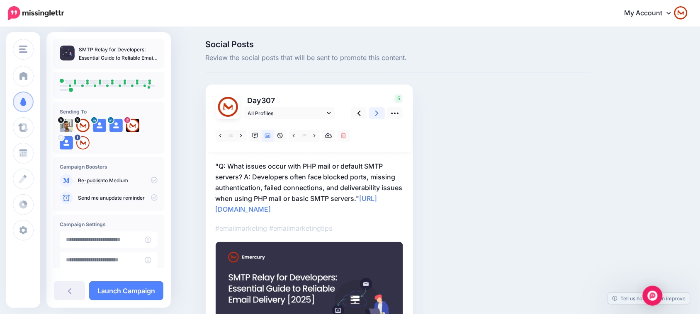
click at [379, 112] on icon at bounding box center [376, 113] width 3 height 9
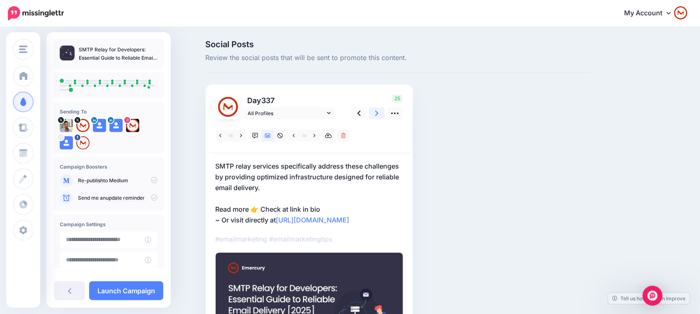
click at [379, 112] on icon at bounding box center [376, 113] width 3 height 9
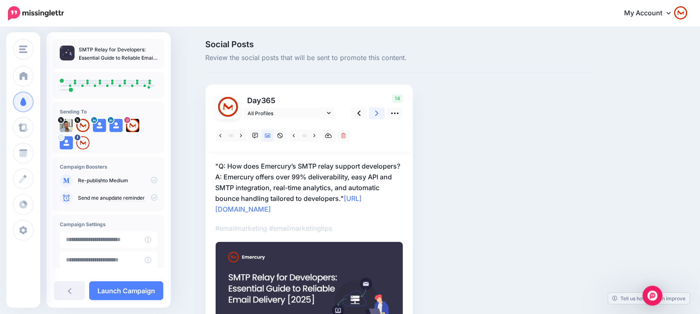
click at [379, 112] on icon at bounding box center [376, 113] width 3 height 9
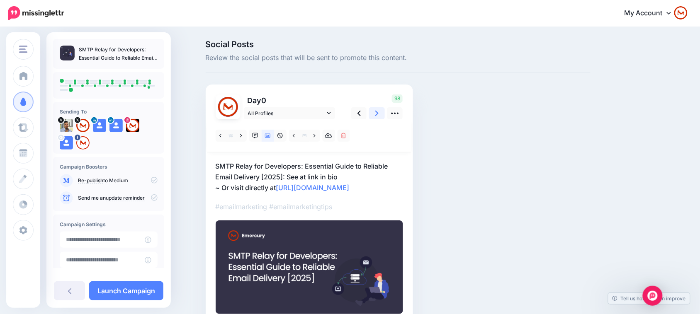
click at [379, 112] on icon at bounding box center [376, 113] width 3 height 9
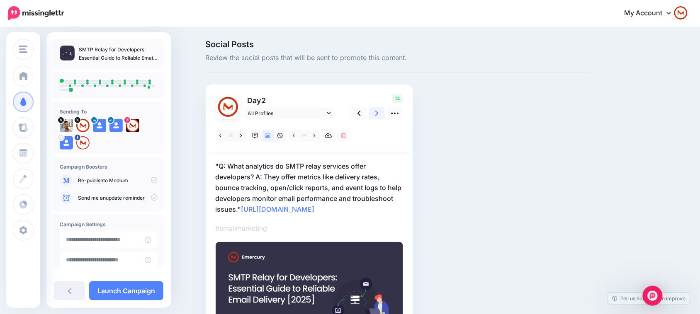
click at [379, 112] on icon at bounding box center [376, 113] width 3 height 9
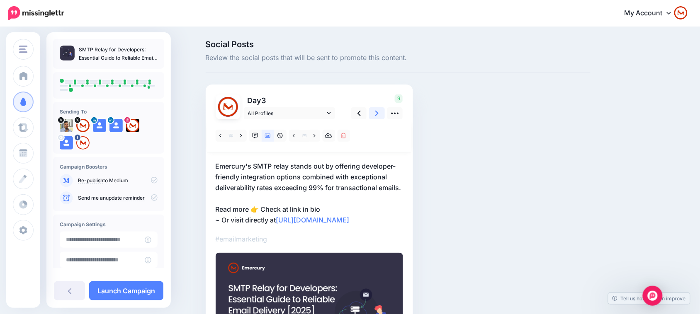
click at [379, 112] on icon at bounding box center [376, 113] width 3 height 9
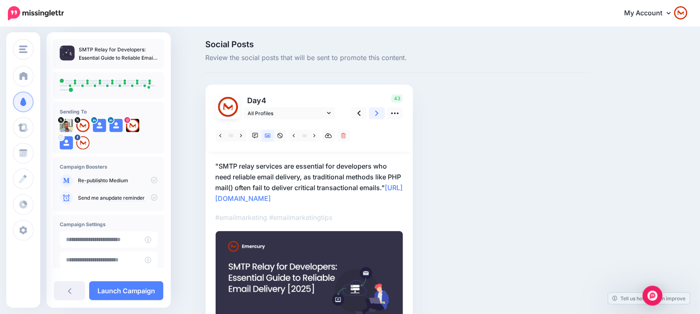
click at [379, 112] on icon at bounding box center [376, 113] width 3 height 9
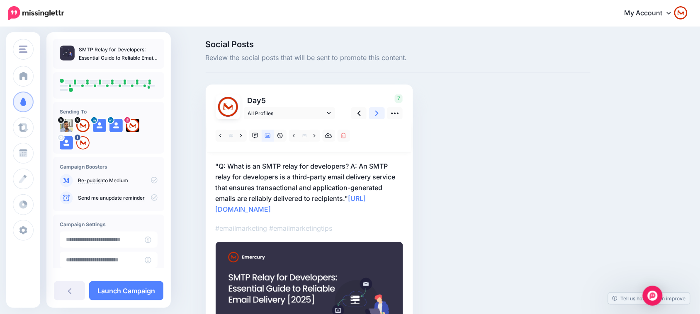
click at [379, 112] on icon at bounding box center [376, 113] width 3 height 9
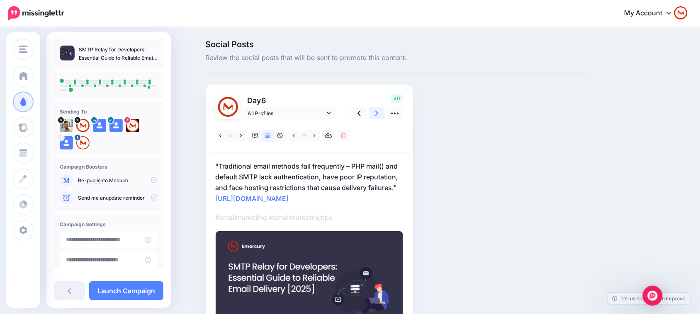
click at [379, 112] on icon at bounding box center [376, 113] width 3 height 9
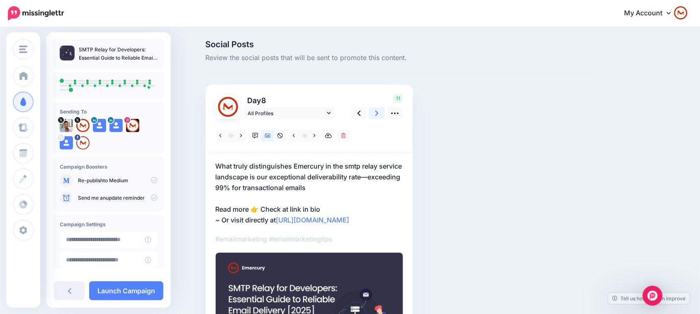
click at [379, 112] on icon at bounding box center [376, 113] width 3 height 9
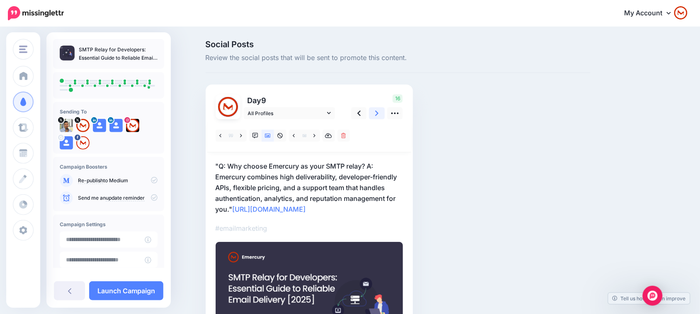
click at [379, 112] on icon at bounding box center [376, 113] width 3 height 9
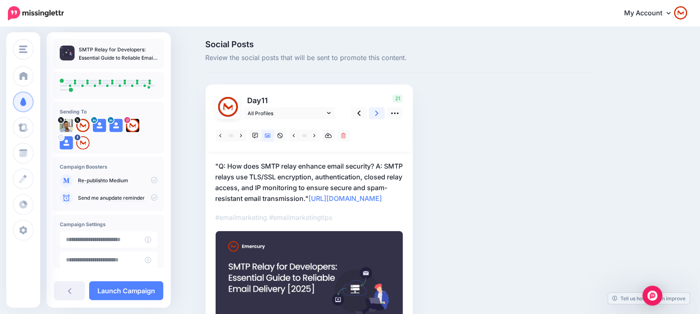
click at [379, 112] on icon at bounding box center [376, 113] width 3 height 9
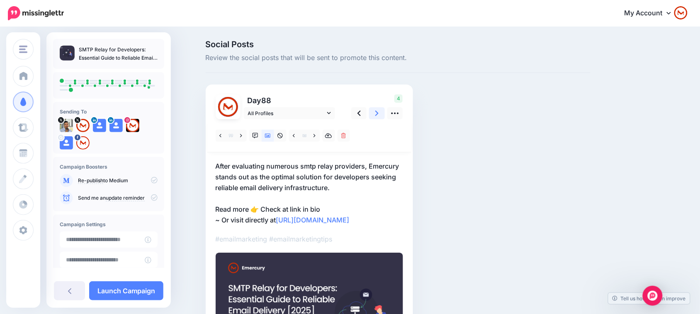
click at [379, 112] on icon at bounding box center [376, 113] width 3 height 9
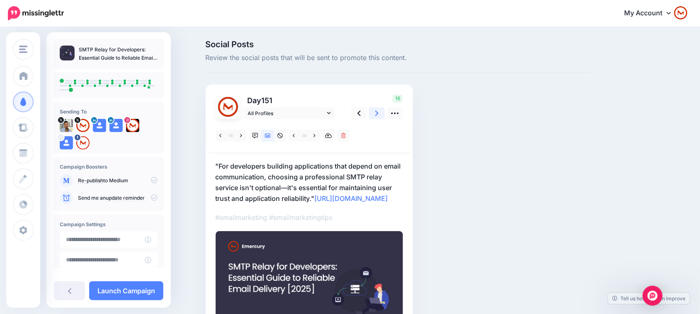
click at [379, 112] on icon at bounding box center [376, 113] width 3 height 9
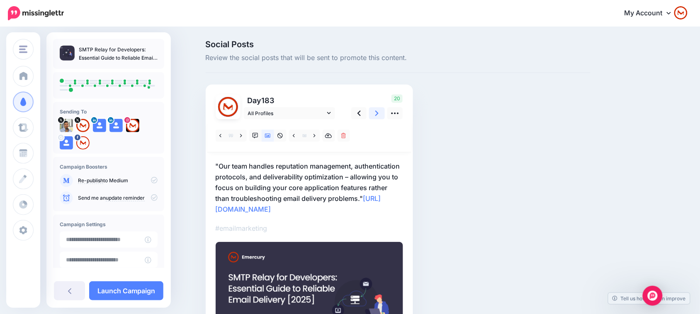
click at [379, 112] on icon at bounding box center [376, 113] width 3 height 9
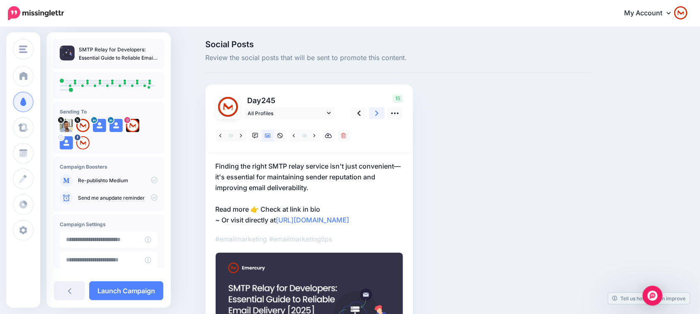
click at [379, 112] on icon at bounding box center [376, 113] width 3 height 9
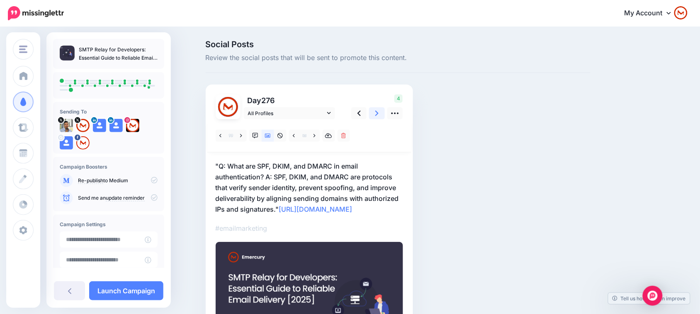
click at [379, 112] on icon at bounding box center [376, 113] width 3 height 9
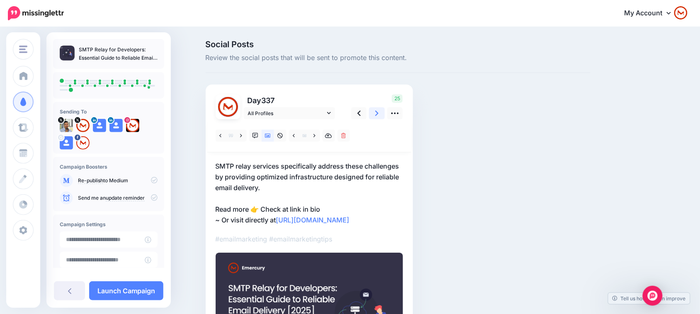
click at [379, 112] on icon at bounding box center [376, 113] width 3 height 9
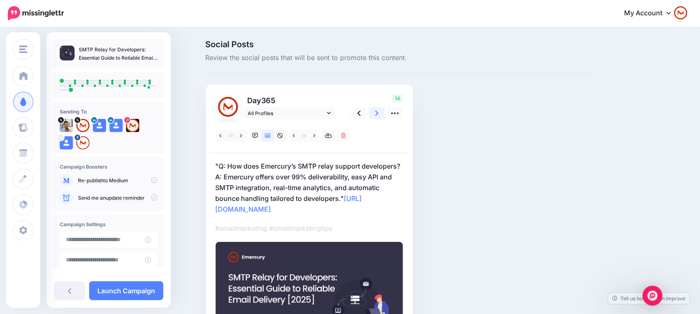
click at [379, 112] on icon at bounding box center [376, 113] width 3 height 9
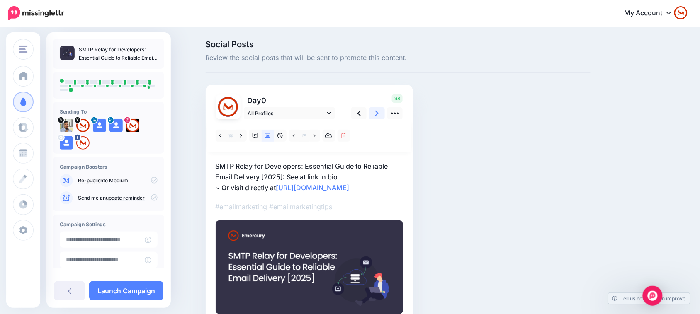
click at [379, 112] on icon at bounding box center [376, 113] width 3 height 9
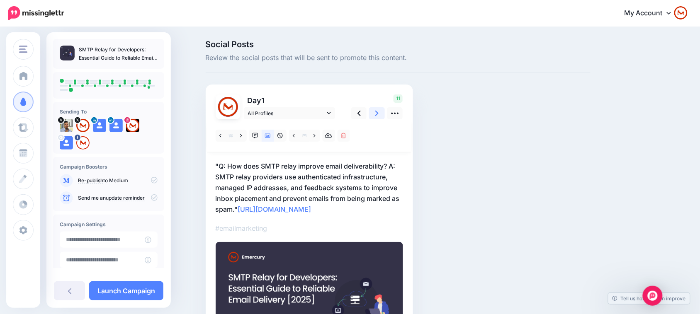
click at [379, 112] on icon at bounding box center [376, 113] width 3 height 9
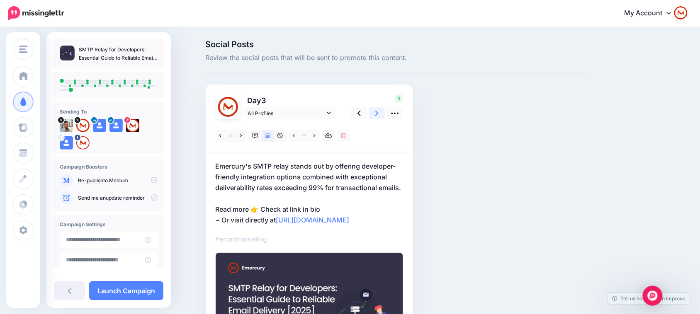
click at [379, 112] on icon at bounding box center [376, 113] width 3 height 9
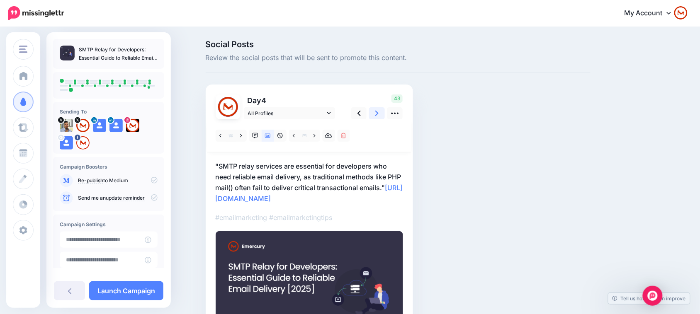
click at [379, 112] on icon at bounding box center [376, 113] width 3 height 9
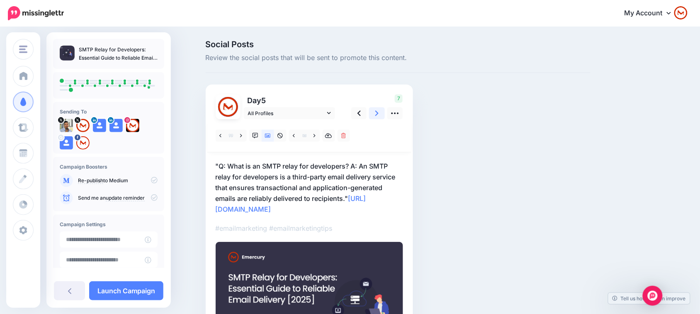
click at [379, 112] on icon at bounding box center [376, 113] width 3 height 9
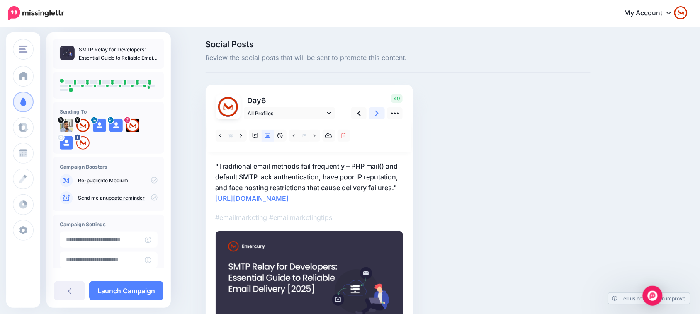
click at [379, 112] on icon at bounding box center [376, 113] width 3 height 9
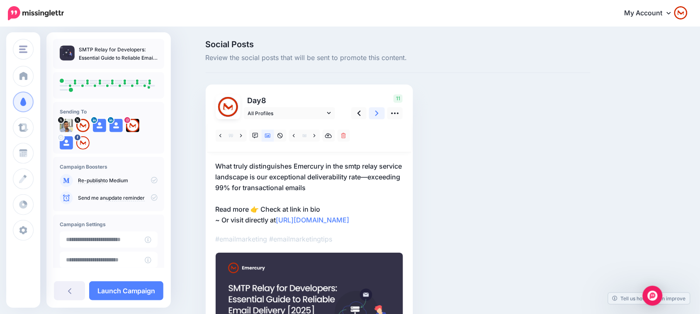
click at [379, 112] on icon at bounding box center [376, 113] width 3 height 9
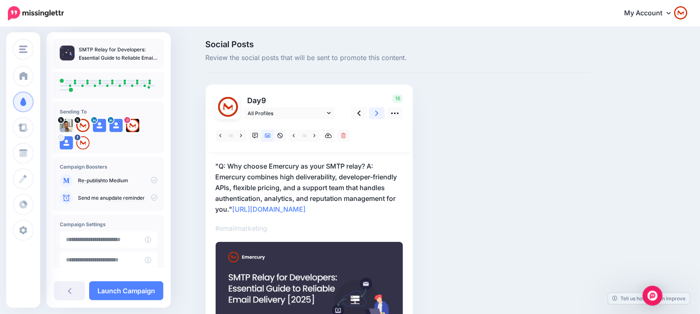
click at [379, 112] on icon at bounding box center [376, 113] width 3 height 9
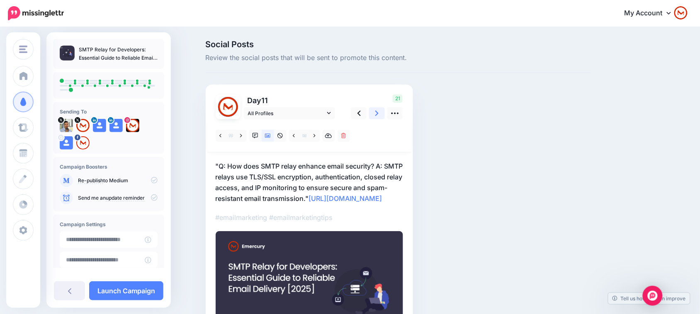
click at [379, 112] on icon at bounding box center [376, 113] width 3 height 9
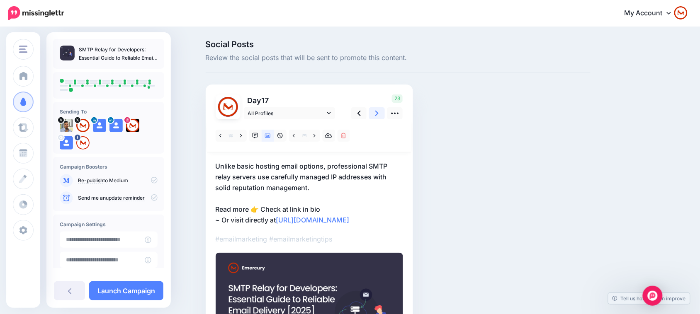
click at [379, 112] on icon at bounding box center [376, 113] width 3 height 9
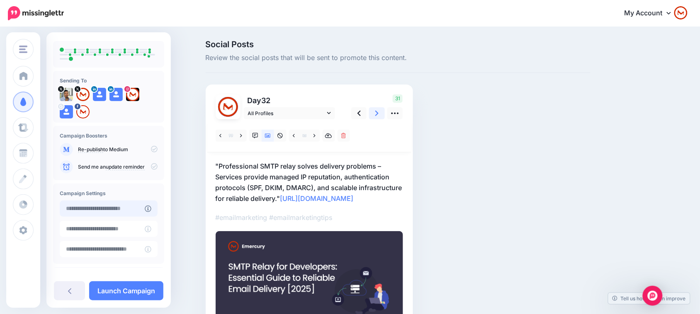
scroll to position [65, 0]
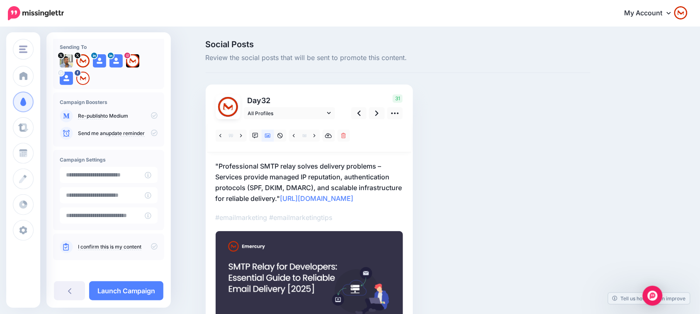
click at [151, 112] on icon at bounding box center [154, 115] width 7 height 7
click at [151, 113] on icon at bounding box center [154, 115] width 7 height 7
click at [152, 245] on icon at bounding box center [154, 246] width 7 height 7
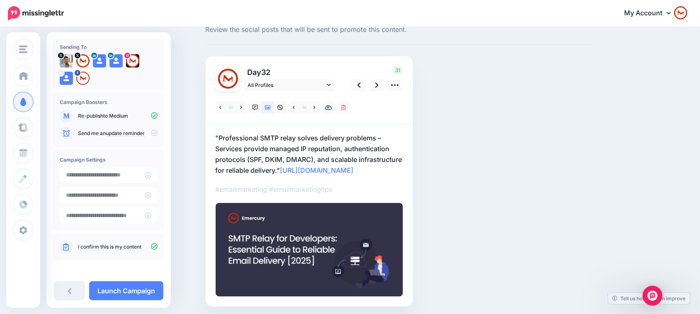
scroll to position [0, 0]
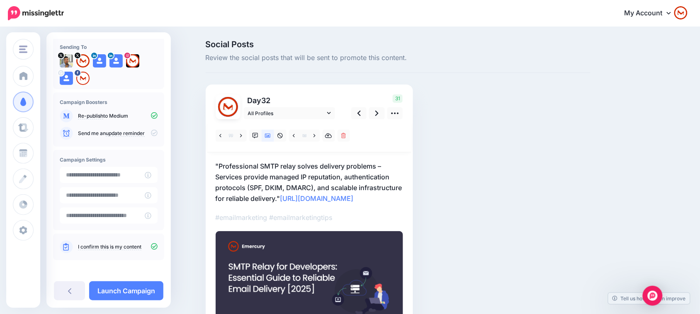
click at [431, 204] on div "Social Posts Review the social posts that will be sent to promote this content.…" at bounding box center [397, 200] width 397 height 320
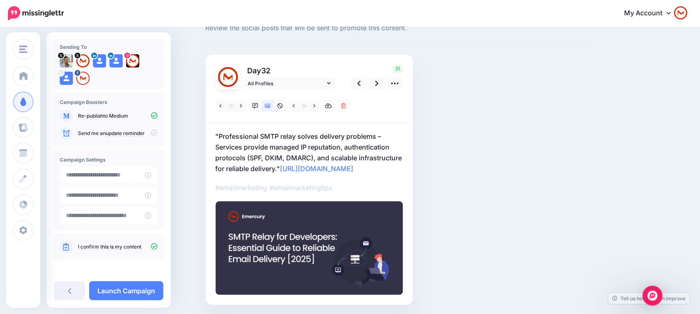
scroll to position [58, 0]
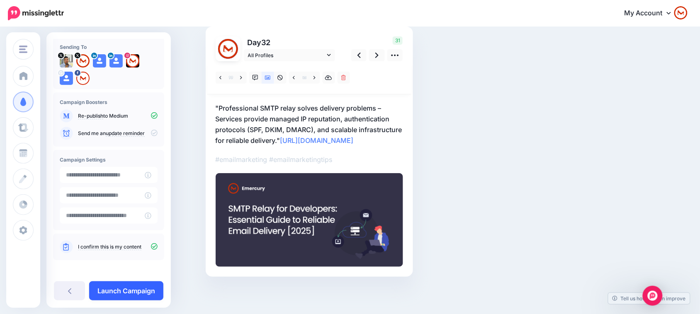
click at [127, 287] on link "Launch Campaign" at bounding box center [126, 291] width 74 height 19
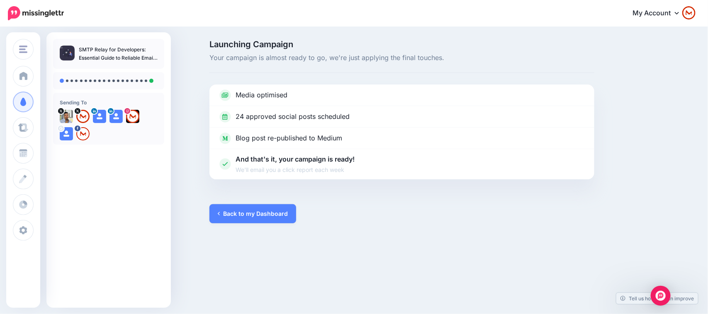
drag, startPoint x: 0, startPoint y: 0, endPoint x: 394, endPoint y: 221, distance: 451.6
click at [394, 221] on div "Launching Campaign Your campaign is almost ready to go, we're just applying the…" at bounding box center [401, 131] width 397 height 183
click at [253, 219] on link "Back to my Dashboard" at bounding box center [252, 213] width 87 height 19
